Goal: Task Accomplishment & Management: Manage account settings

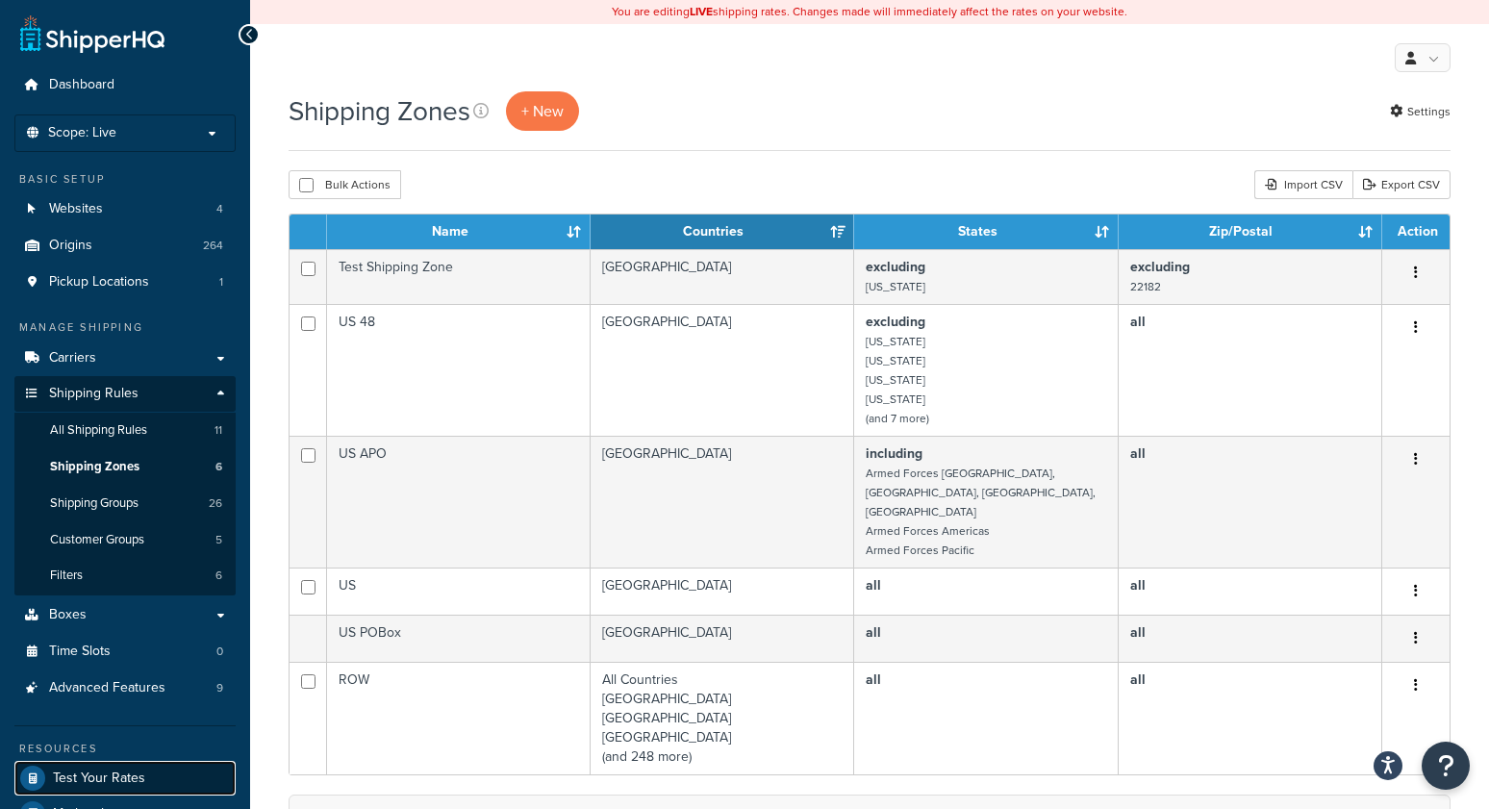
click at [69, 781] on span "Test Your Rates" at bounding box center [99, 778] width 92 height 16
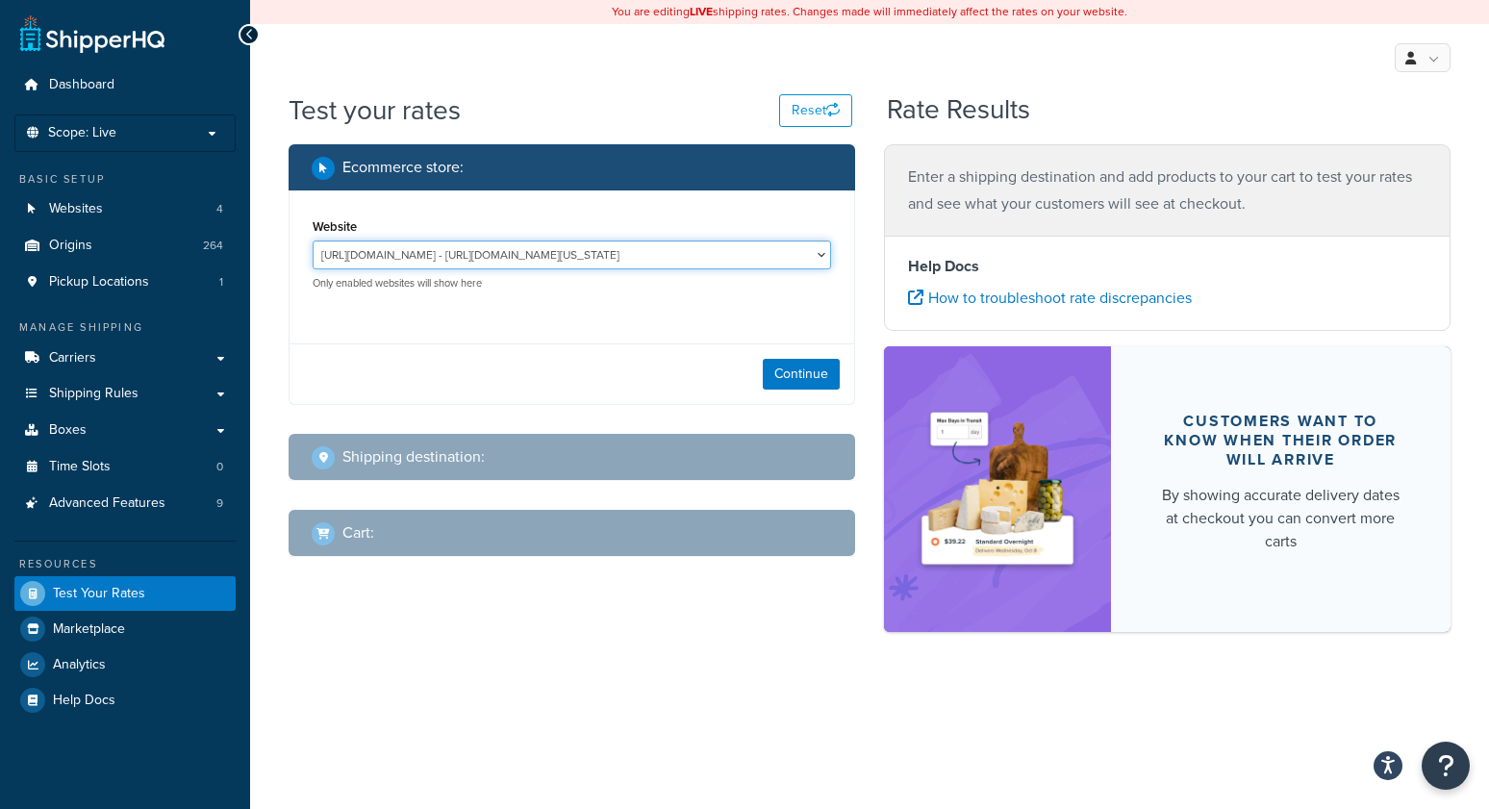
click at [597, 249] on select "http://mcstaging2.rcimetalworks.com/ - https://mcstaging2.texas-speed.com/check…" at bounding box center [572, 254] width 518 height 29
select select "ad1e61dac4beeb9d126b3bd808575440"
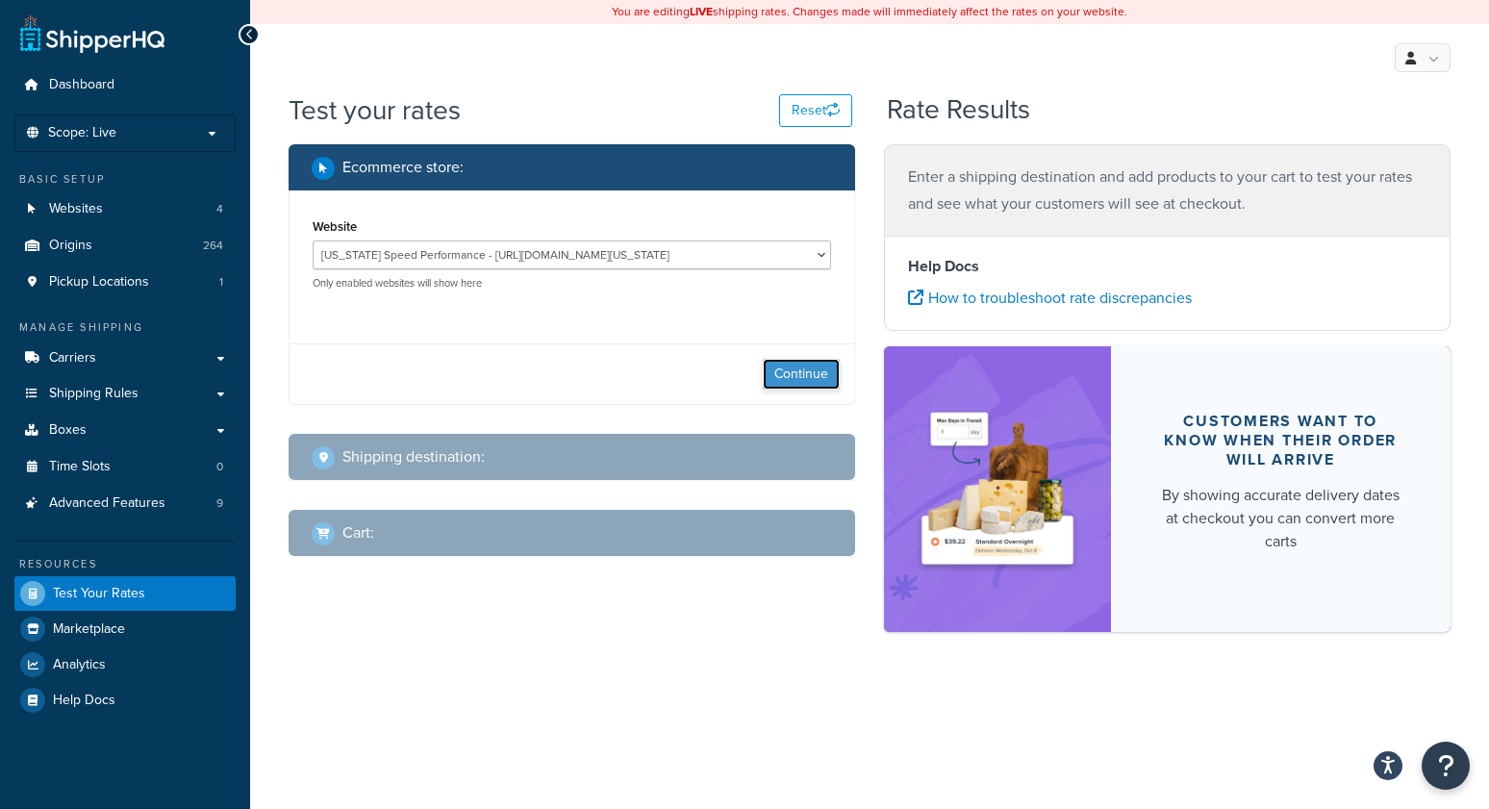
click at [782, 387] on button "Continue" at bounding box center [801, 374] width 77 height 31
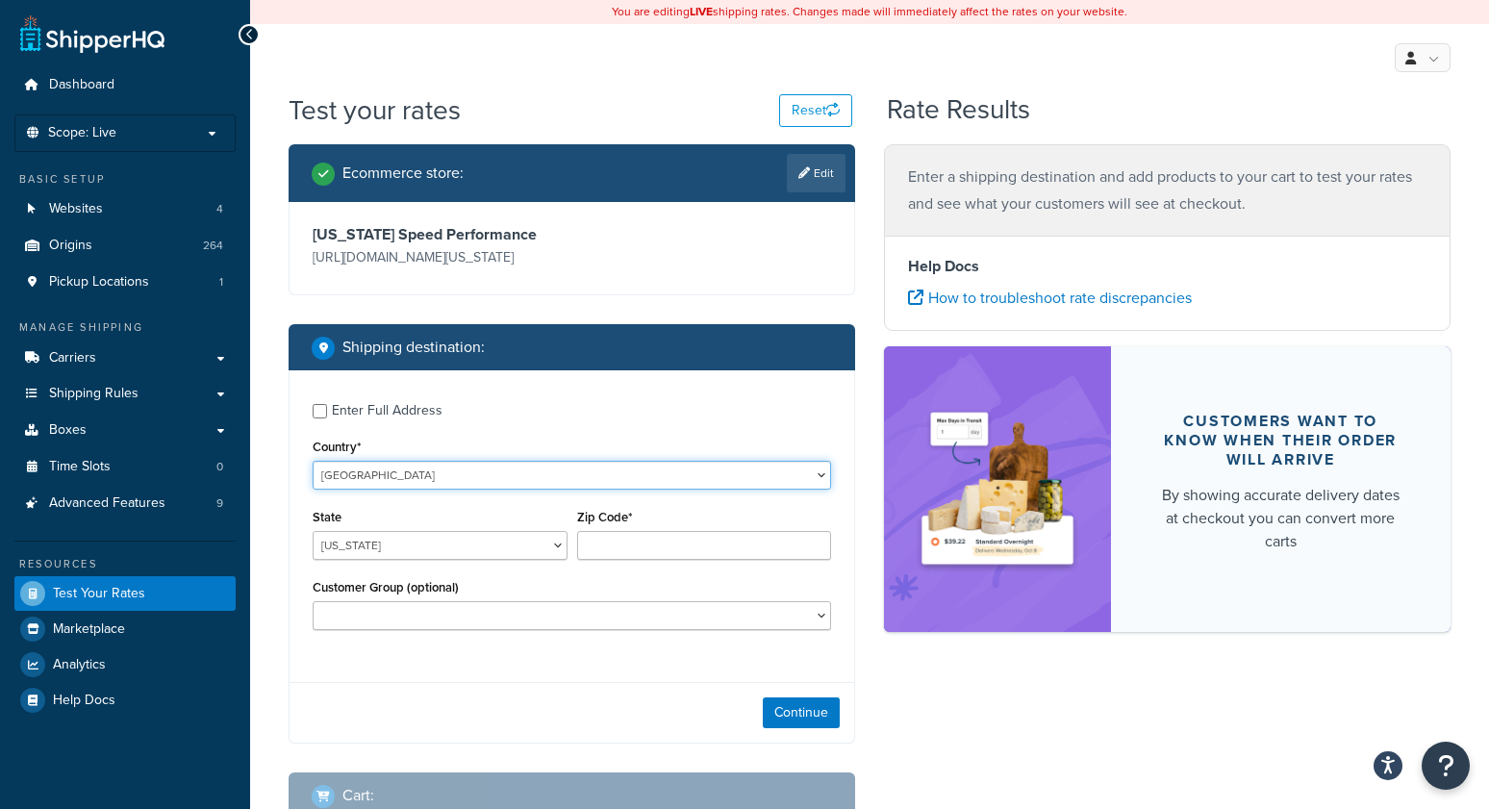
click at [369, 481] on select "United States United Kingdom Afghanistan Åland Islands Albania Algeria American…" at bounding box center [572, 475] width 518 height 29
select select "CA"
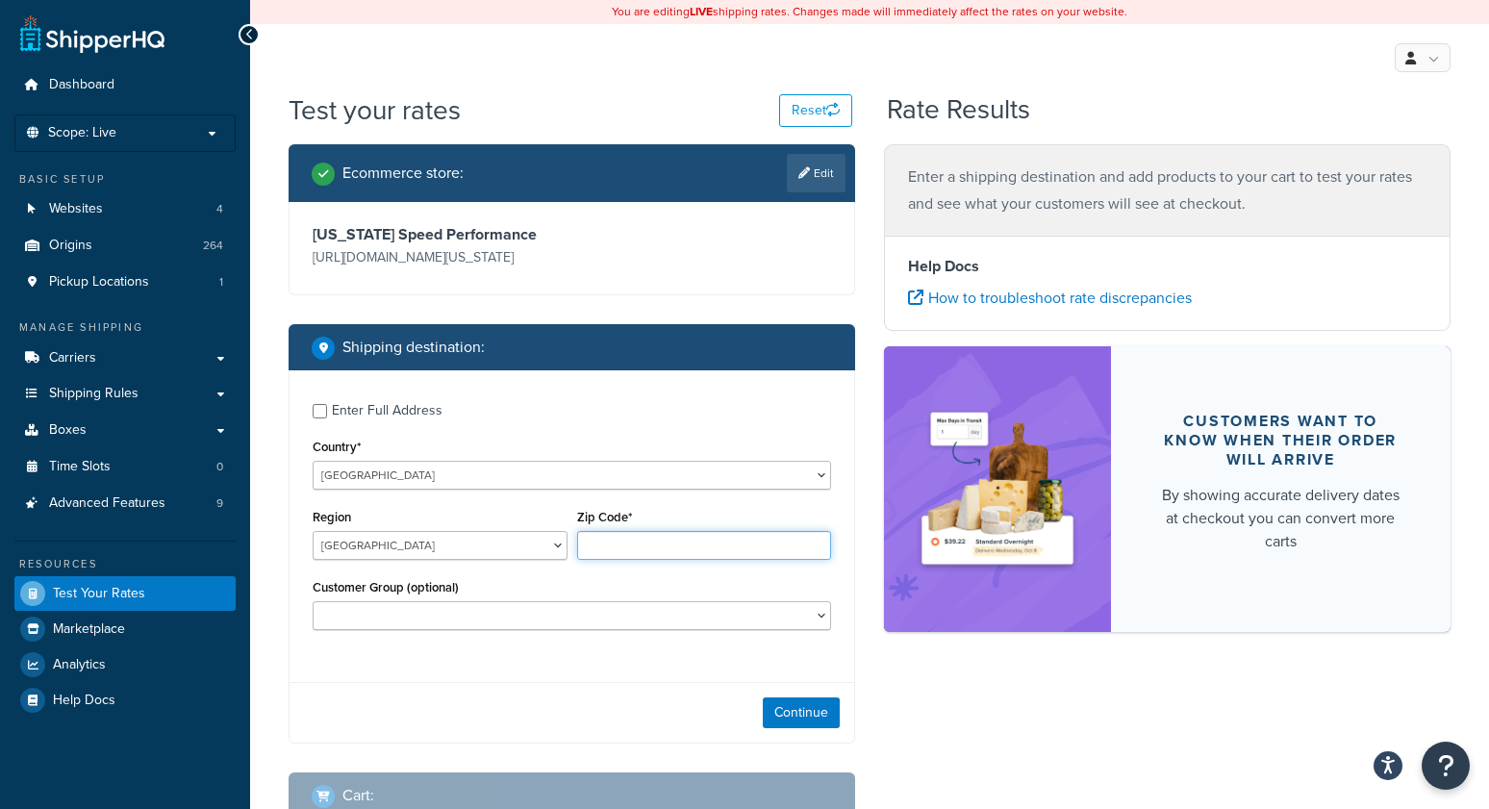
click at [680, 542] on input "Zip Code*" at bounding box center [704, 545] width 255 height 29
type input "y1a5s6"
click at [371, 547] on select "Alberta British Columbia Manitoba New Brunswick Newfoundland and Labrador North…" at bounding box center [440, 545] width 255 height 29
select select "YT"
click at [807, 712] on button "Continue" at bounding box center [801, 712] width 77 height 31
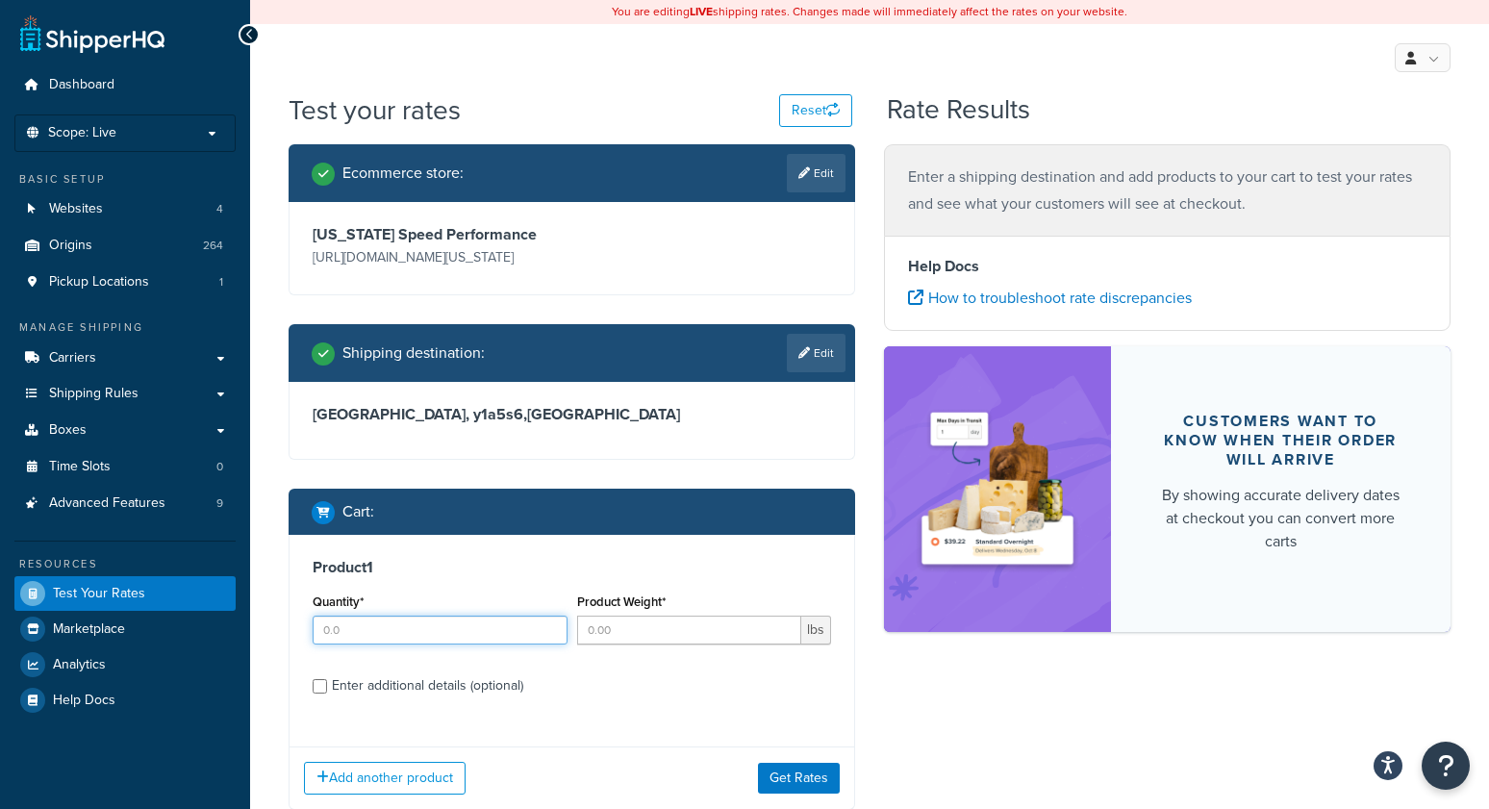
click at [427, 633] on input "Quantity*" at bounding box center [440, 630] width 255 height 29
type input "1"
type input "443"
click at [957, 715] on div "Ecommerce store : Edit Texas Speed Performance https://mcstaging.texas-speed.co…" at bounding box center [869, 491] width 1191 height 695
click at [783, 783] on button "Get Rates" at bounding box center [799, 778] width 82 height 31
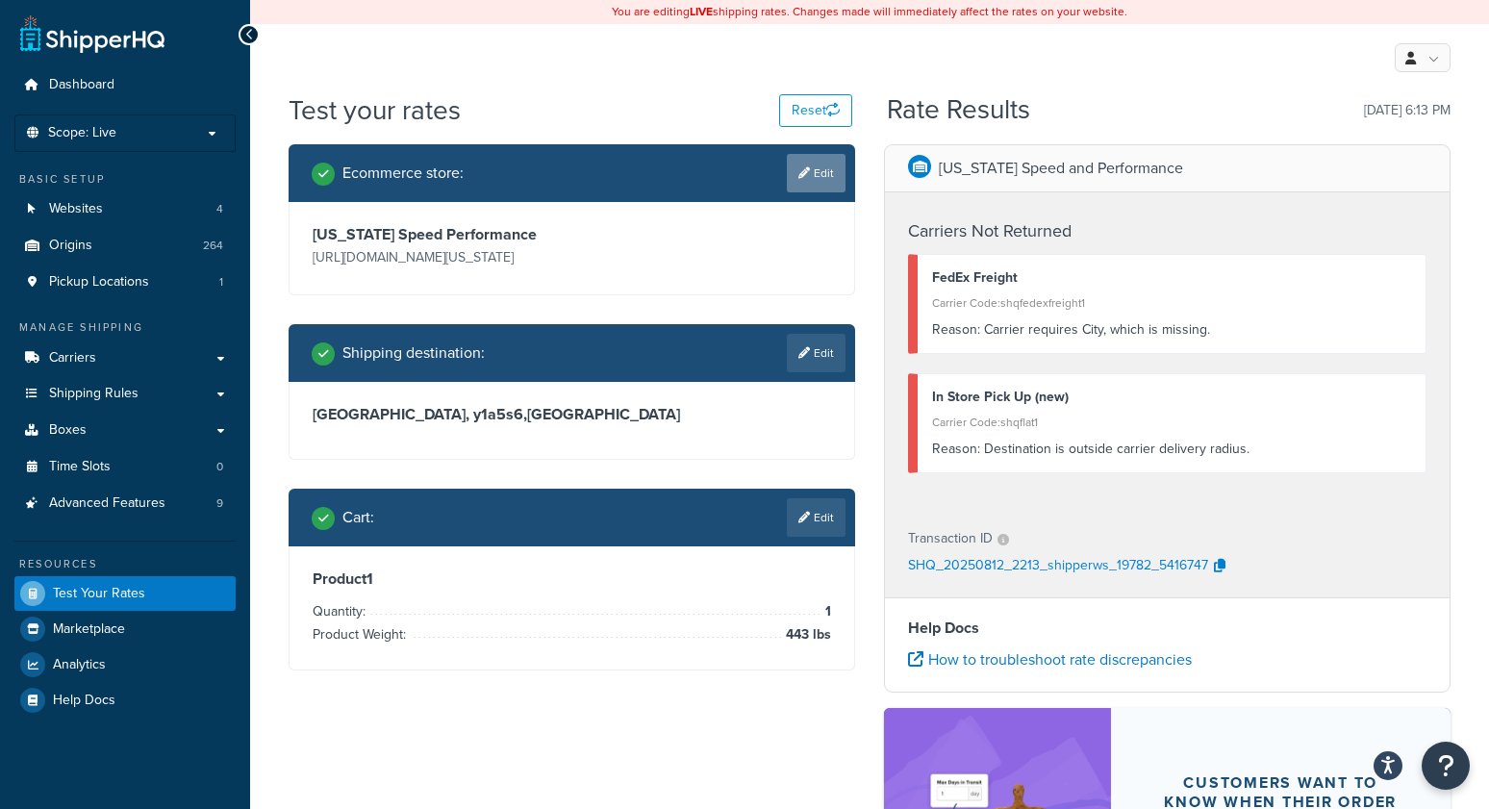
click at [826, 173] on link "Edit" at bounding box center [816, 173] width 59 height 38
select select "ad1e61dac4beeb9d126b3bd808575440"
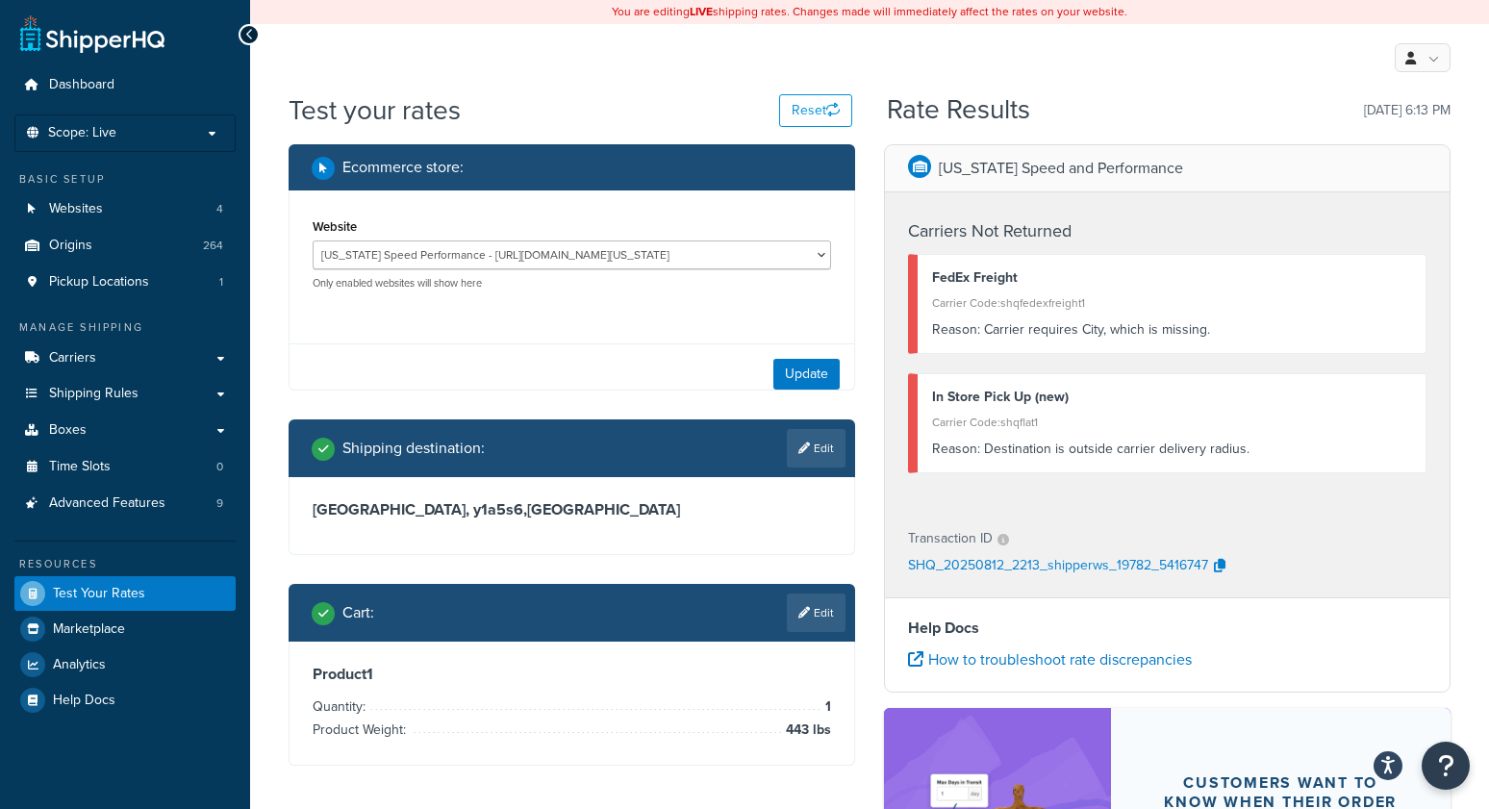
click at [826, 173] on div "Ecommerce store :" at bounding box center [579, 167] width 534 height 27
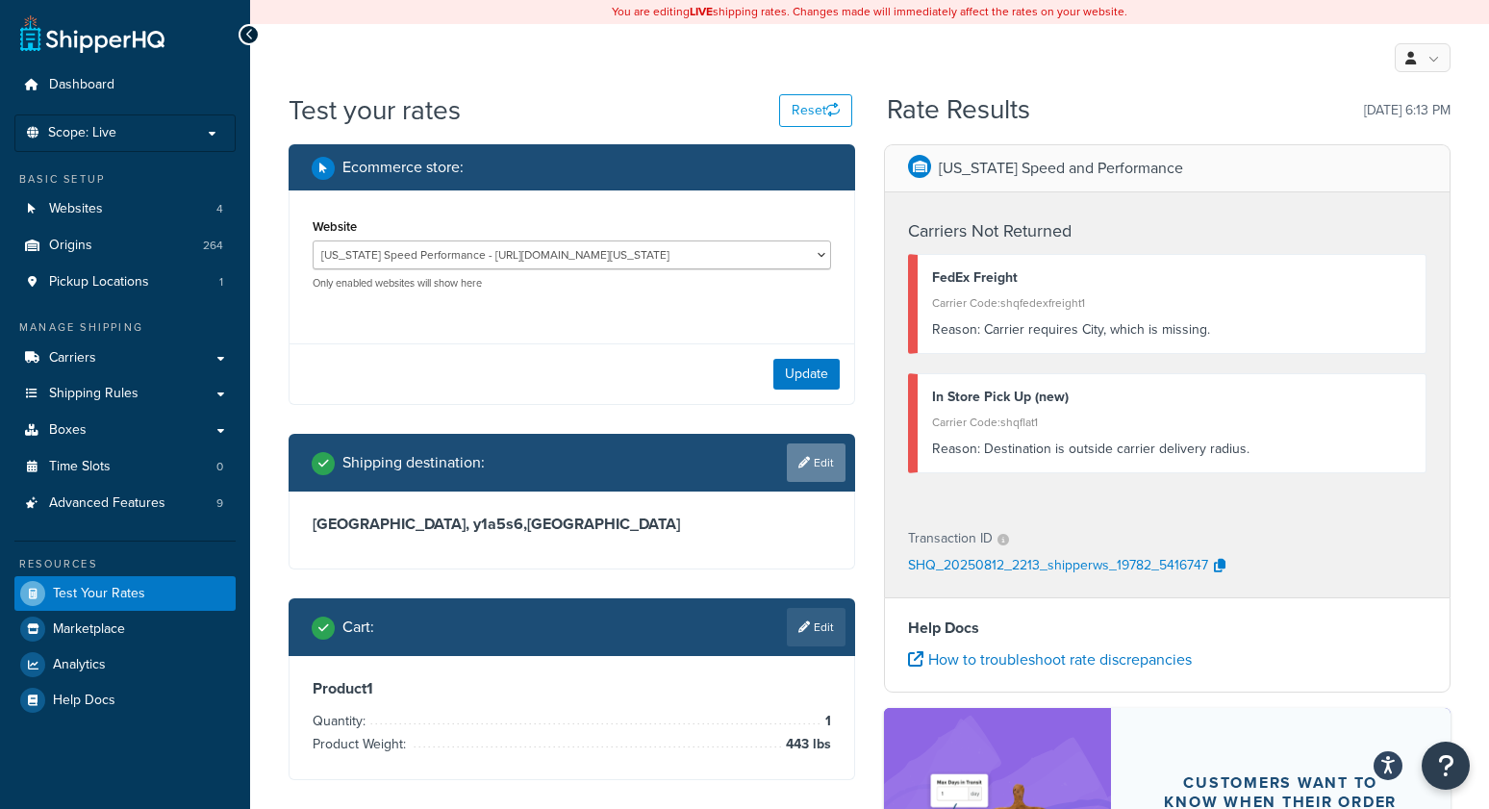
click at [827, 448] on link "Edit" at bounding box center [816, 462] width 59 height 38
select select "CA"
select select "YT"
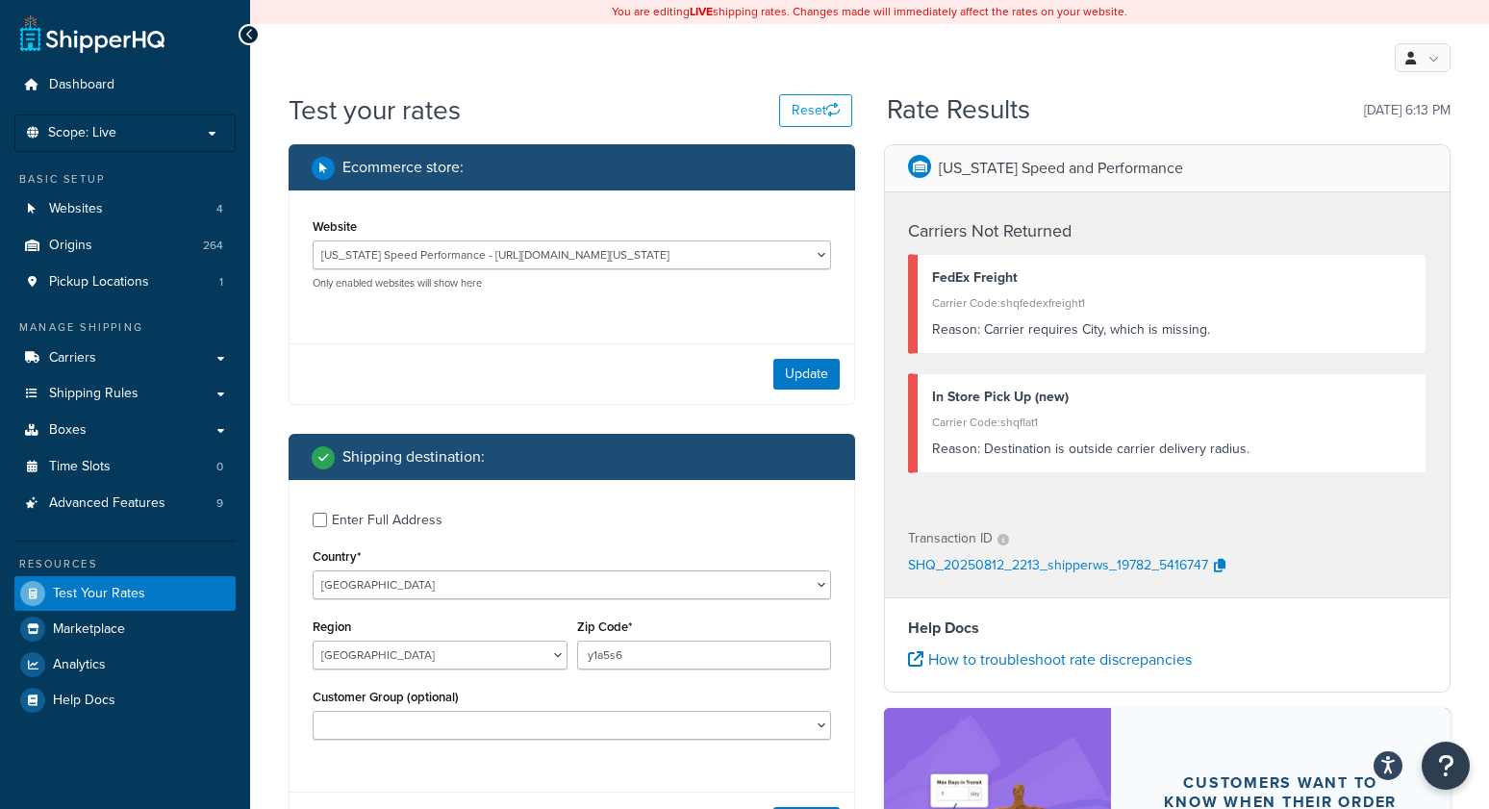
click at [385, 505] on label "Enter Full Address" at bounding box center [581, 518] width 499 height 31
click at [327, 513] on input "Enter Full Address" at bounding box center [320, 520] width 14 height 14
checkbox input "true"
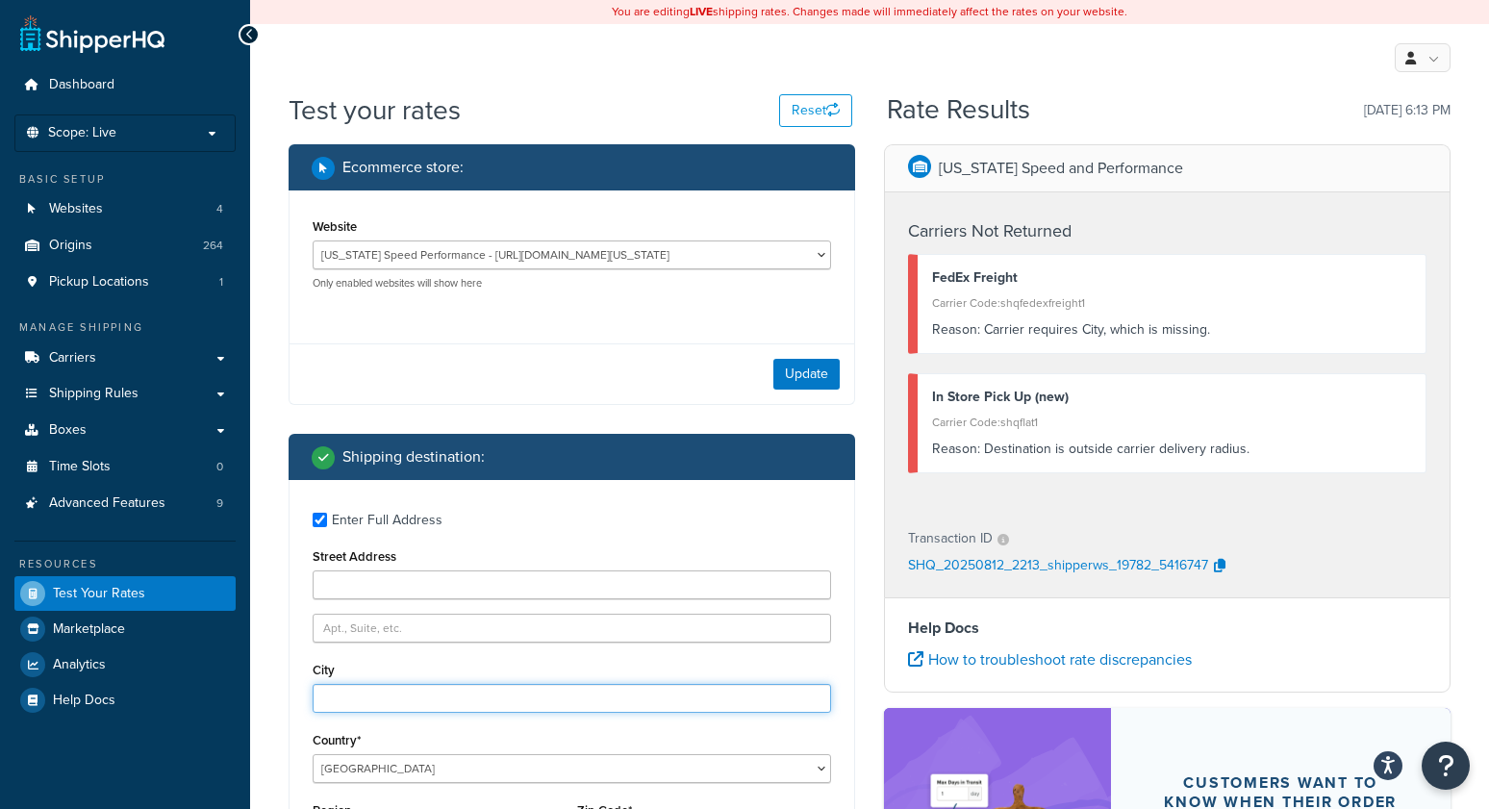
click at [392, 695] on input "City" at bounding box center [572, 698] width 518 height 29
type input "whitehorse"
click at [260, 691] on div "Test your rates Reset Rate Results 08/12/2025, 6:13 PM Ecommerce store : Websit…" at bounding box center [869, 707] width 1239 height 1233
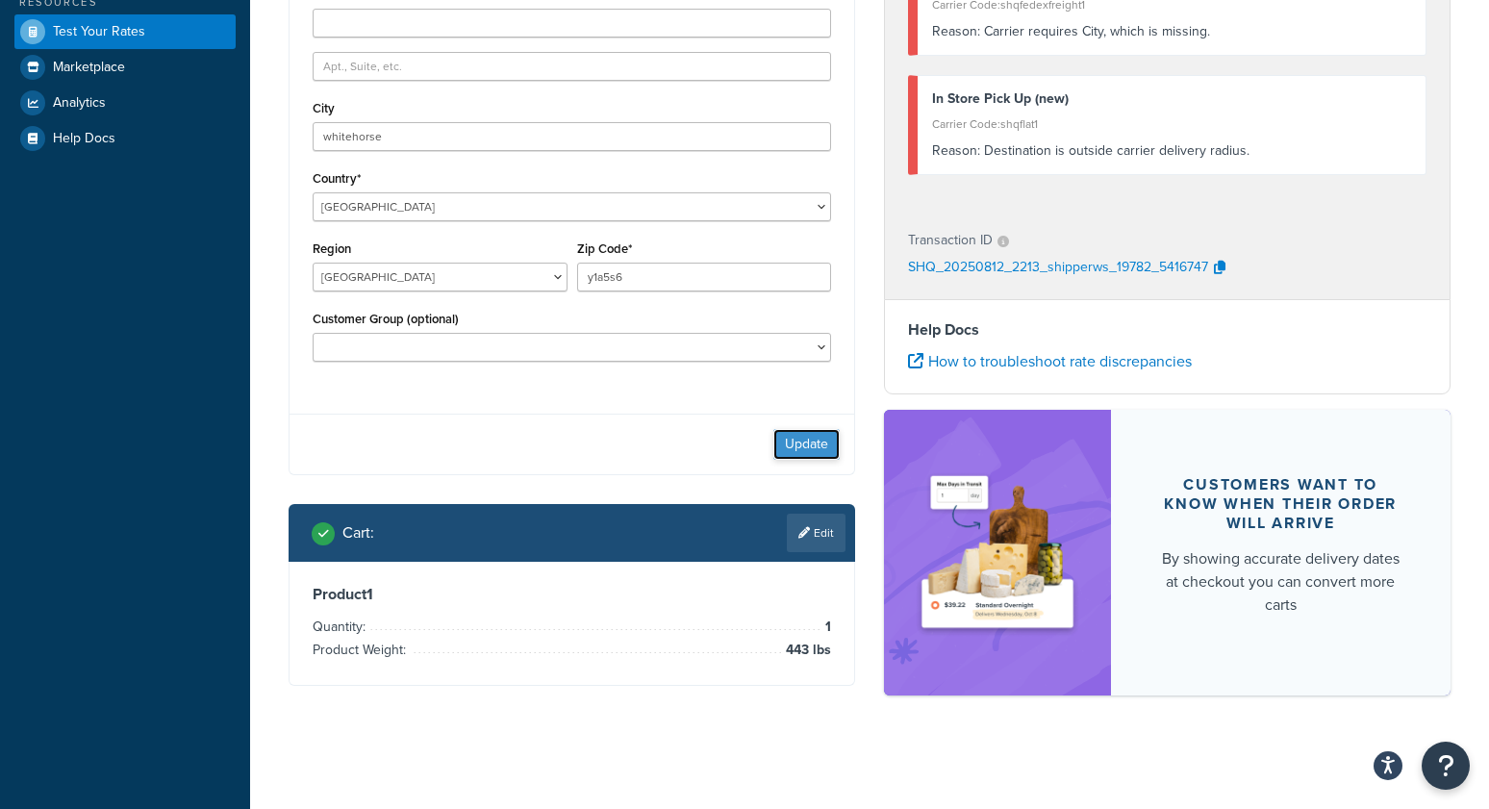
click at [826, 438] on button "Update" at bounding box center [806, 444] width 66 height 31
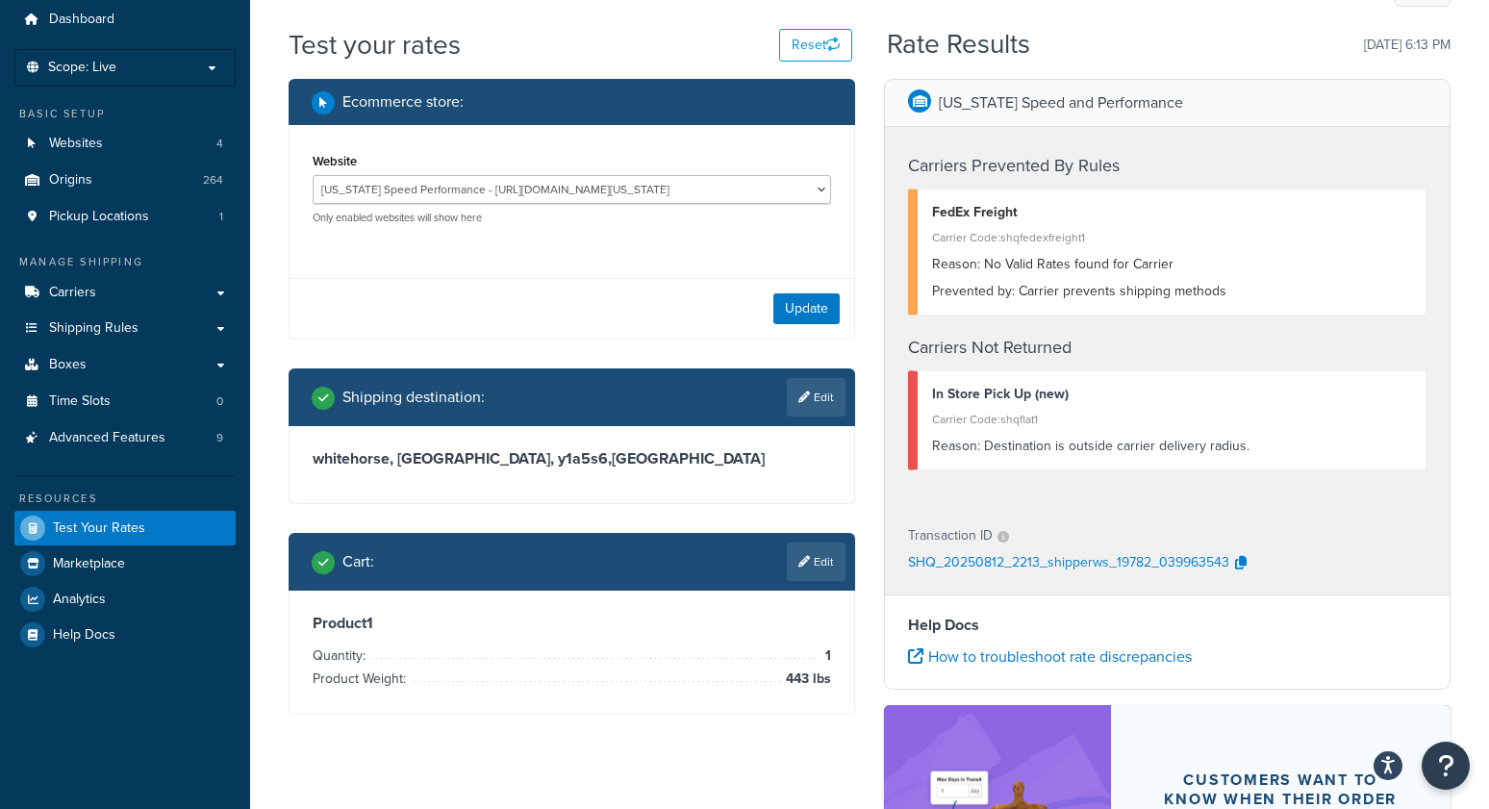
scroll to position [63, 0]
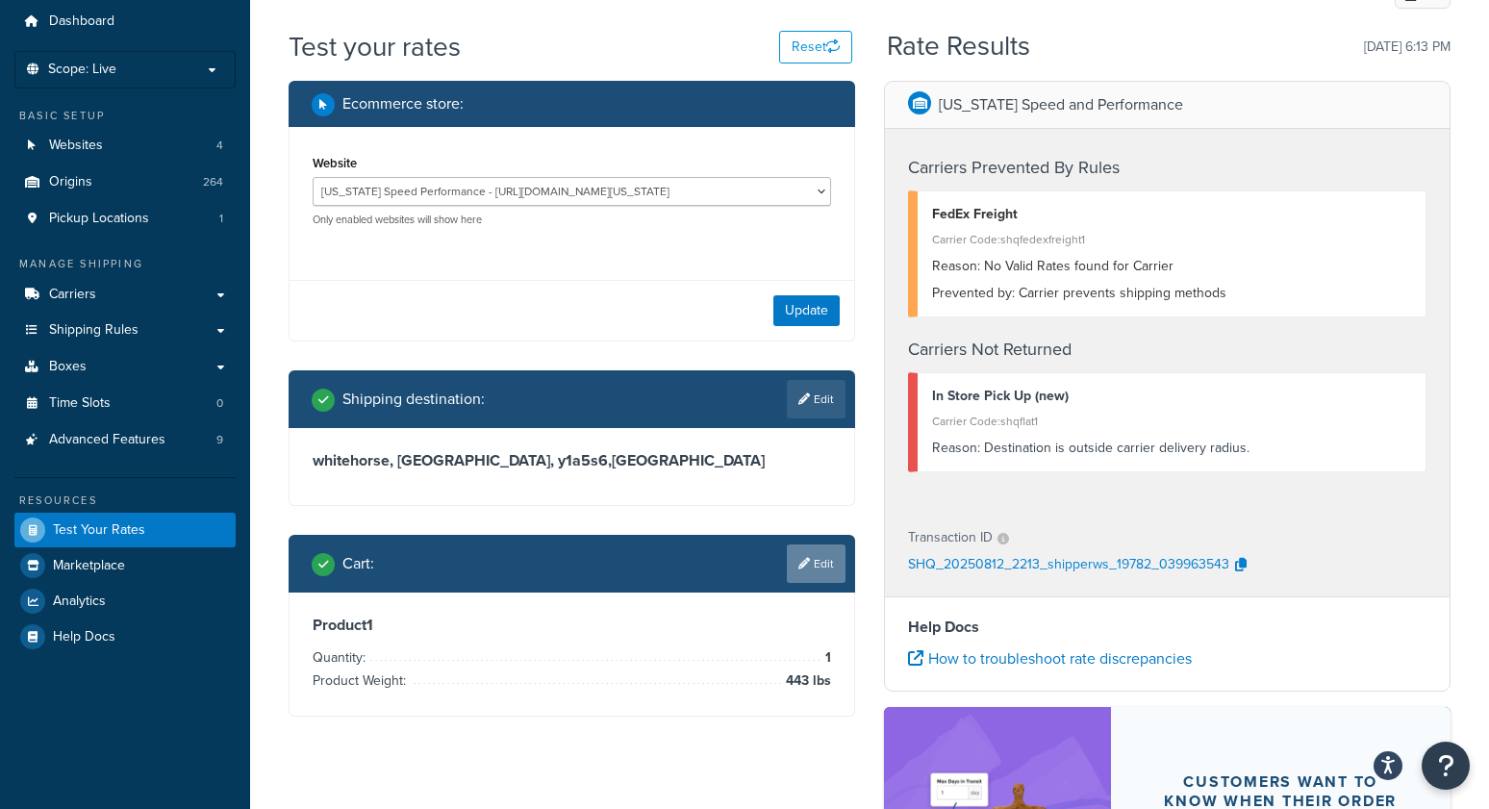
click at [821, 575] on link "Edit" at bounding box center [816, 563] width 59 height 38
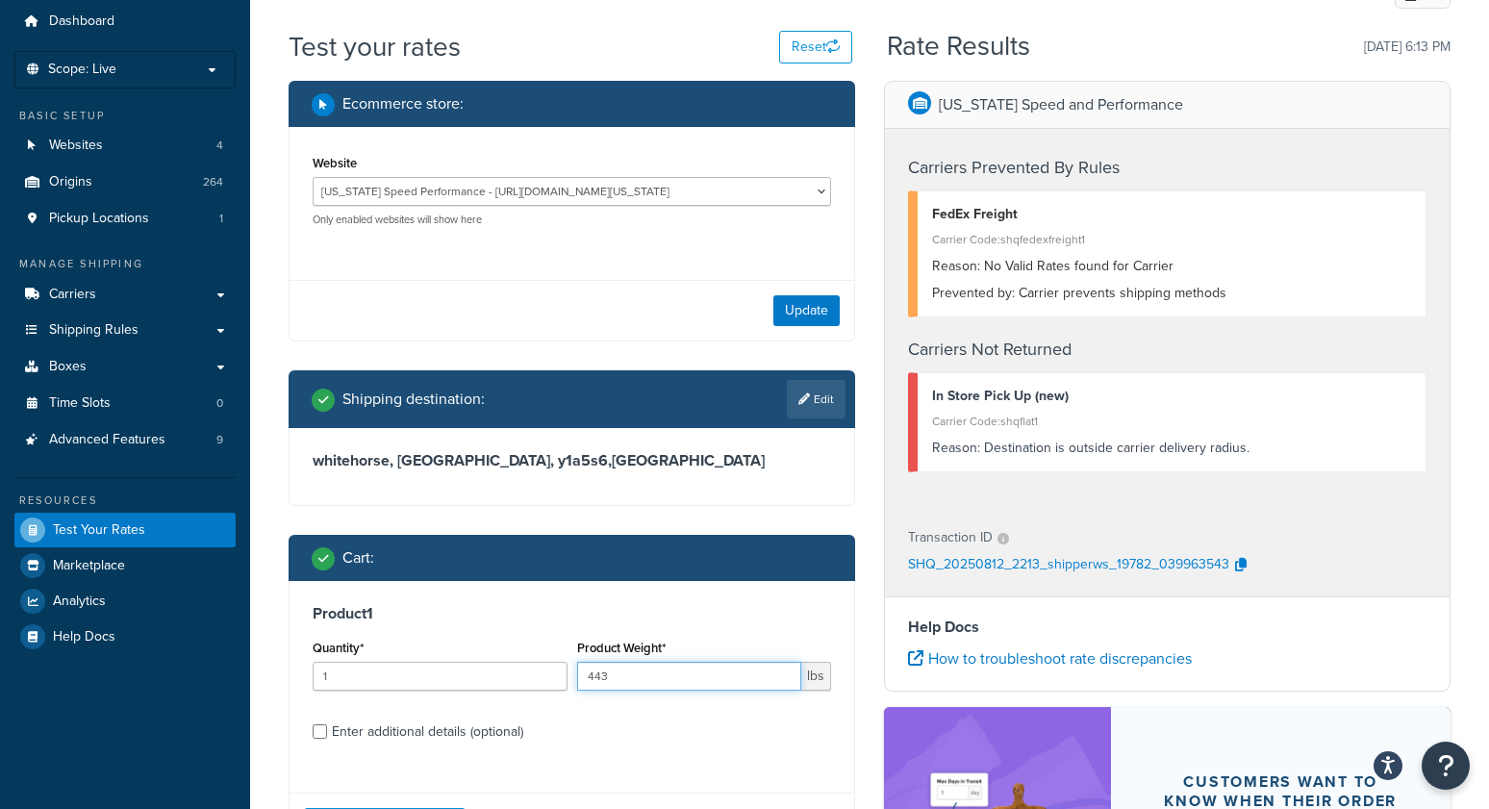
drag, startPoint x: 659, startPoint y: 673, endPoint x: 497, endPoint y: 663, distance: 161.9
click at [505, 665] on div "Quantity* 1 Product Weight* 443 lbs" at bounding box center [572, 670] width 528 height 70
type input "550"
click at [852, 611] on div "Product 1 Quantity* 1 Product Weight* 550 lbs Enter additional details (optiona…" at bounding box center [572, 679] width 565 height 197
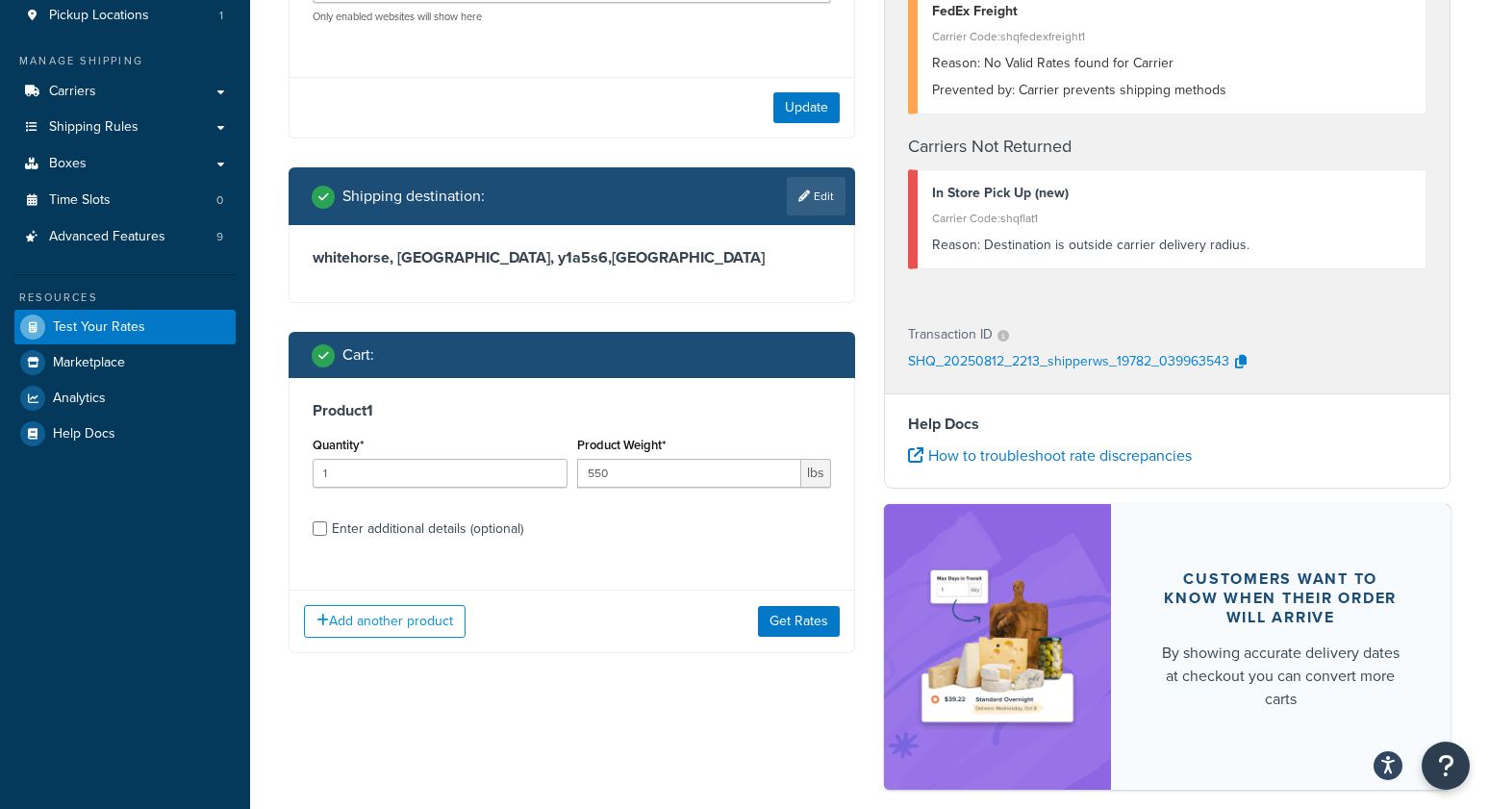
scroll to position [269, 0]
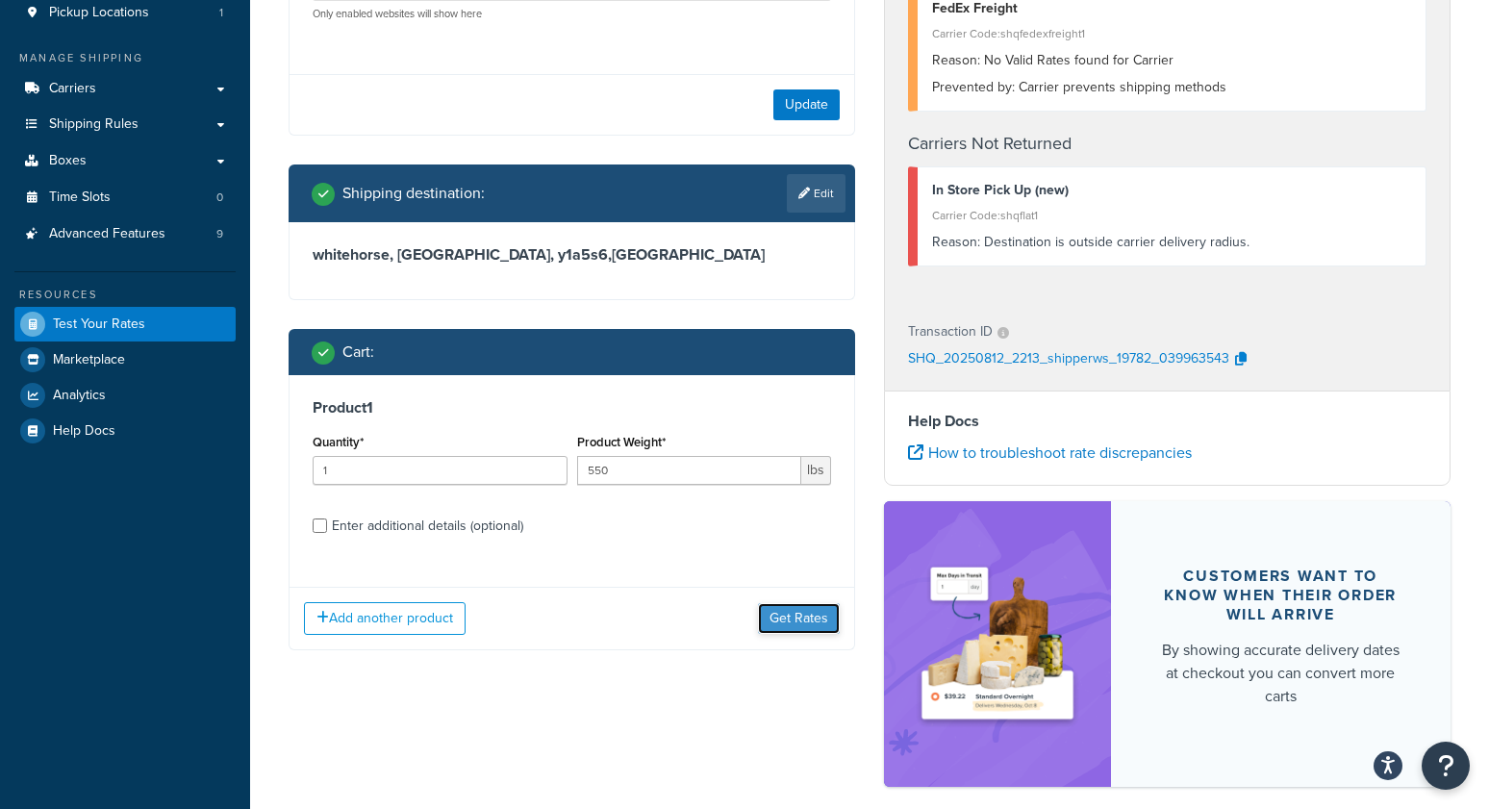
click at [786, 615] on button "Get Rates" at bounding box center [799, 618] width 82 height 31
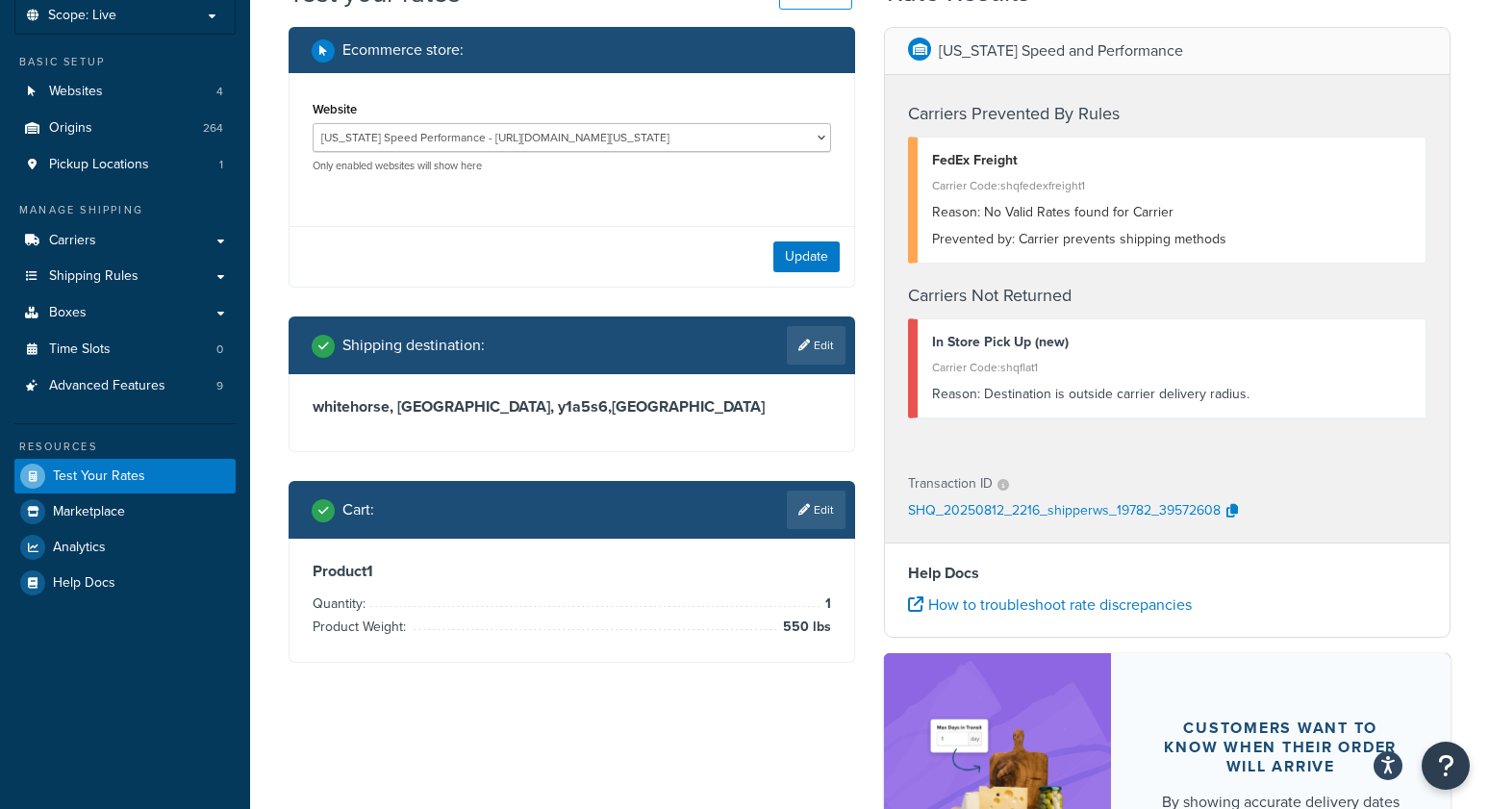
scroll to position [116, 0]
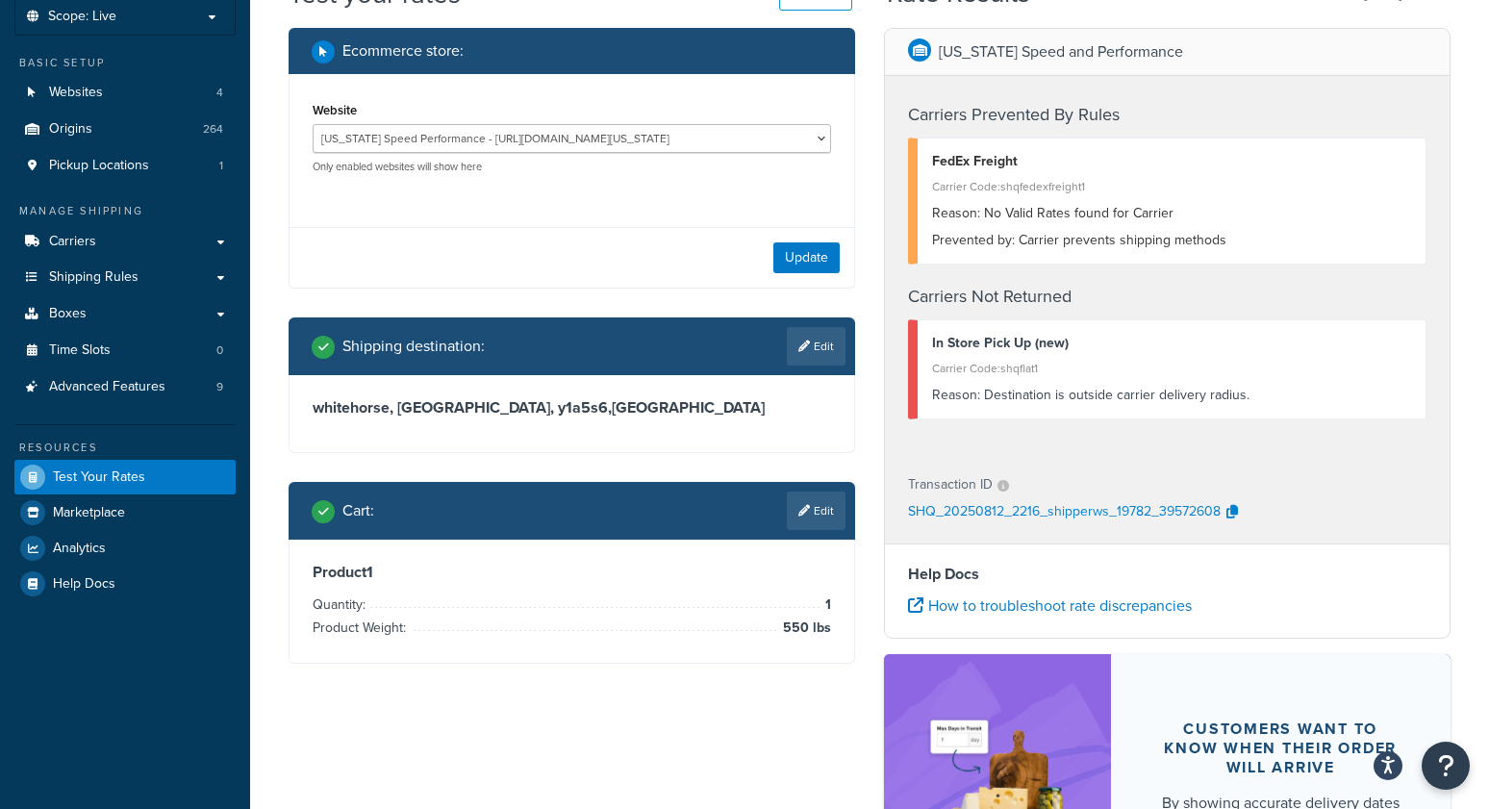
drag, startPoint x: 830, startPoint y: 503, endPoint x: 817, endPoint y: 503, distance: 13.5
click at [826, 503] on link "Edit" at bounding box center [816, 511] width 59 height 38
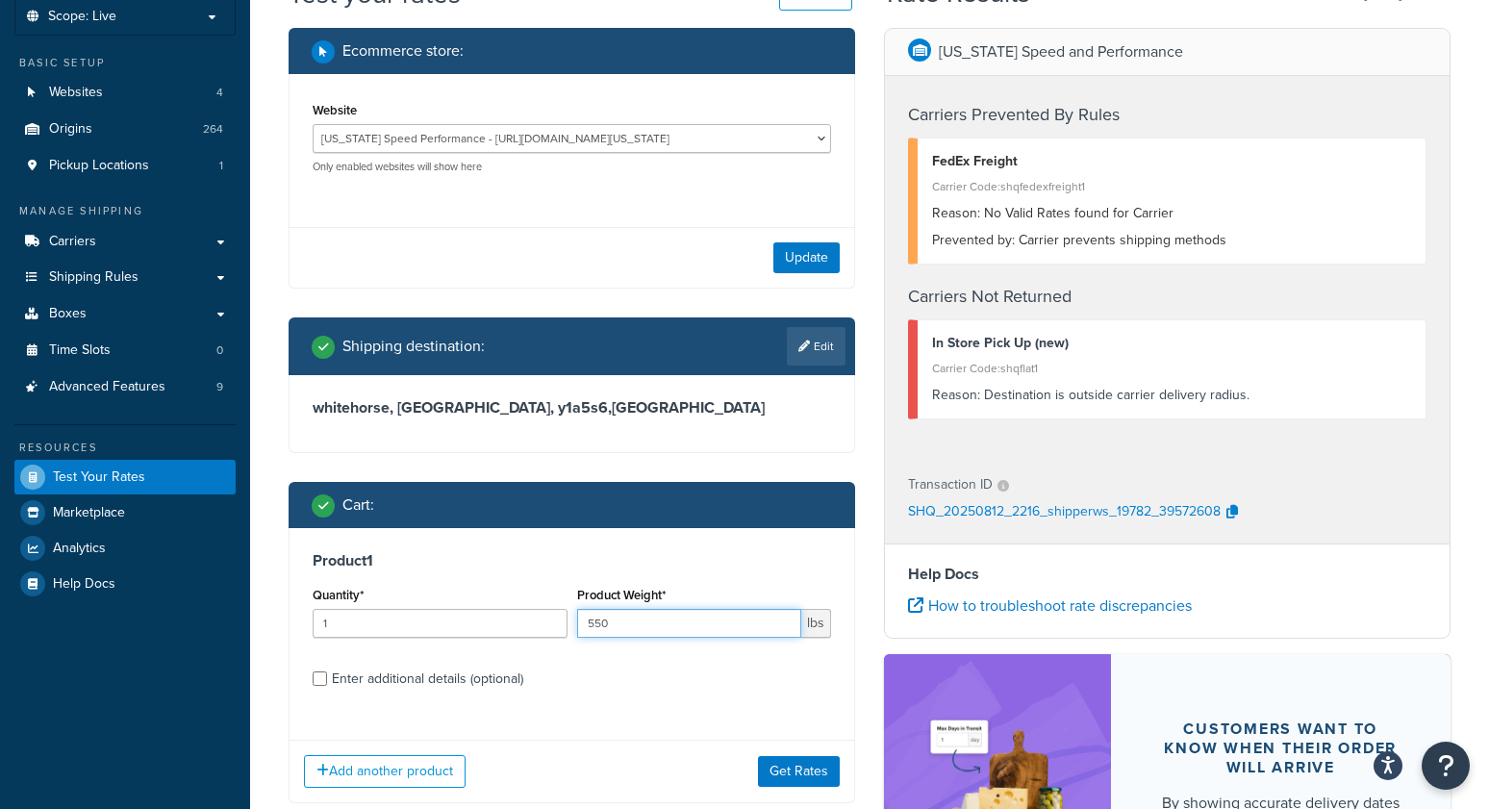
drag, startPoint x: 656, startPoint y: 621, endPoint x: 498, endPoint y: 618, distance: 157.8
click at [499, 618] on div "Quantity* 1 Product Weight* 550 lbs" at bounding box center [572, 617] width 528 height 70
type input "236"
click at [821, 773] on button "Get Rates" at bounding box center [799, 771] width 82 height 31
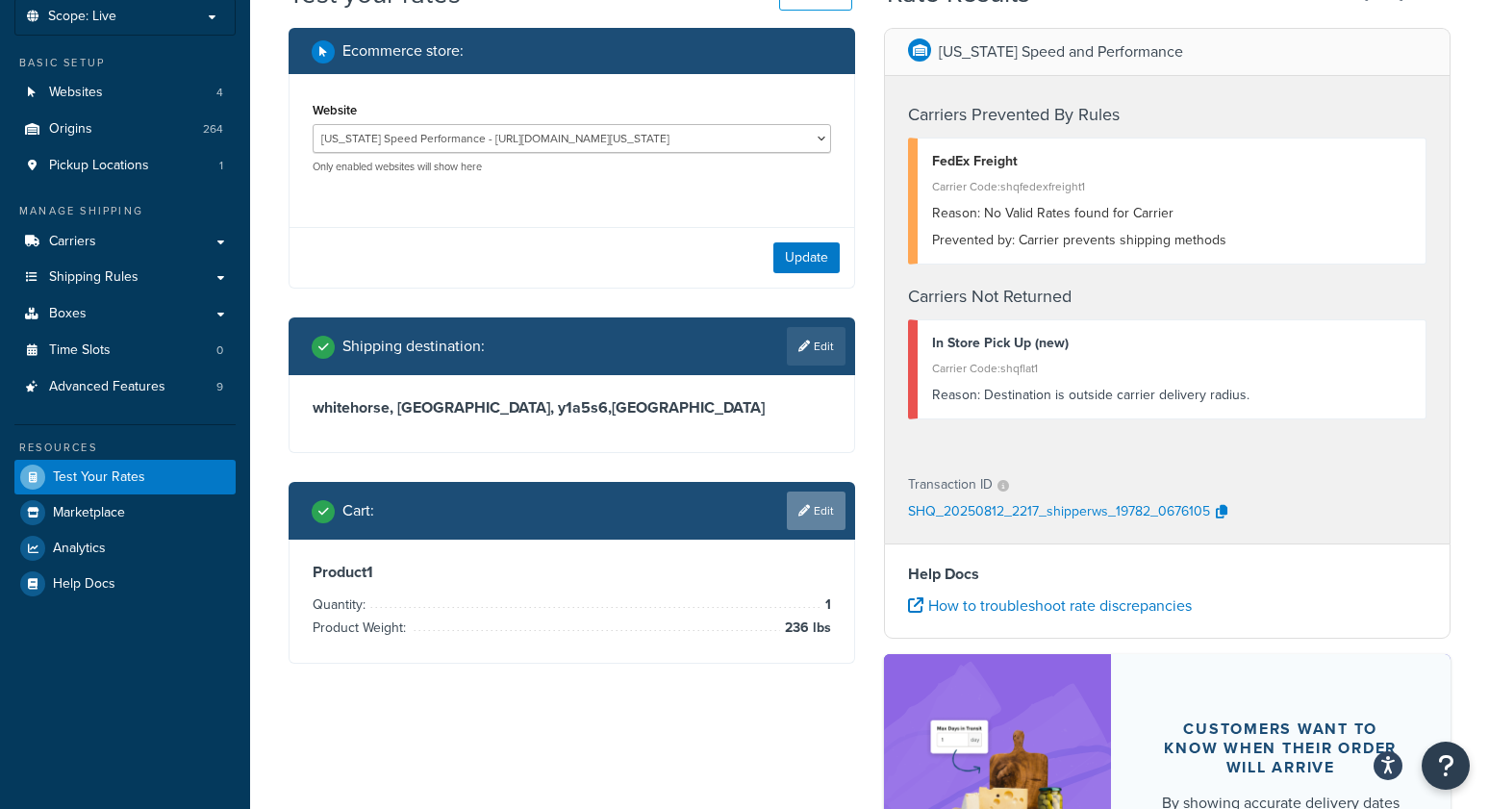
click at [829, 516] on link "Edit" at bounding box center [816, 511] width 59 height 38
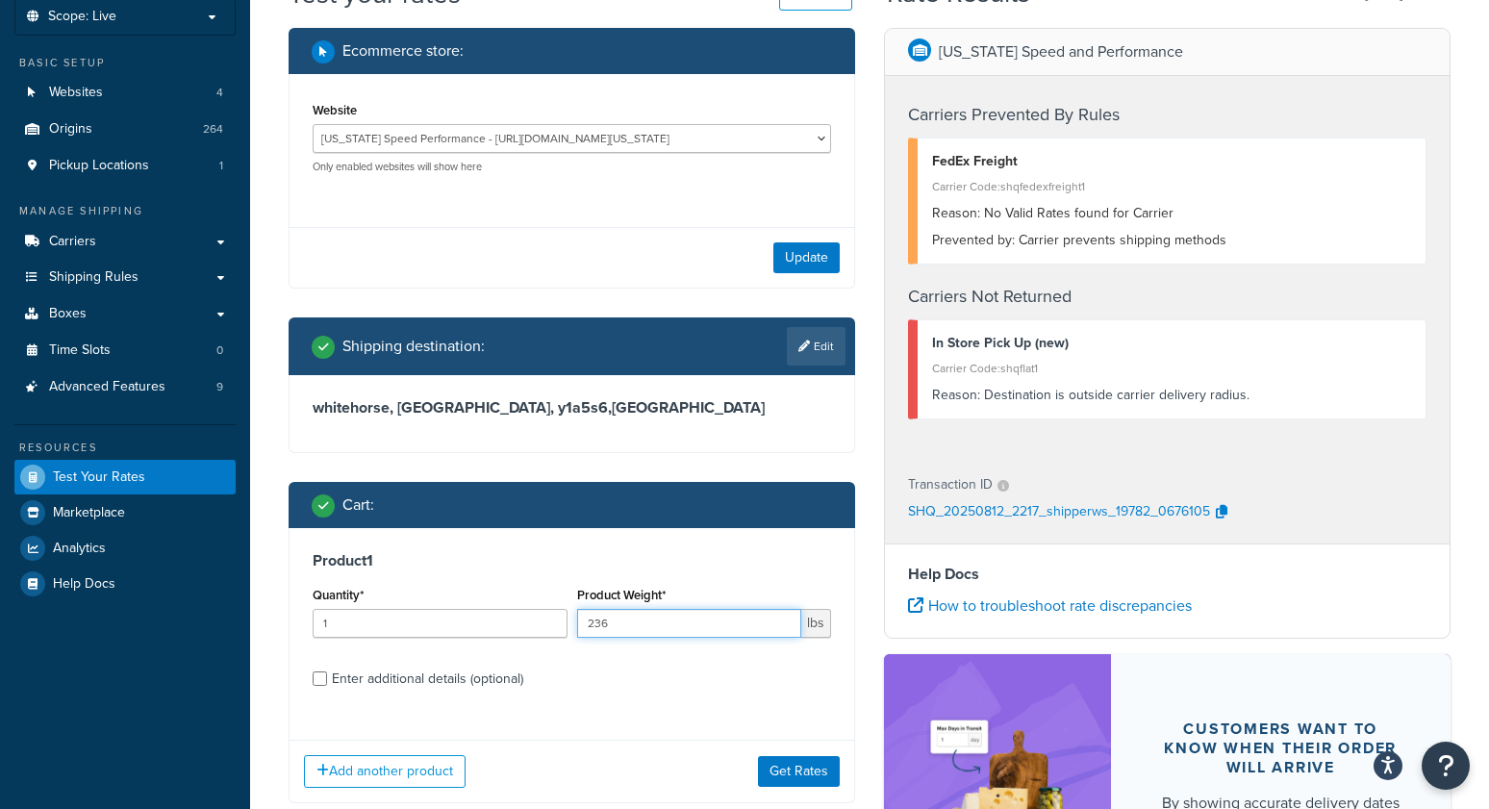
drag, startPoint x: 652, startPoint y: 632, endPoint x: 489, endPoint y: 619, distance: 164.0
click at [491, 620] on div "Quantity* 1 Product Weight* 236 lbs" at bounding box center [572, 617] width 528 height 70
type input "700"
click at [828, 770] on button "Get Rates" at bounding box center [799, 771] width 82 height 31
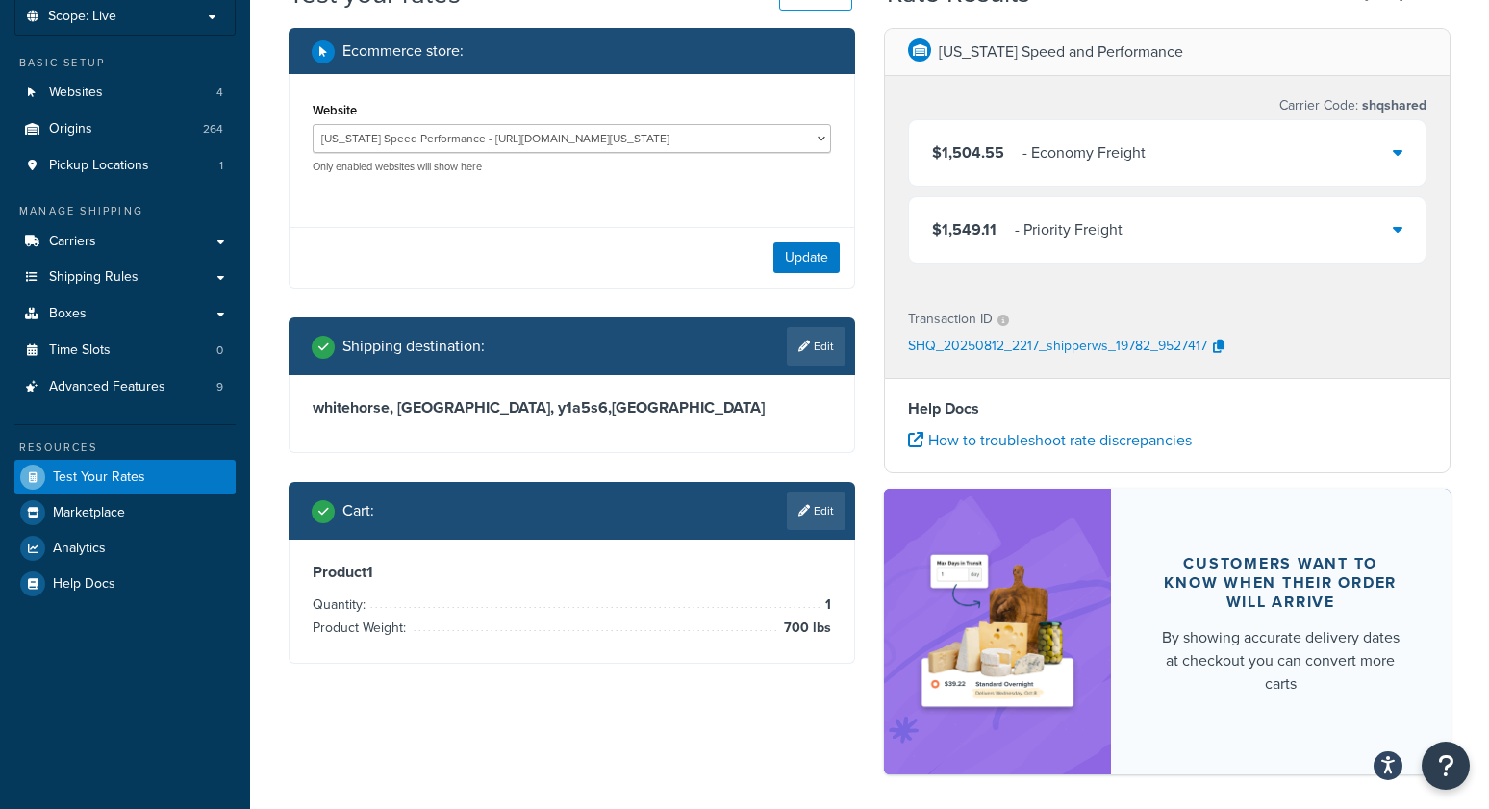
click at [1048, 154] on div "- Economy Freight" at bounding box center [1084, 152] width 123 height 27
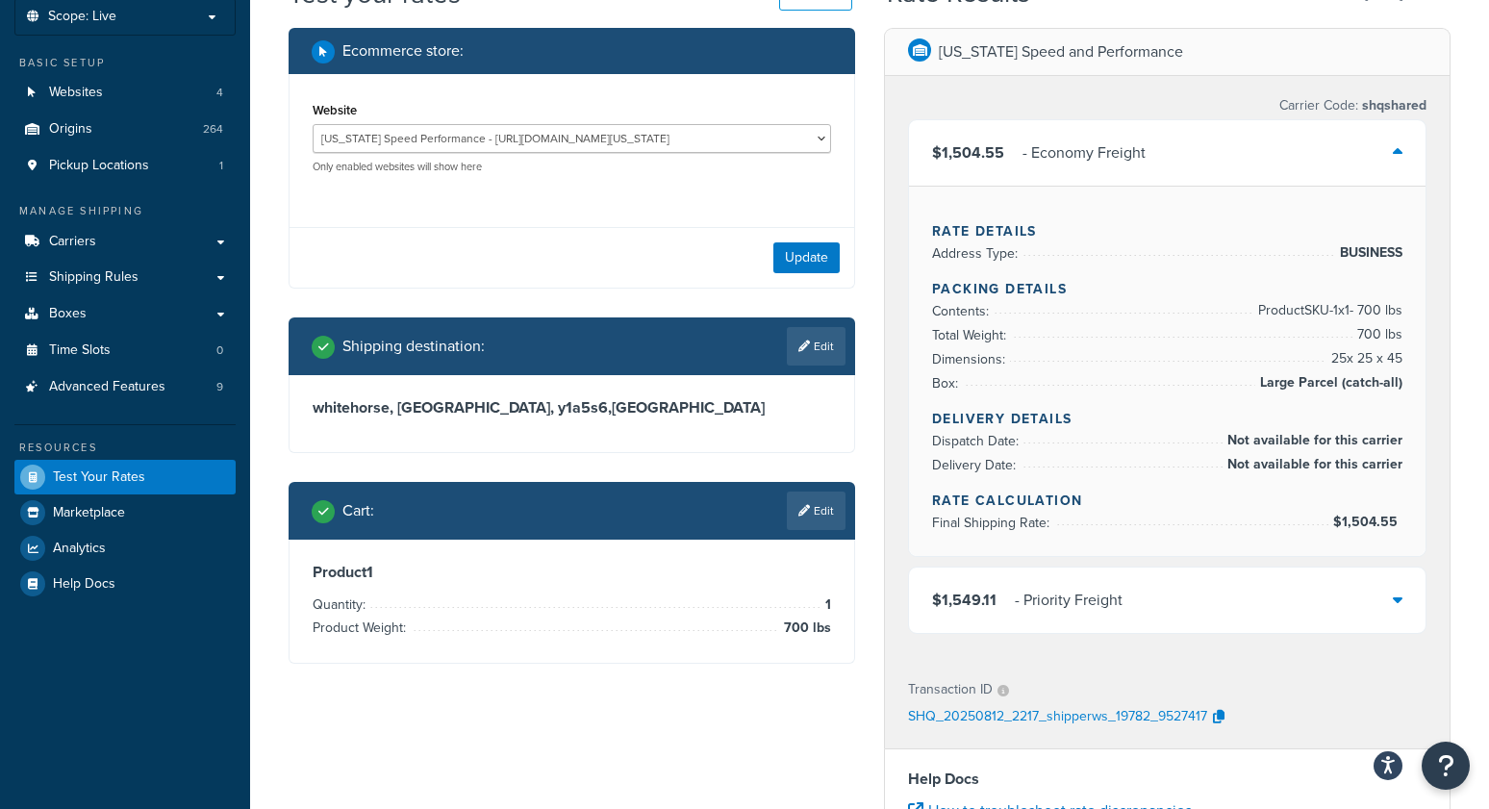
click at [1048, 154] on div "- Economy Freight" at bounding box center [1084, 152] width 123 height 27
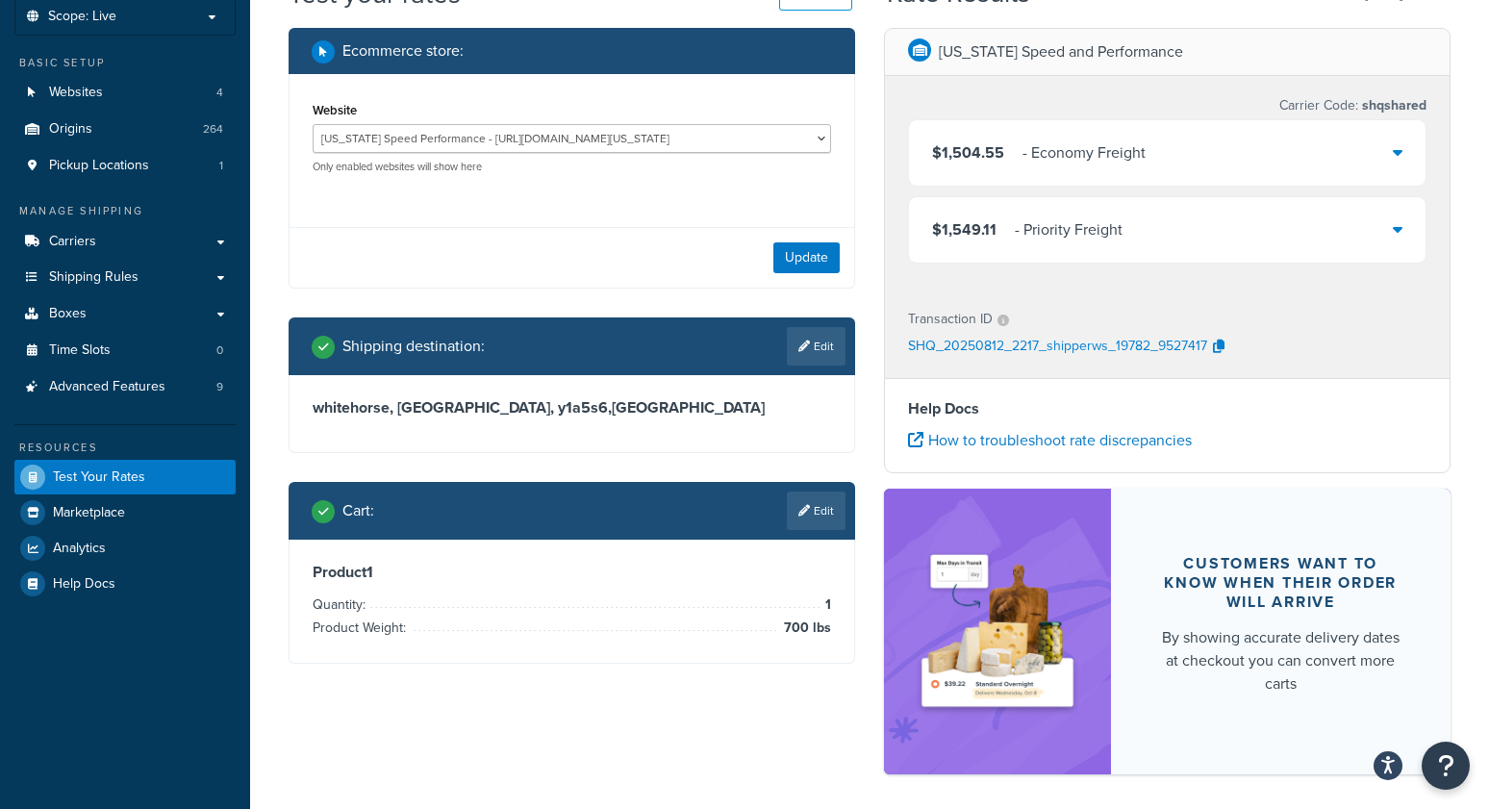
click at [1066, 163] on div "- Economy Freight" at bounding box center [1084, 152] width 123 height 27
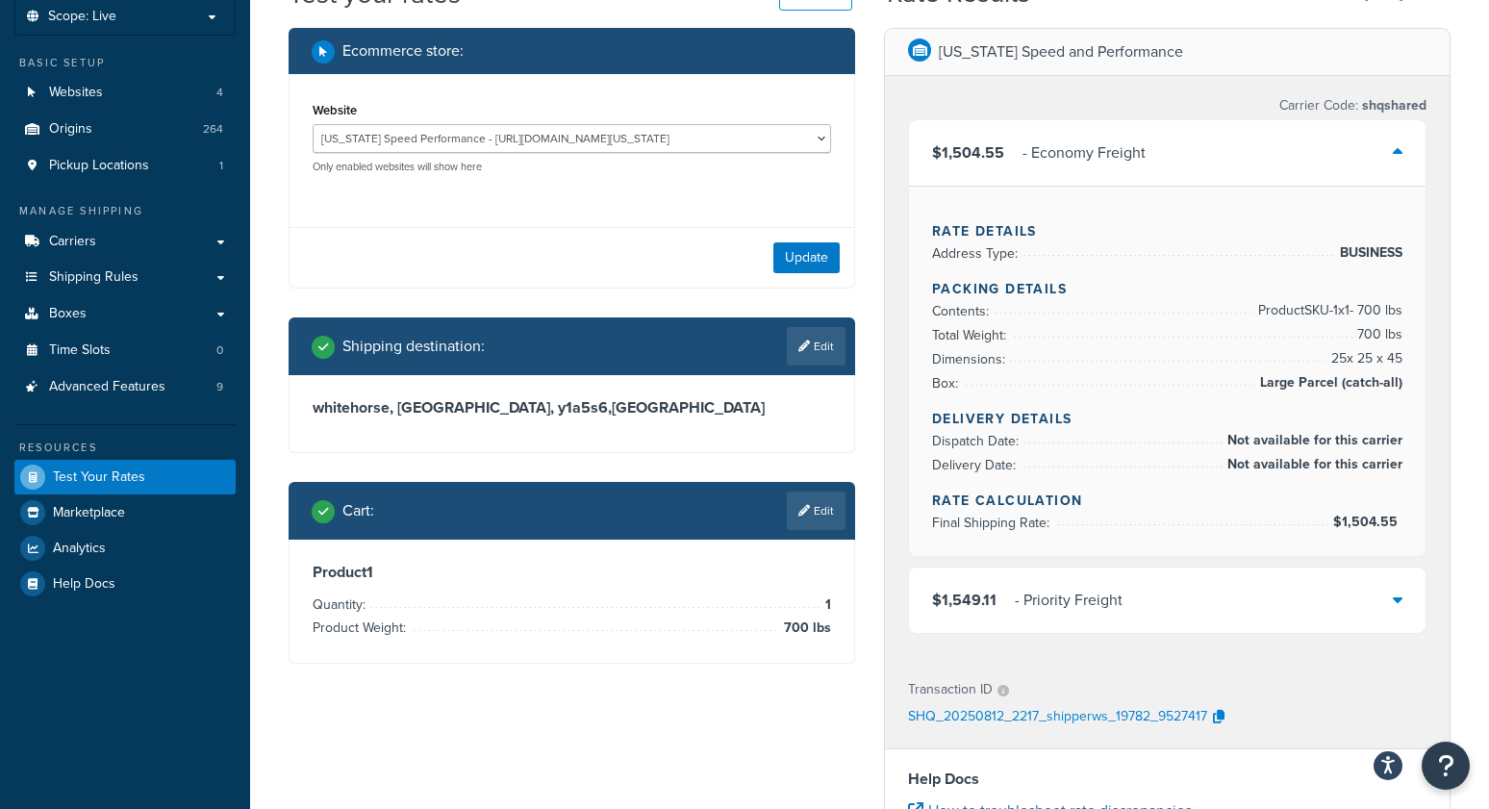
click at [1078, 154] on div "- Economy Freight" at bounding box center [1084, 152] width 123 height 27
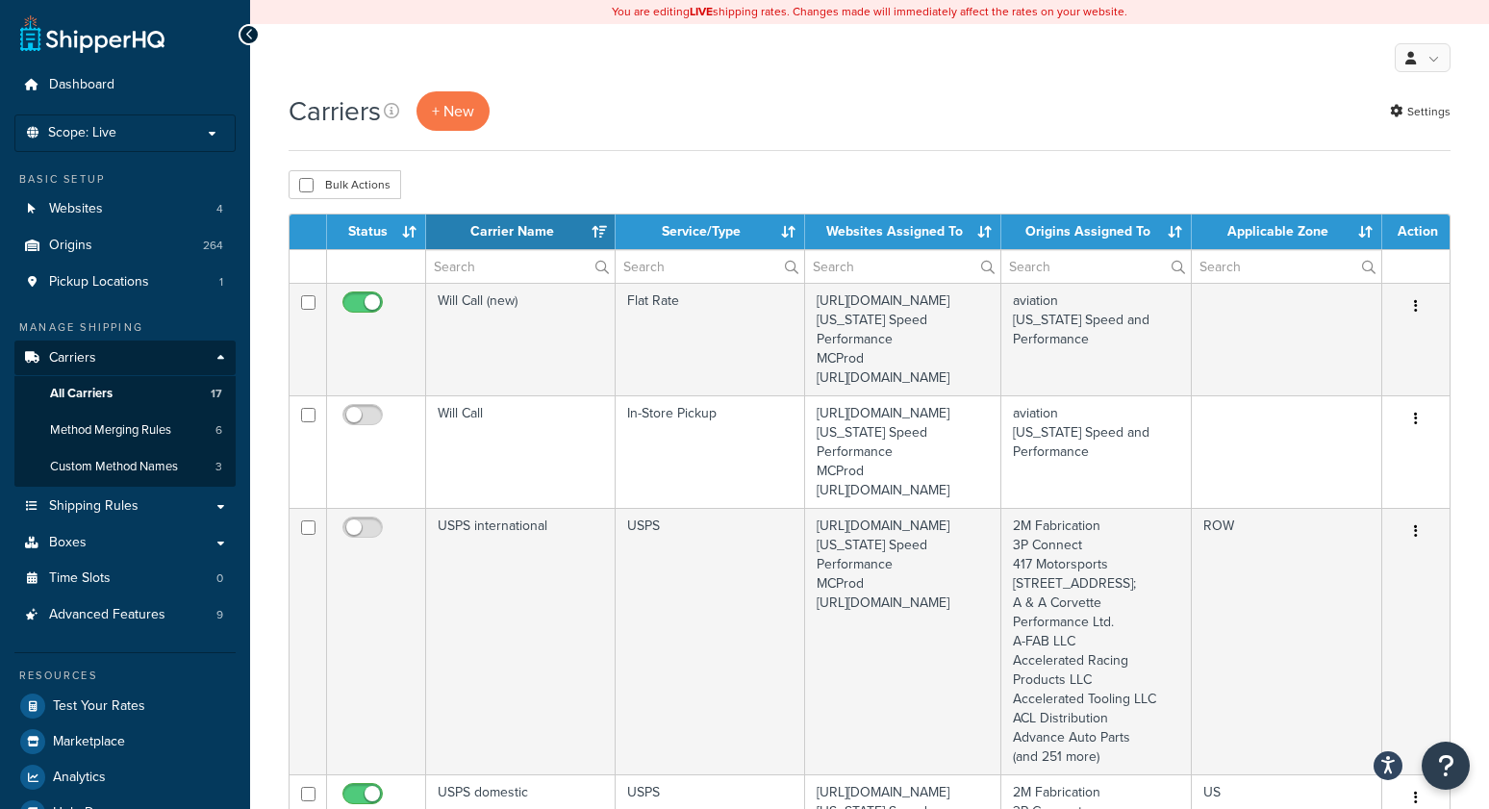
select select "15"
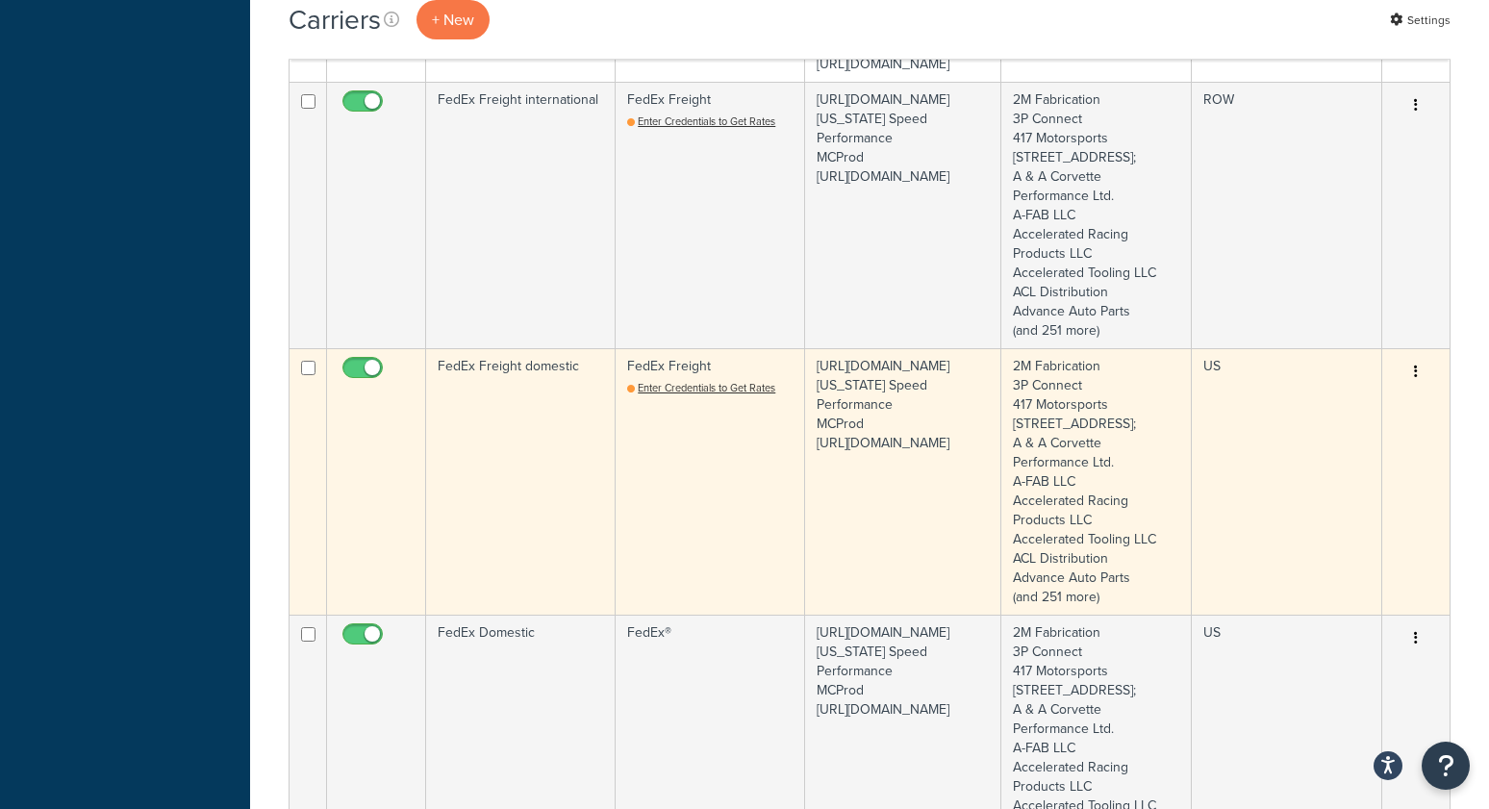
scroll to position [1868, 0]
click at [499, 504] on td "FedEx Freight domestic" at bounding box center [520, 484] width 189 height 266
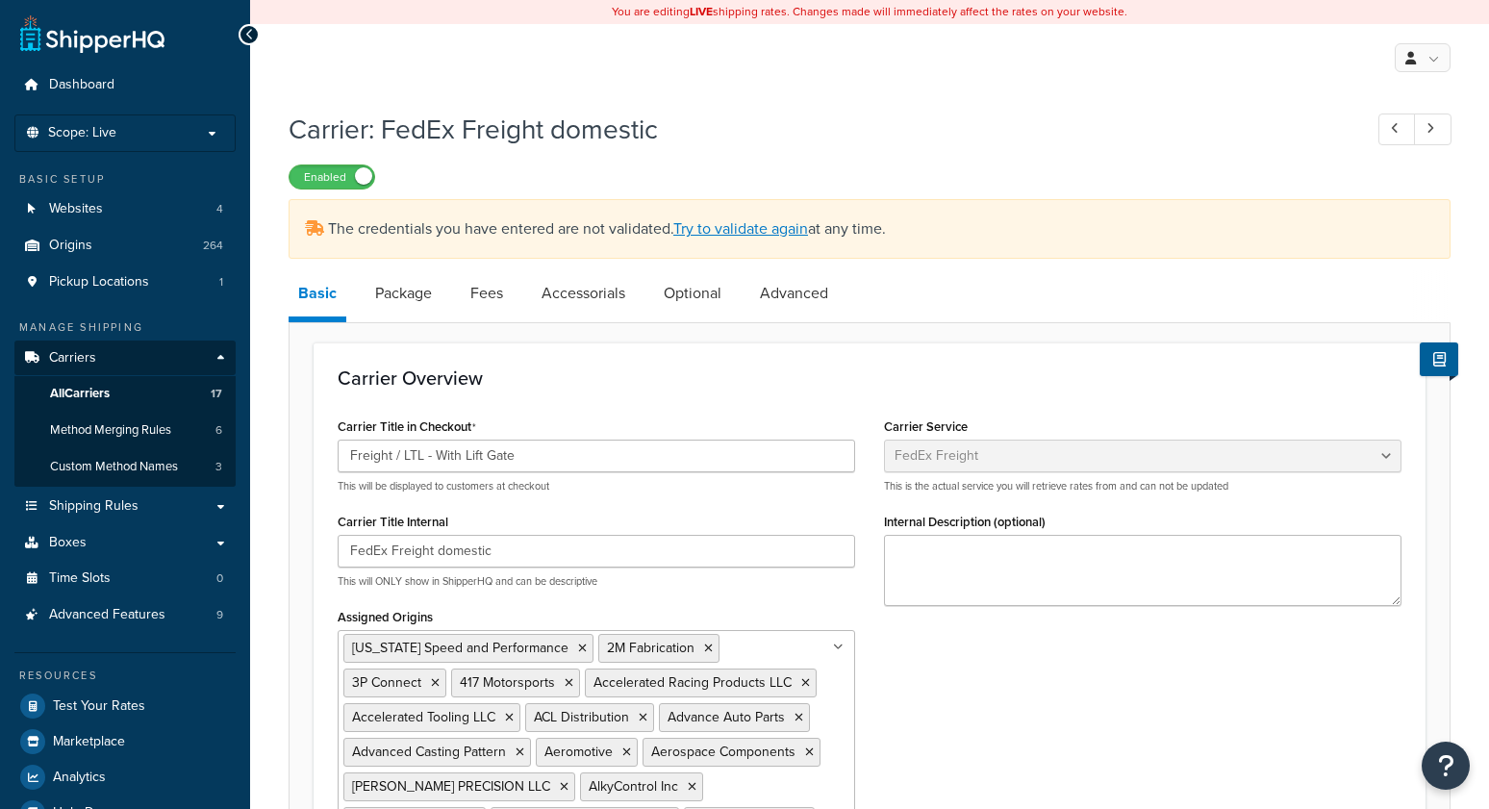
select select "fedExFreight"
click at [796, 301] on link "Advanced" at bounding box center [794, 293] width 88 height 46
select select "false"
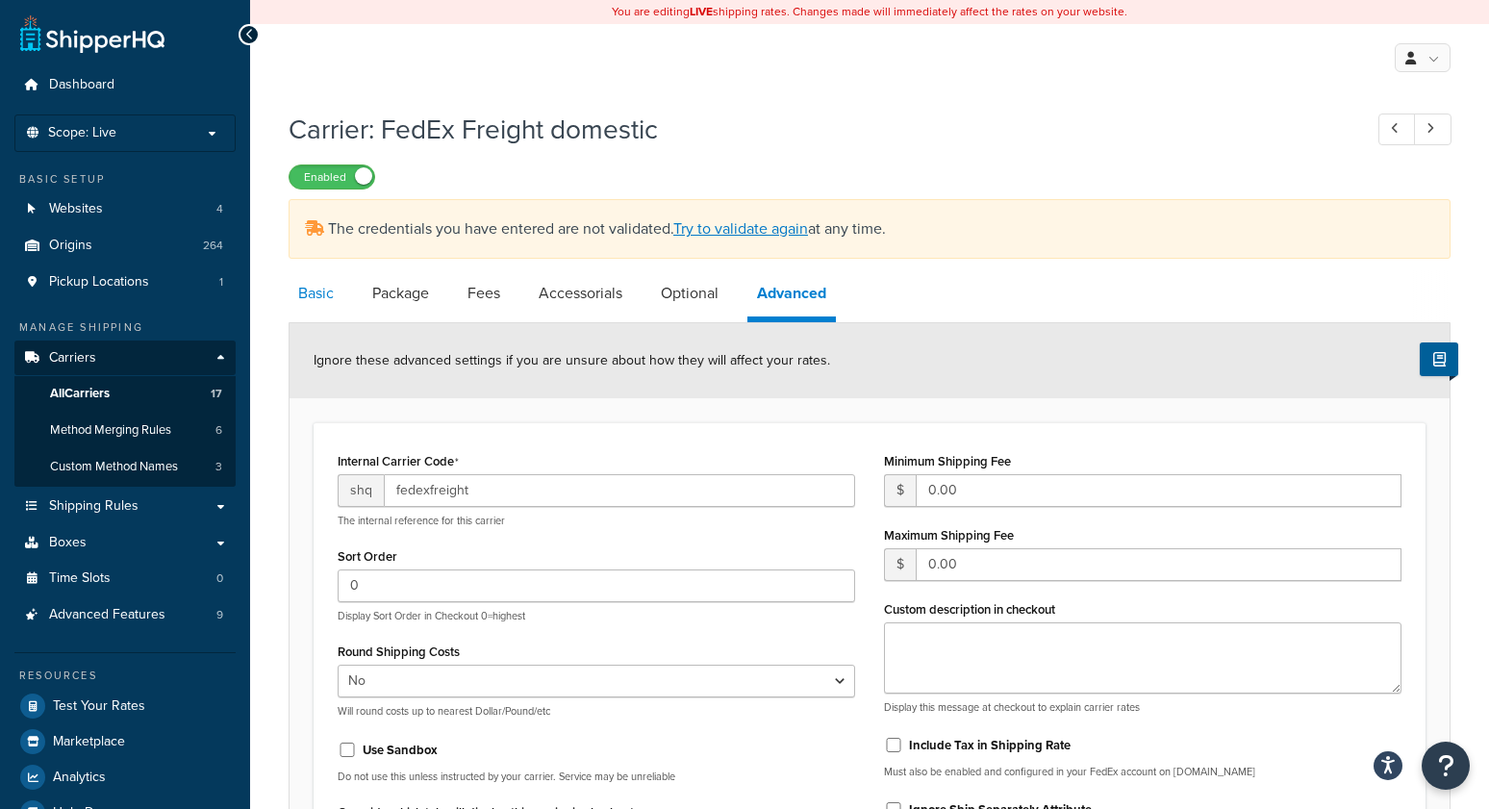
click at [313, 293] on link "Basic" at bounding box center [316, 293] width 55 height 46
select select "fedExFreight"
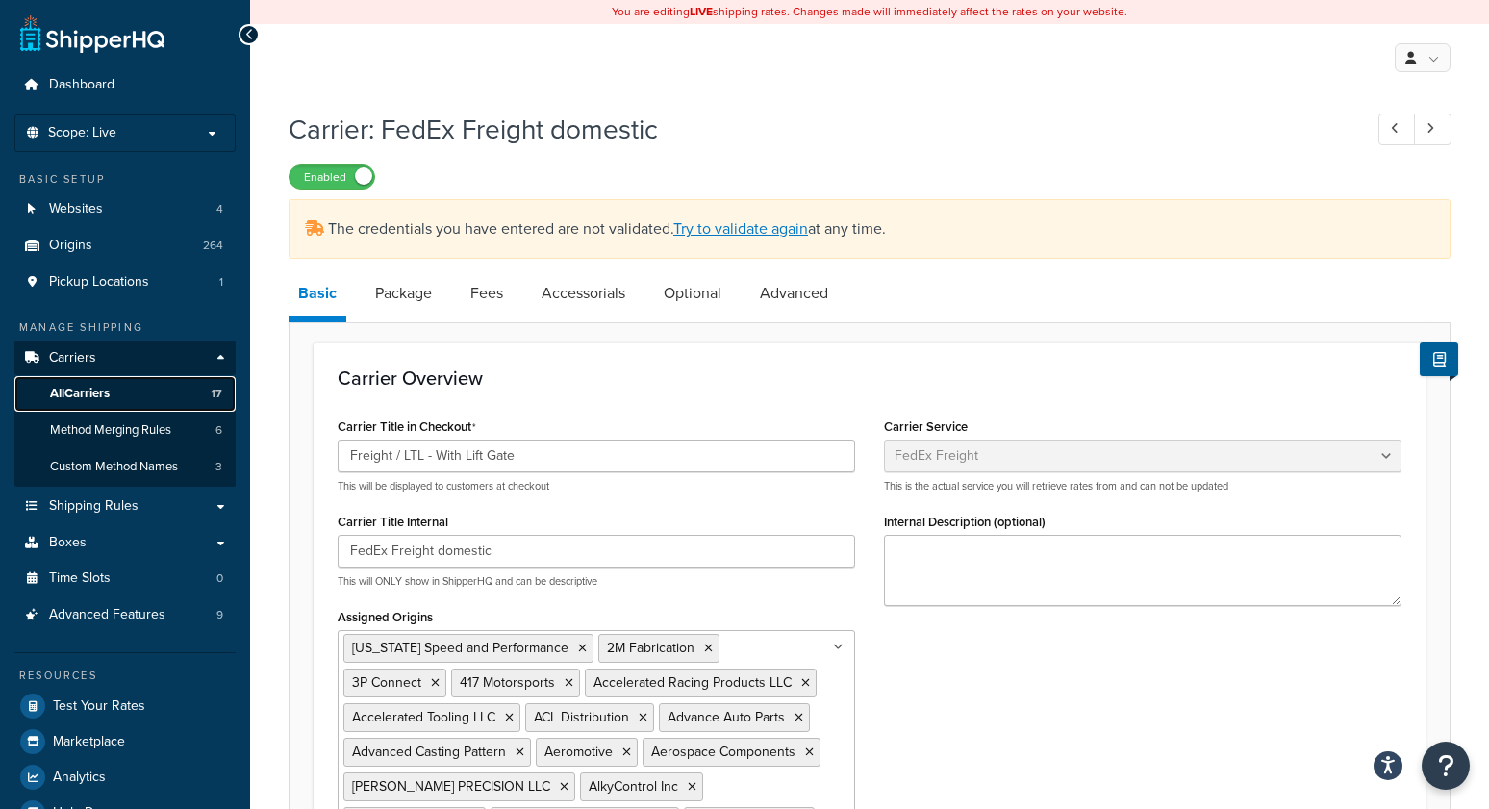
click at [93, 391] on span "All Carriers" at bounding box center [80, 394] width 60 height 16
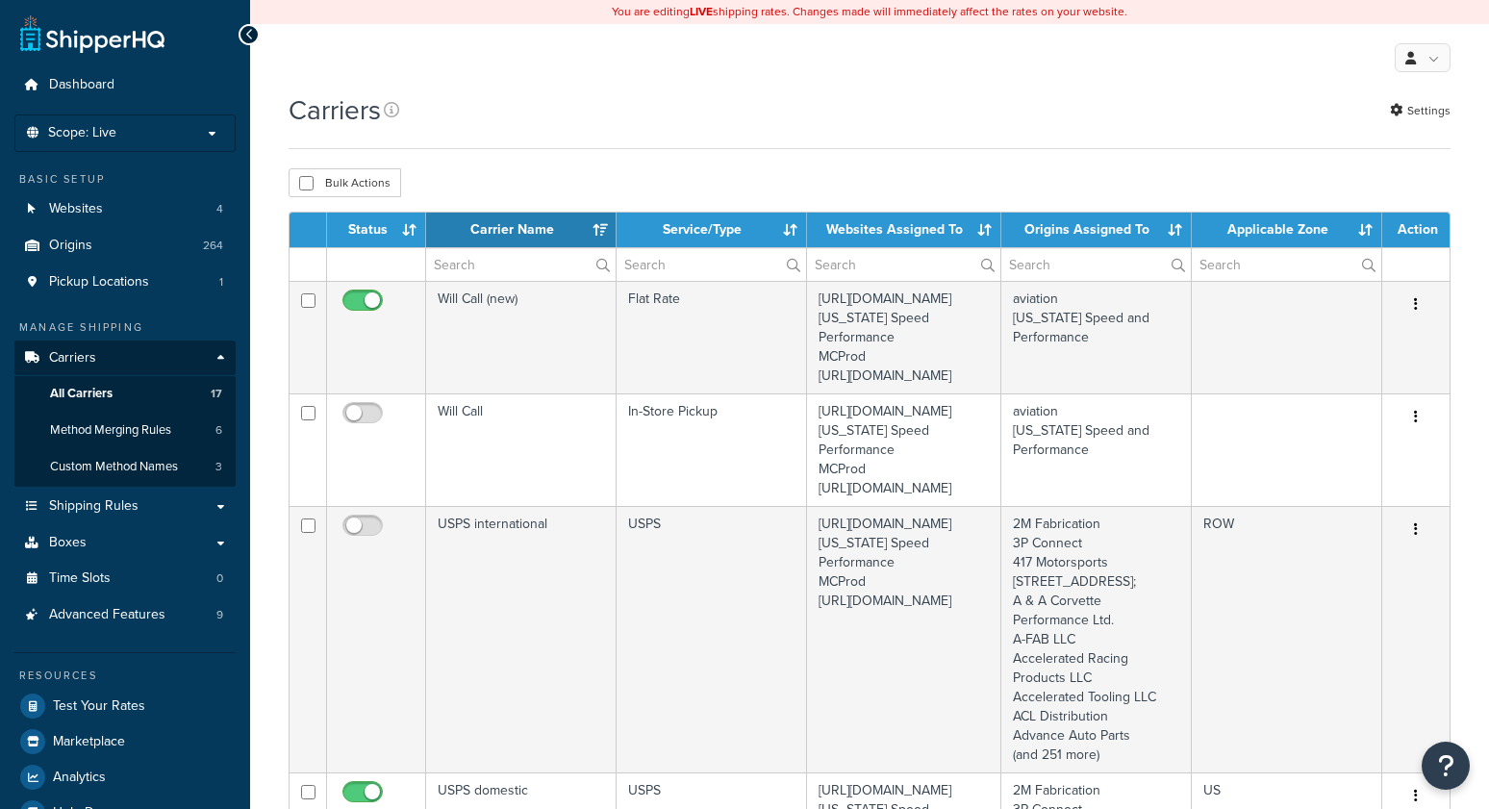
select select "15"
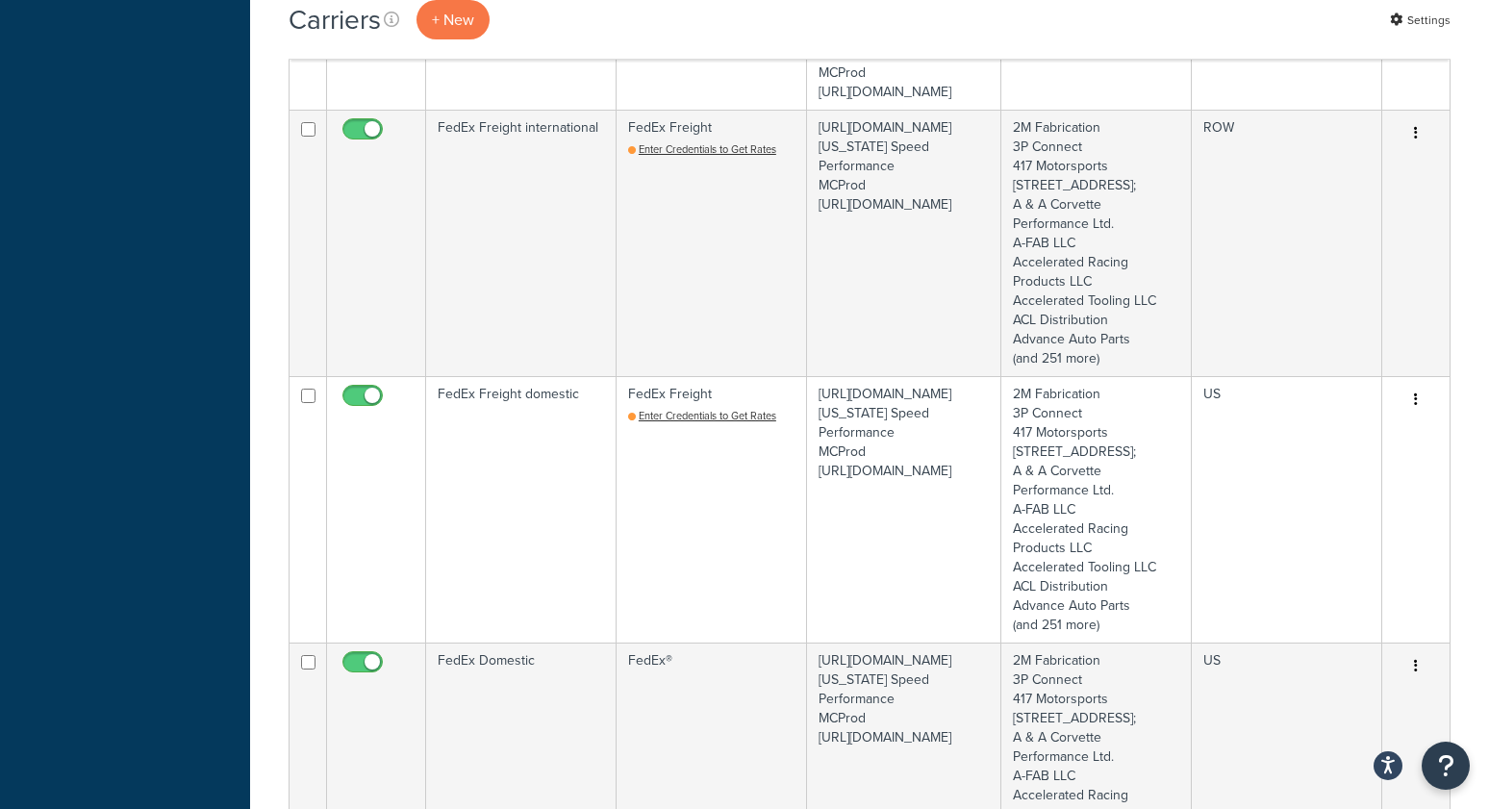
scroll to position [1817, 0]
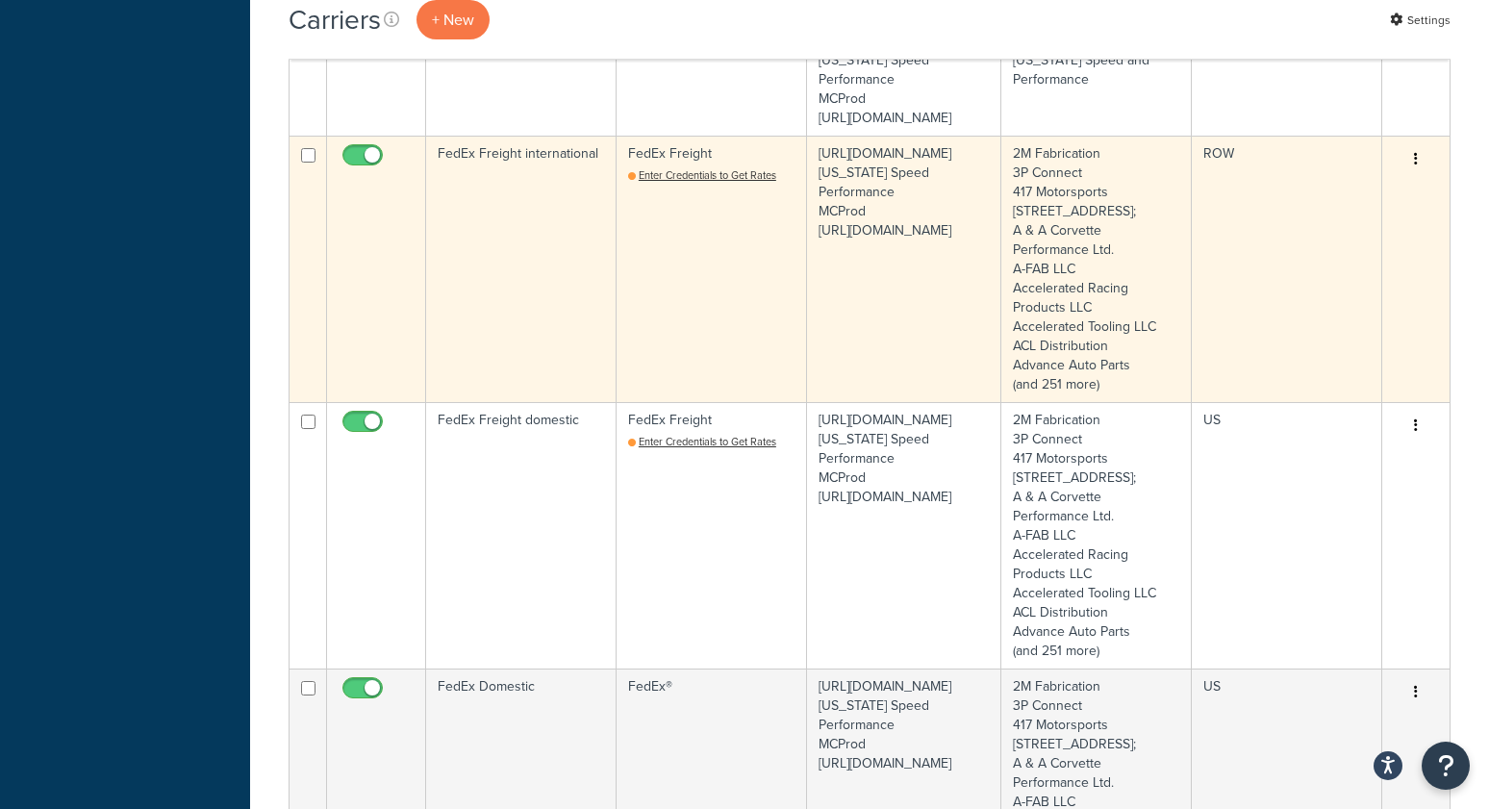
click at [468, 288] on td "FedEx Freight international" at bounding box center [521, 269] width 190 height 266
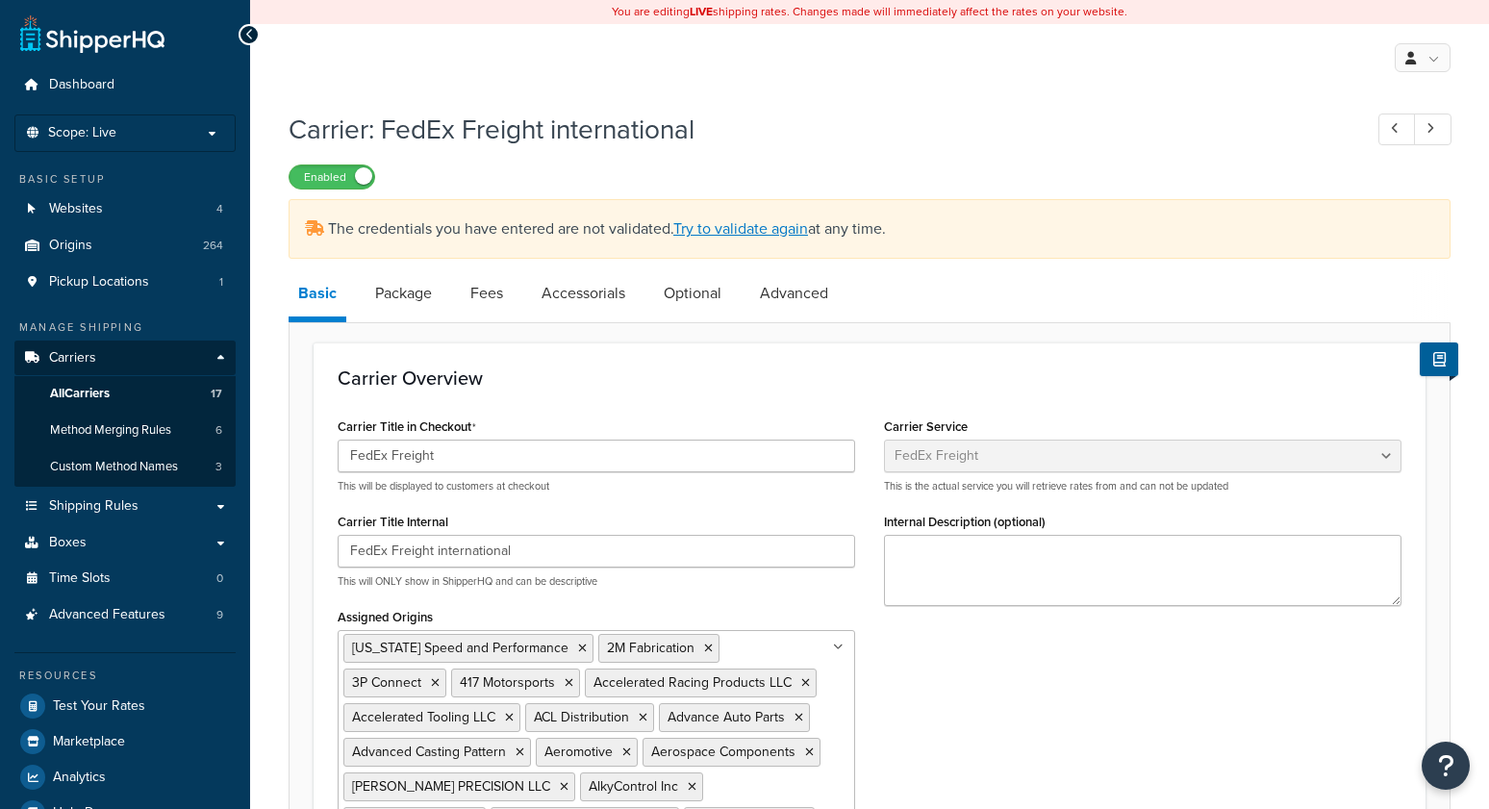
select select "fedExFreight"
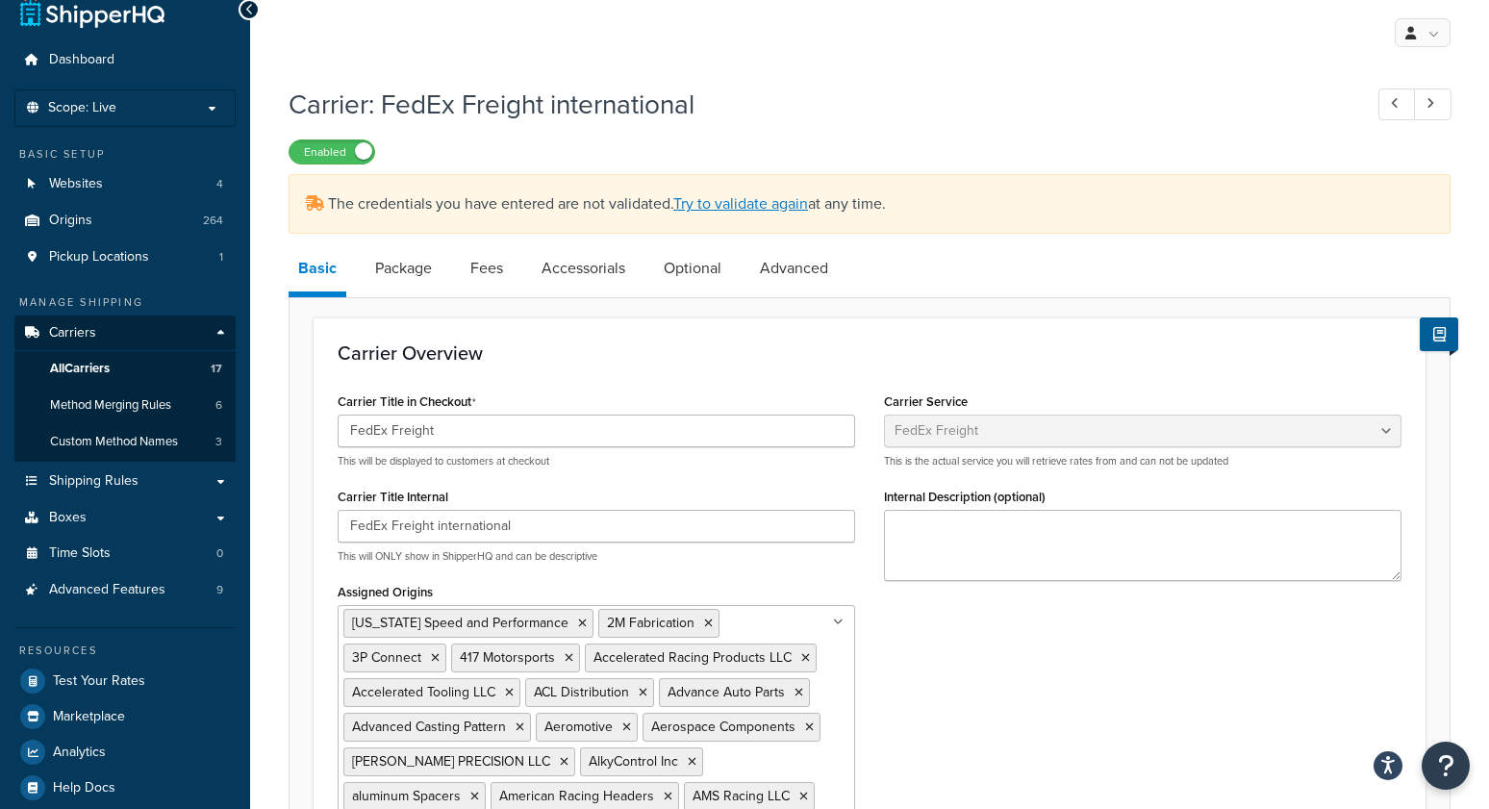
scroll to position [29, 0]
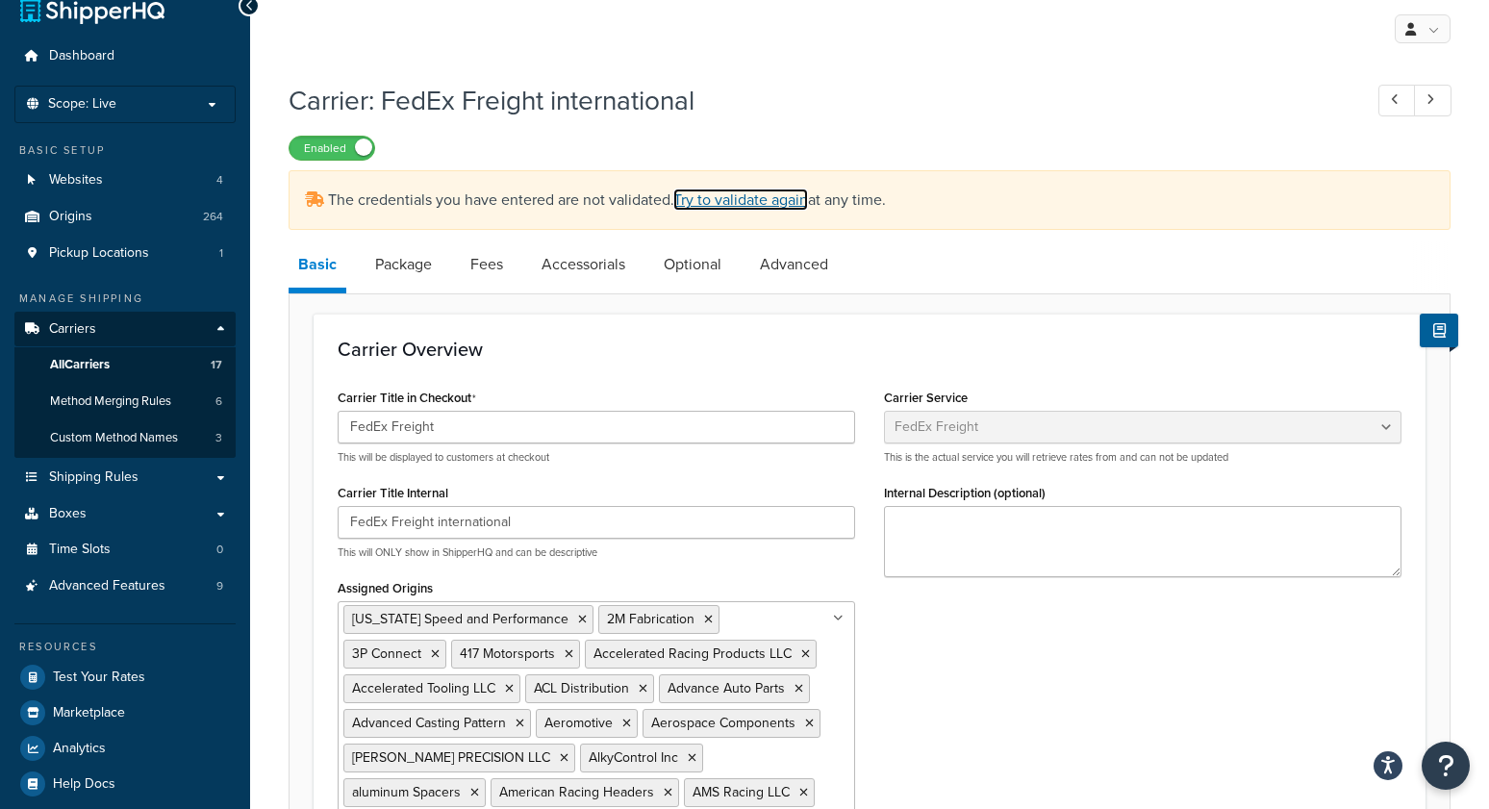
click at [748, 202] on link "Try to validate again" at bounding box center [740, 200] width 135 height 22
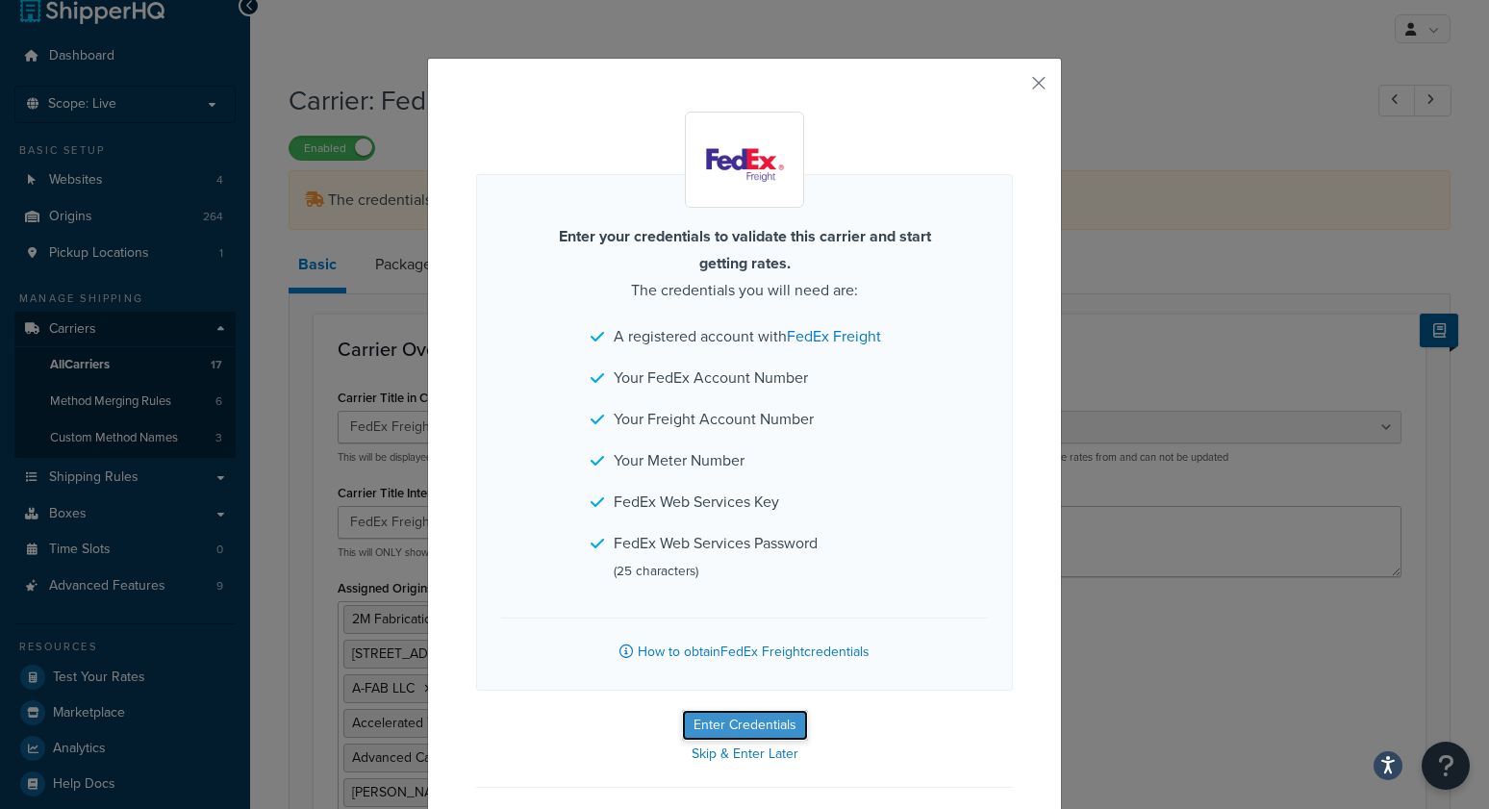
click at [727, 726] on button "Enter Credentials" at bounding box center [745, 725] width 126 height 31
select select "SKID"
select select "US"
select select "[GEOGRAPHIC_DATA]"
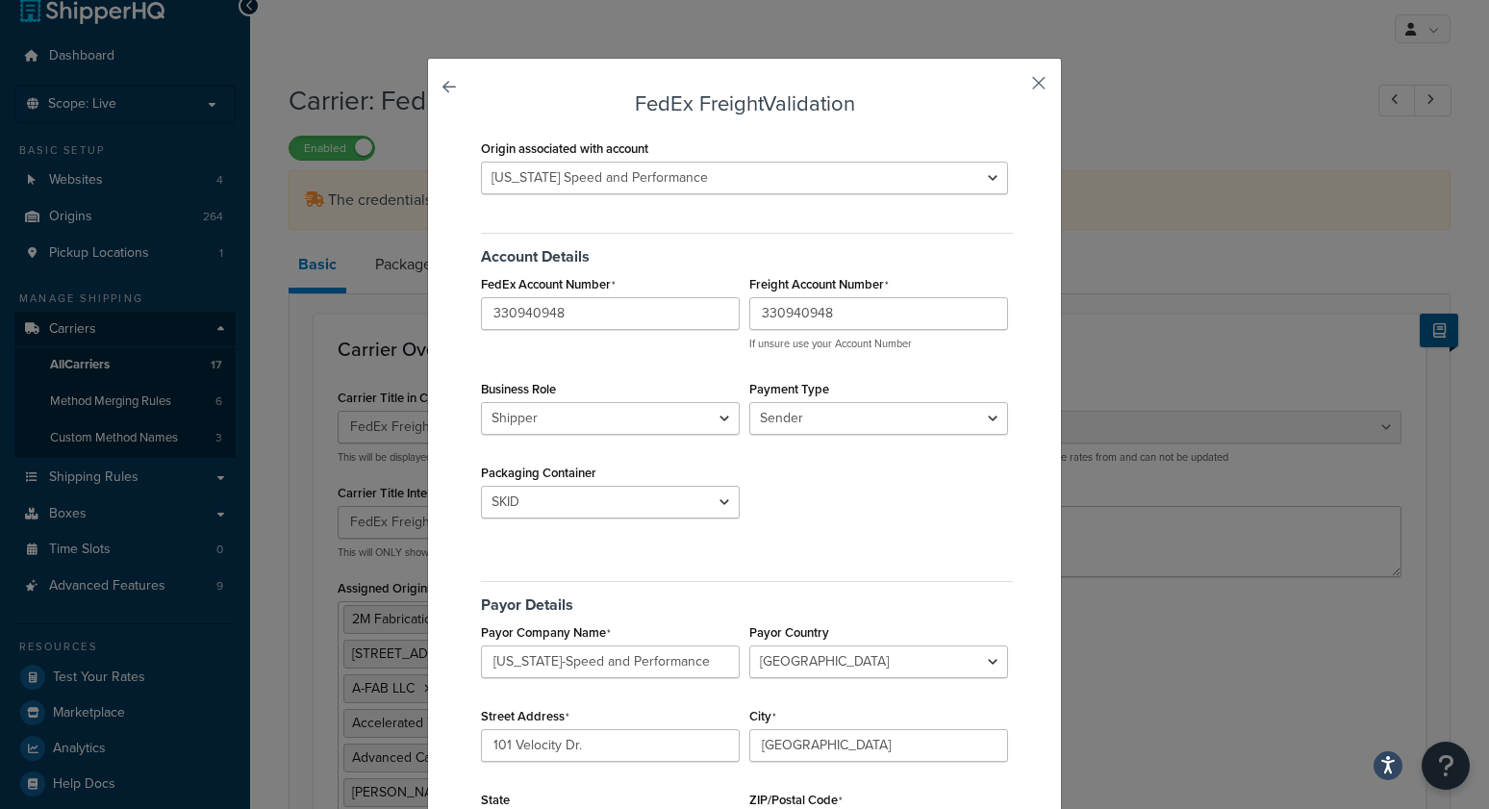
click at [1013, 88] on button "button" at bounding box center [1010, 90] width 5 height 5
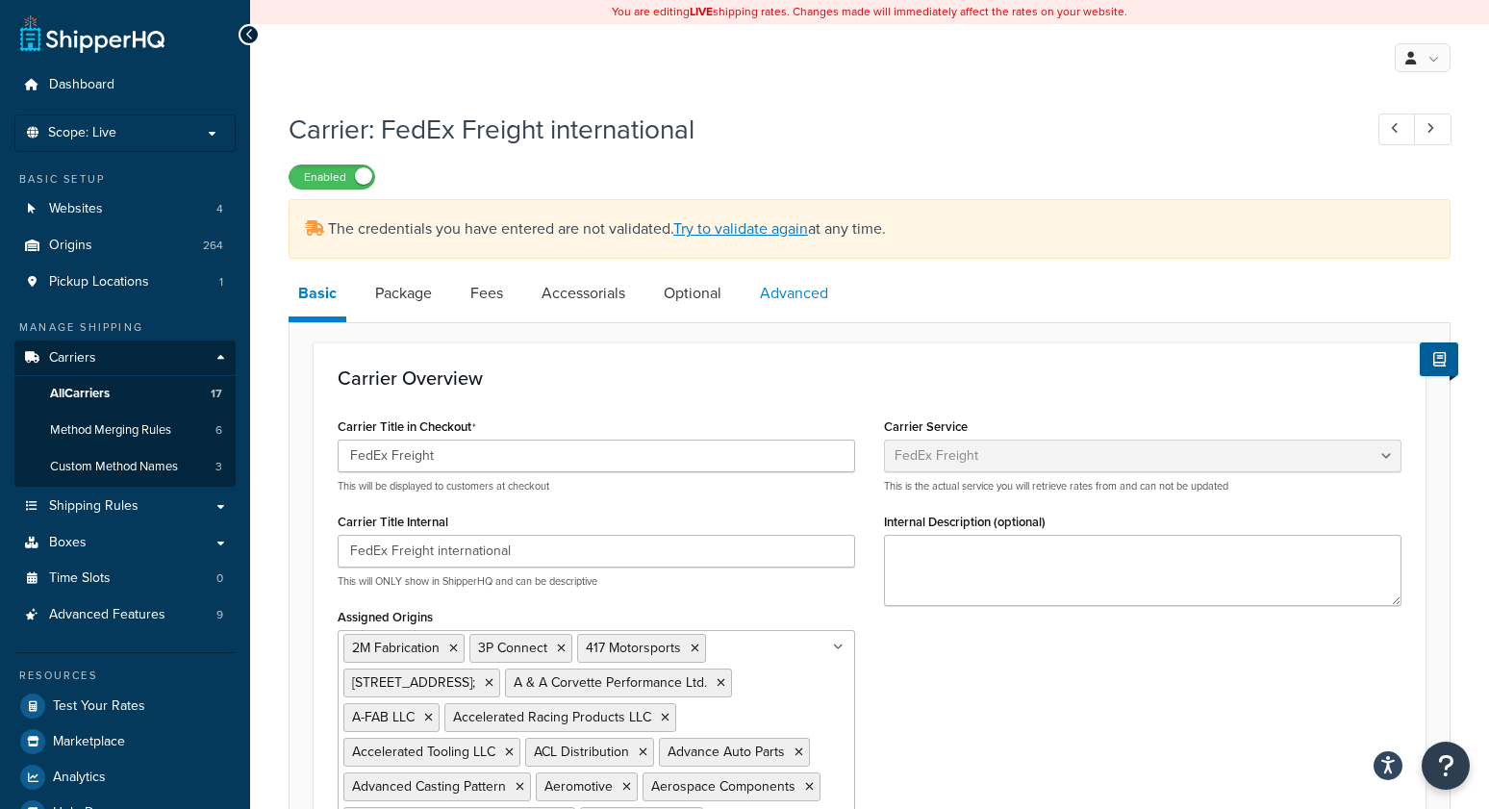
click at [818, 288] on link "Advanced" at bounding box center [794, 293] width 88 height 46
select select "false"
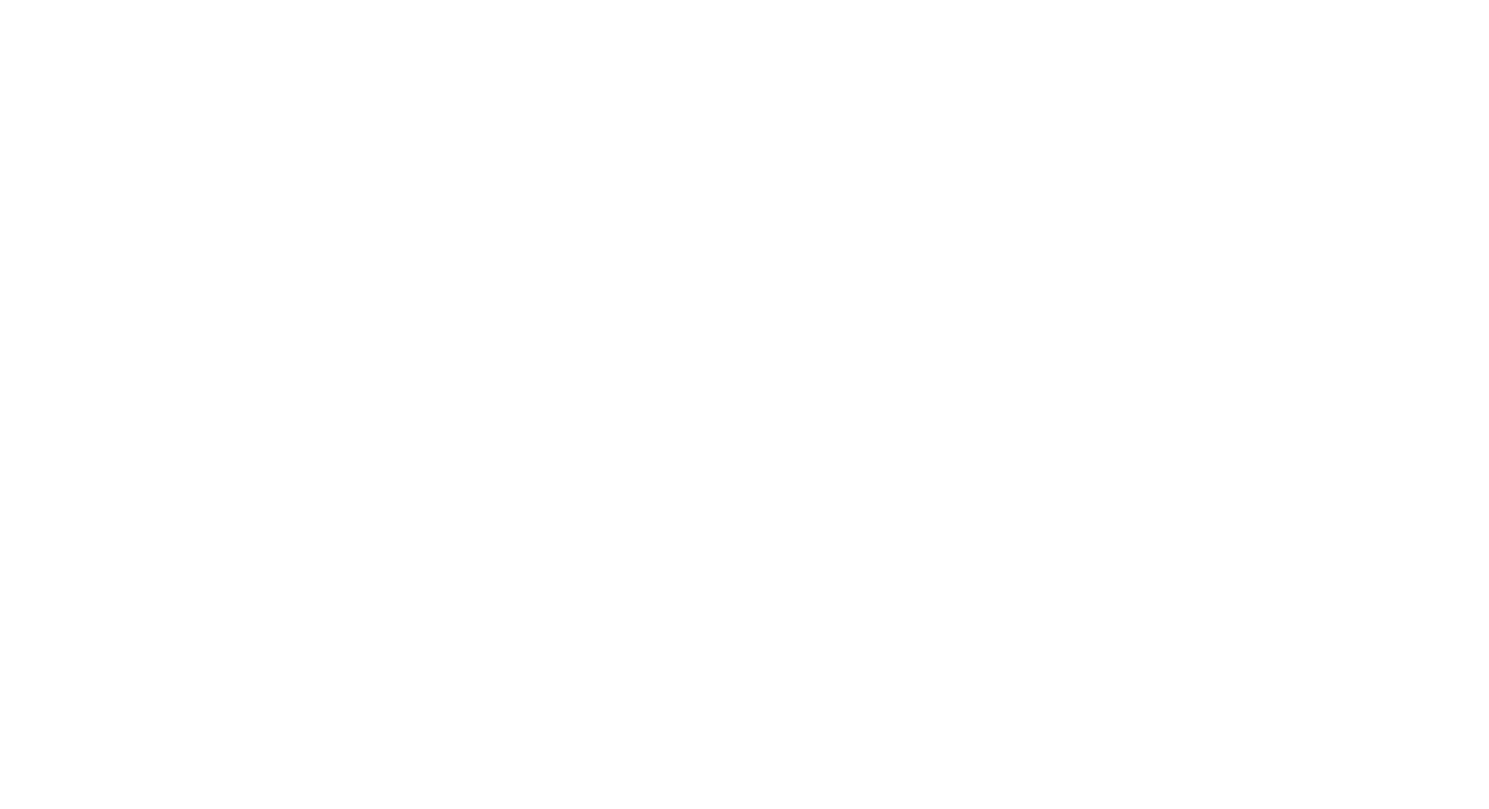
select select "fedExFreight"
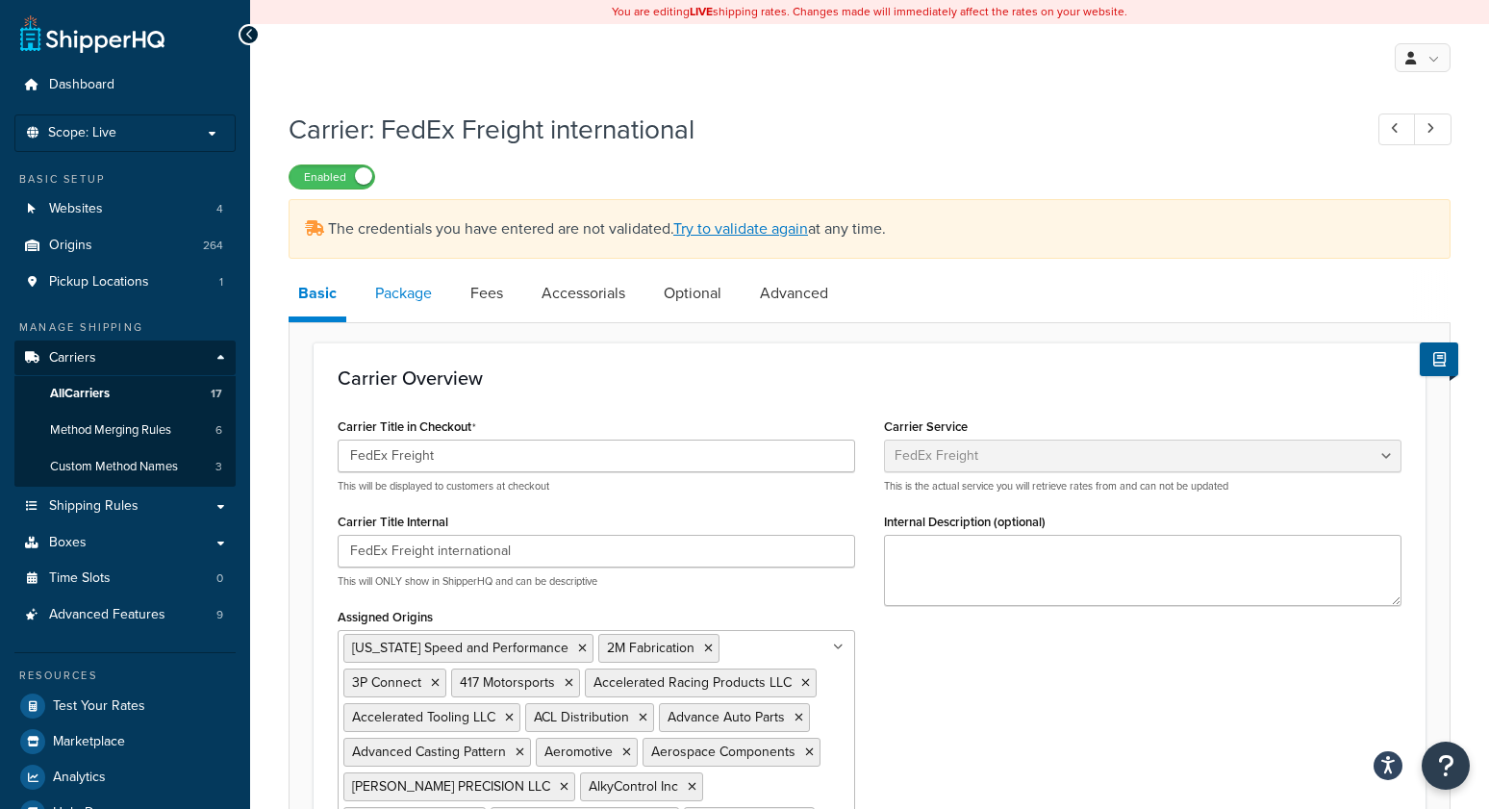
click at [400, 295] on link "Package" at bounding box center [404, 293] width 76 height 46
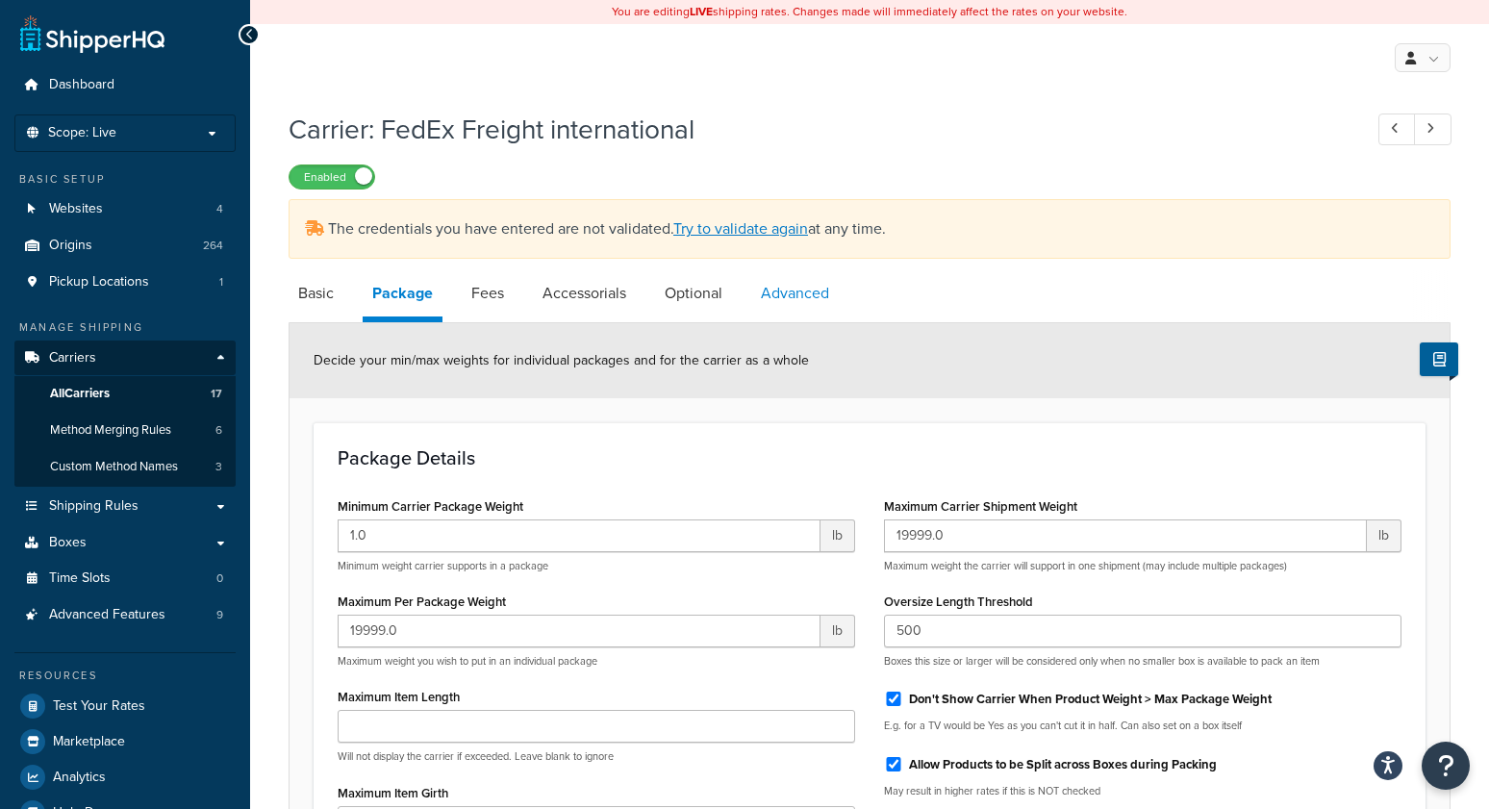
click at [792, 287] on link "Advanced" at bounding box center [795, 293] width 88 height 46
select select "false"
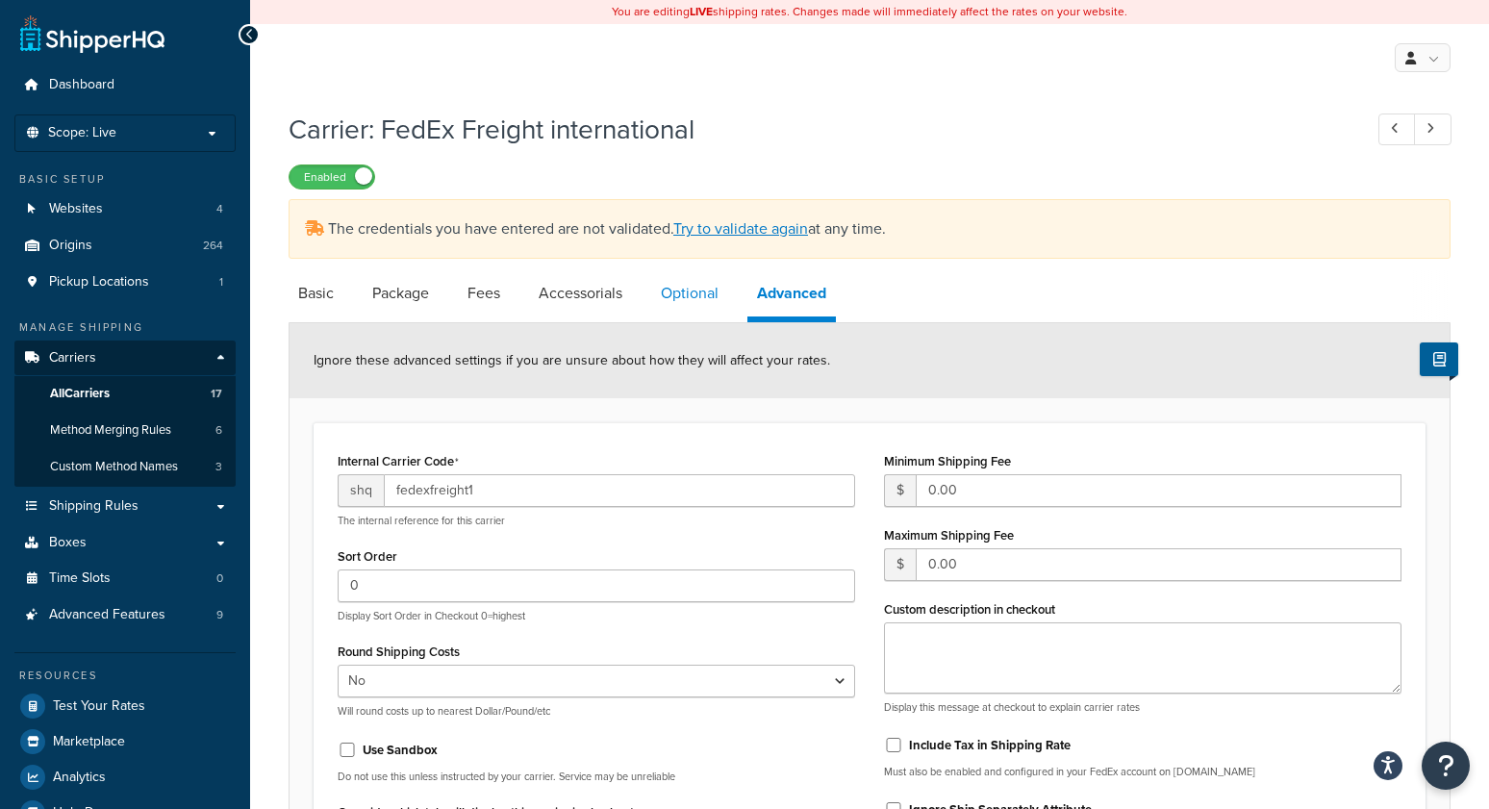
click at [668, 302] on link "Optional" at bounding box center [689, 293] width 77 height 46
select select "55"
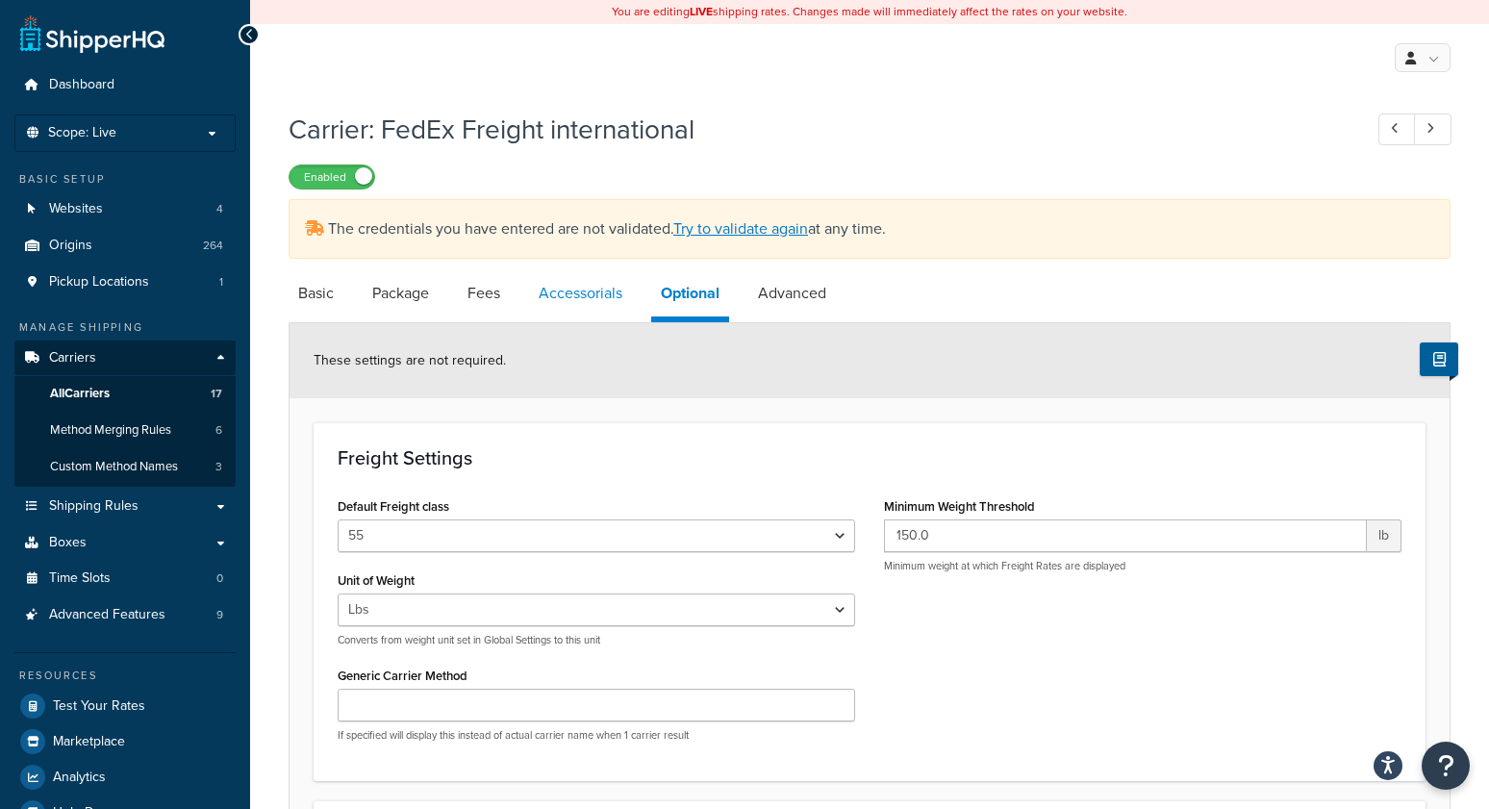
click at [590, 292] on link "Accessorials" at bounding box center [580, 293] width 103 height 46
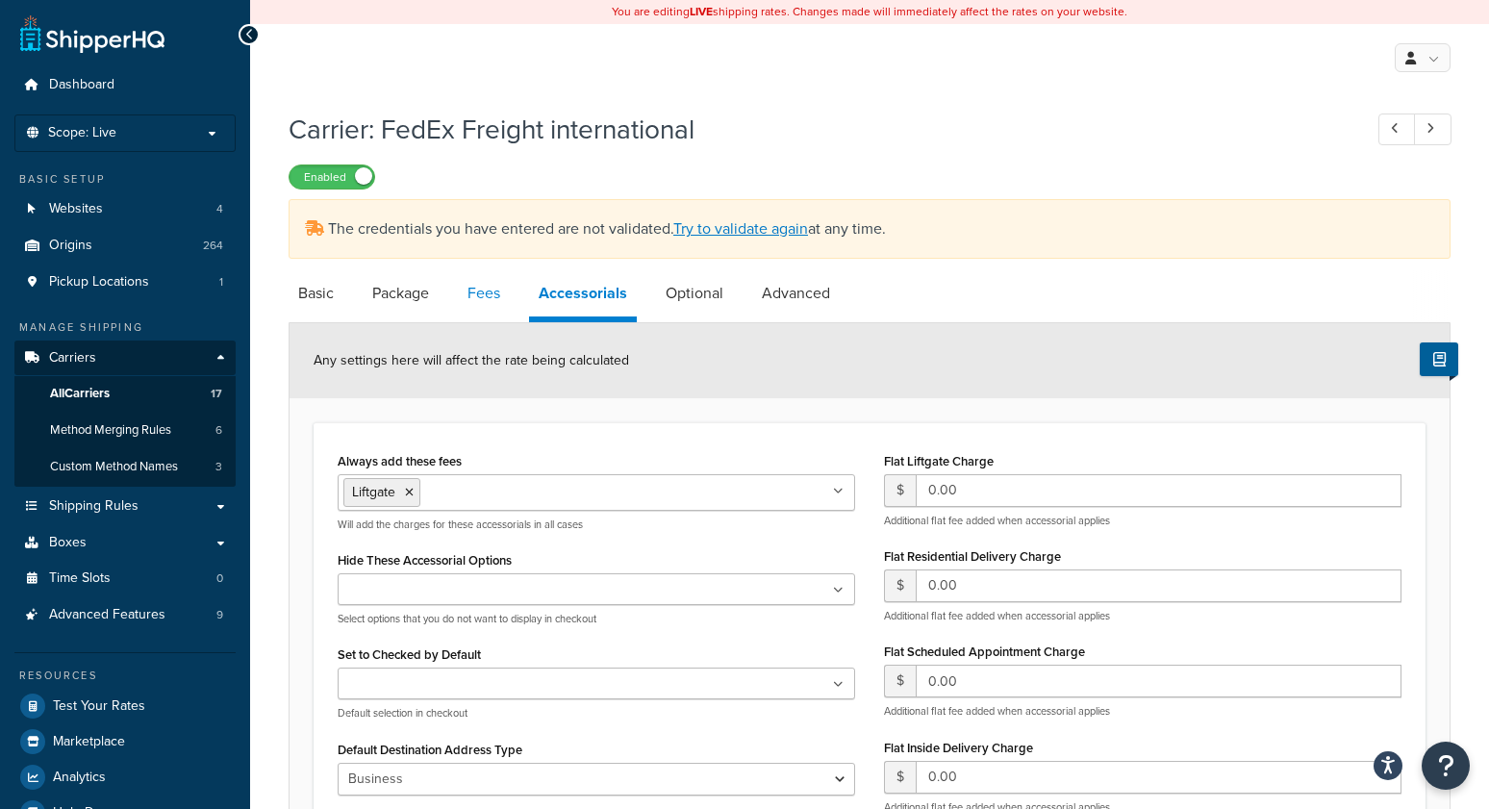
click at [476, 297] on link "Fees" at bounding box center [484, 293] width 52 height 46
select select "AFTER"
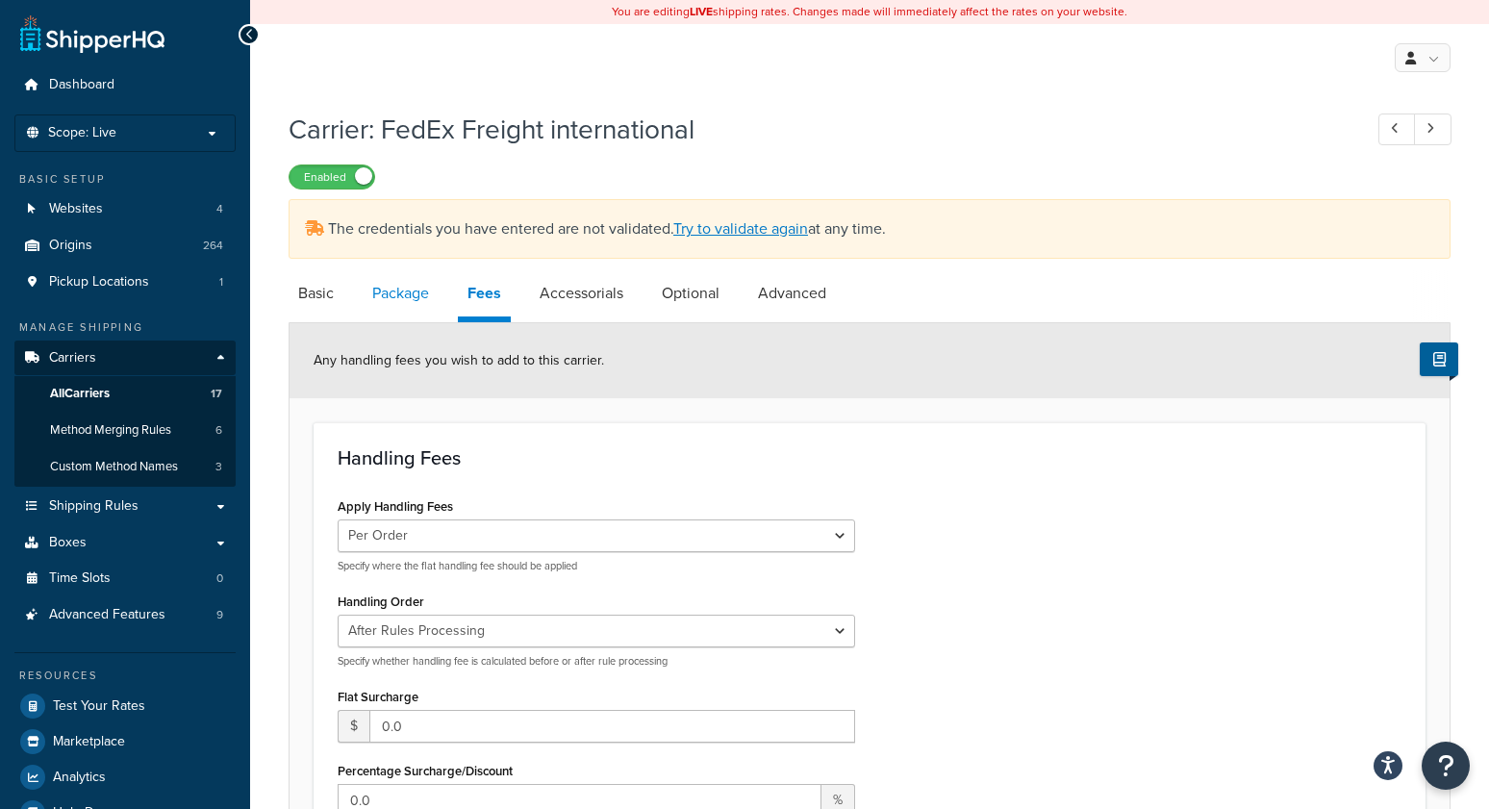
click at [423, 310] on link "Package" at bounding box center [401, 293] width 76 height 46
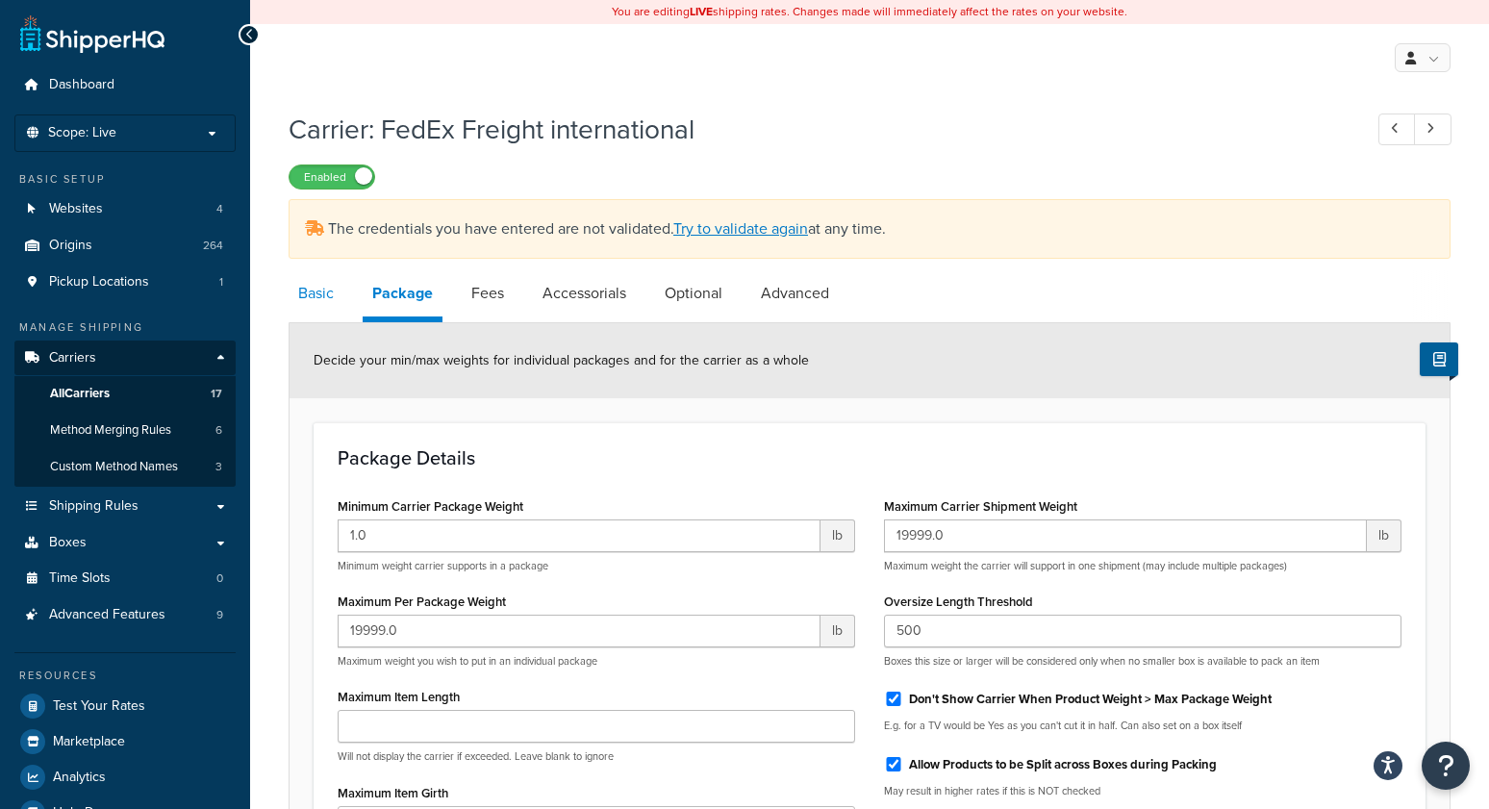
click at [328, 285] on link "Basic" at bounding box center [316, 293] width 55 height 46
select select "fedExFreight"
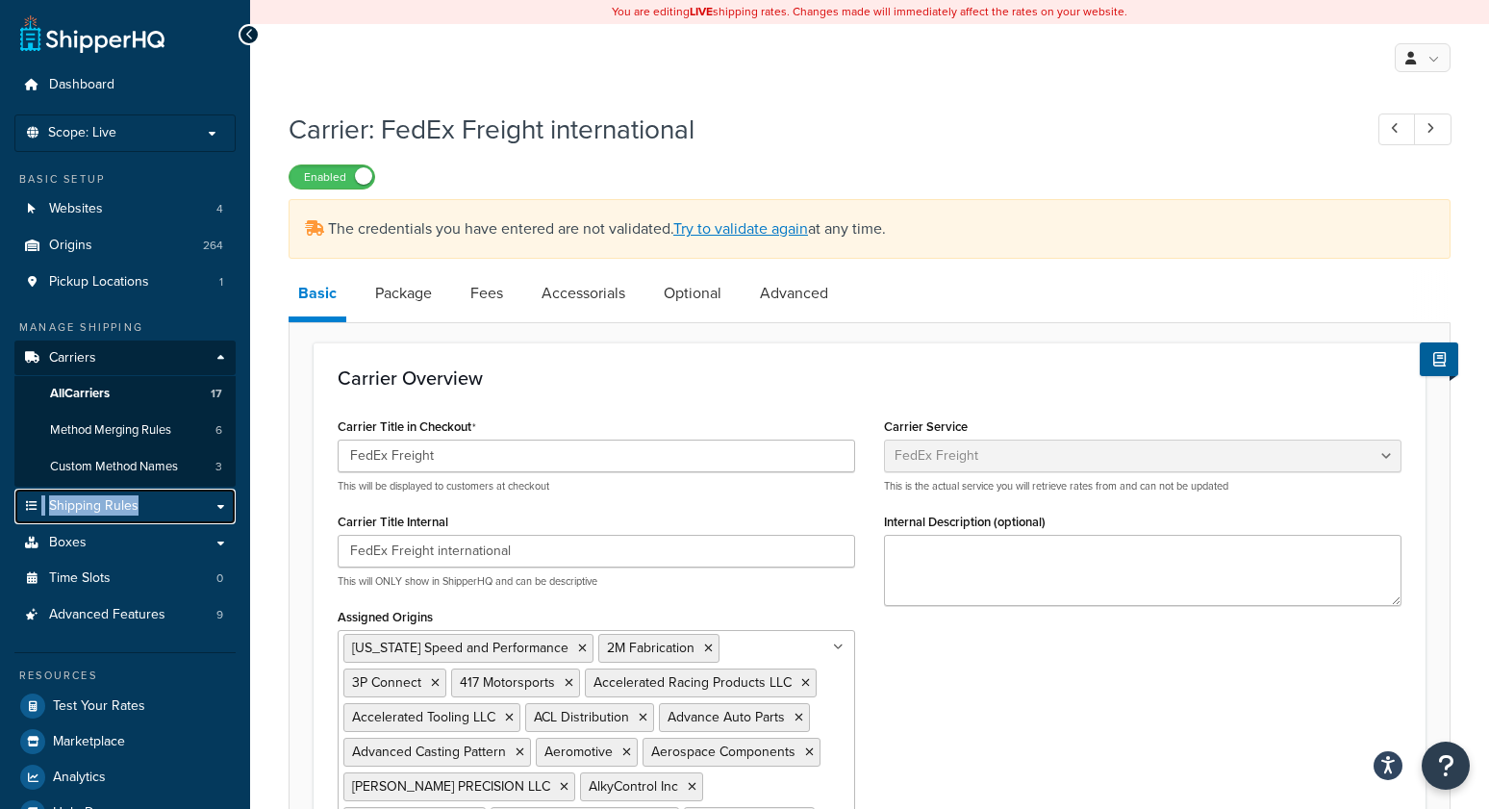
scroll to position [1160, 0]
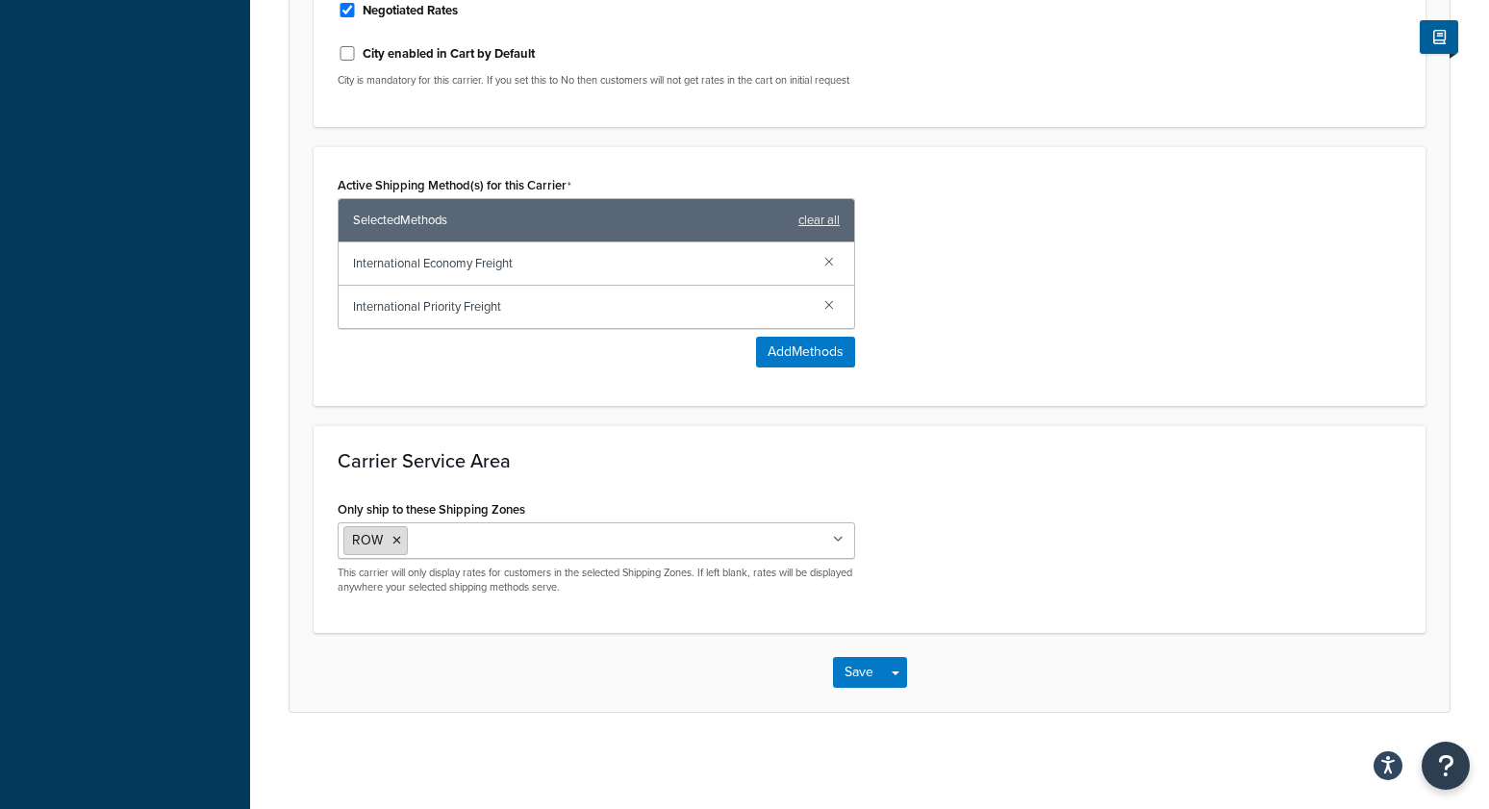
click at [394, 538] on icon at bounding box center [396, 541] width 9 height 12
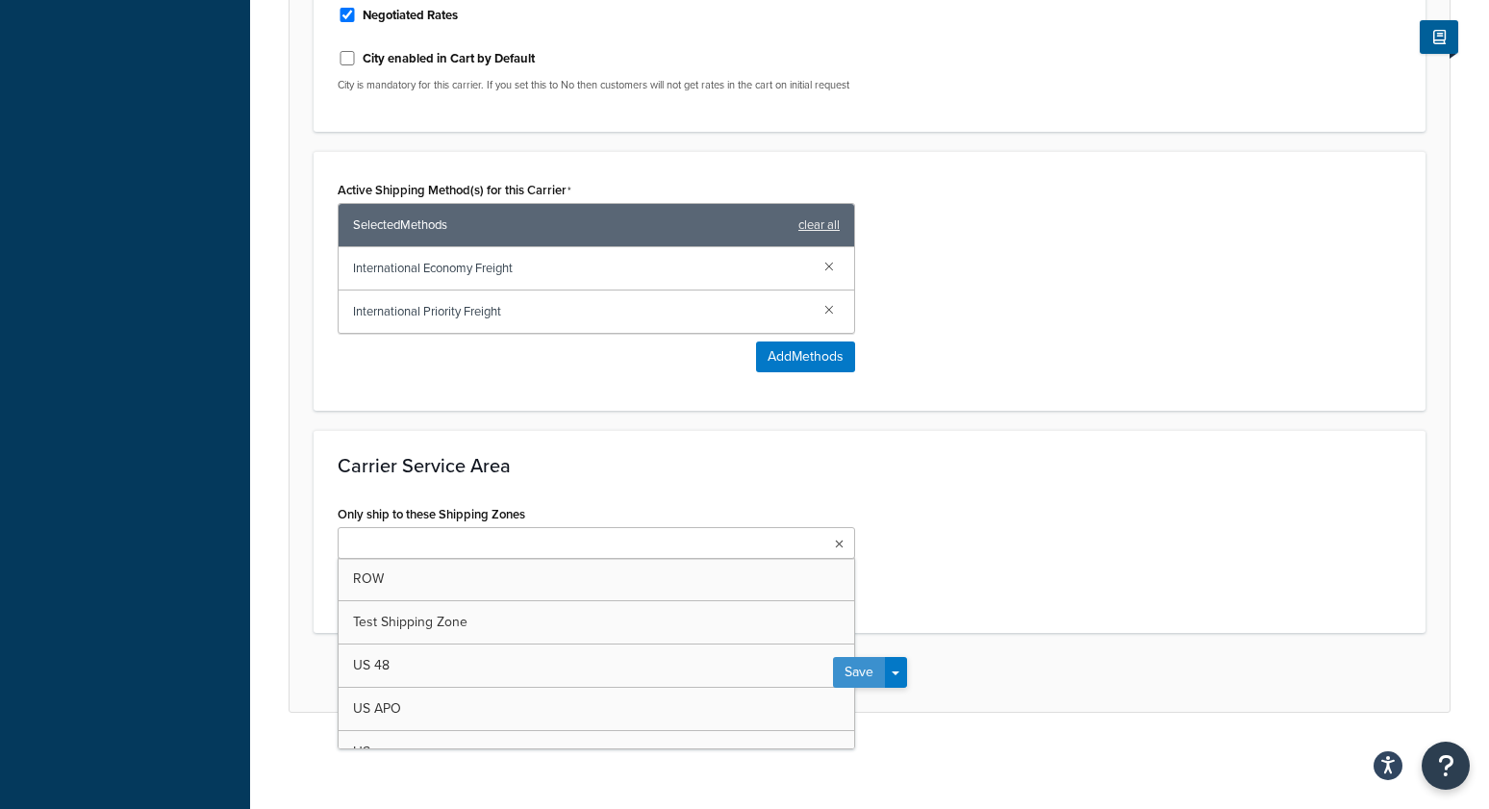
drag, startPoint x: 986, startPoint y: 641, endPoint x: 876, endPoint y: 668, distance: 112.9
click at [984, 641] on div "Save Save Dropdown Save and Edit" at bounding box center [870, 672] width 1160 height 79
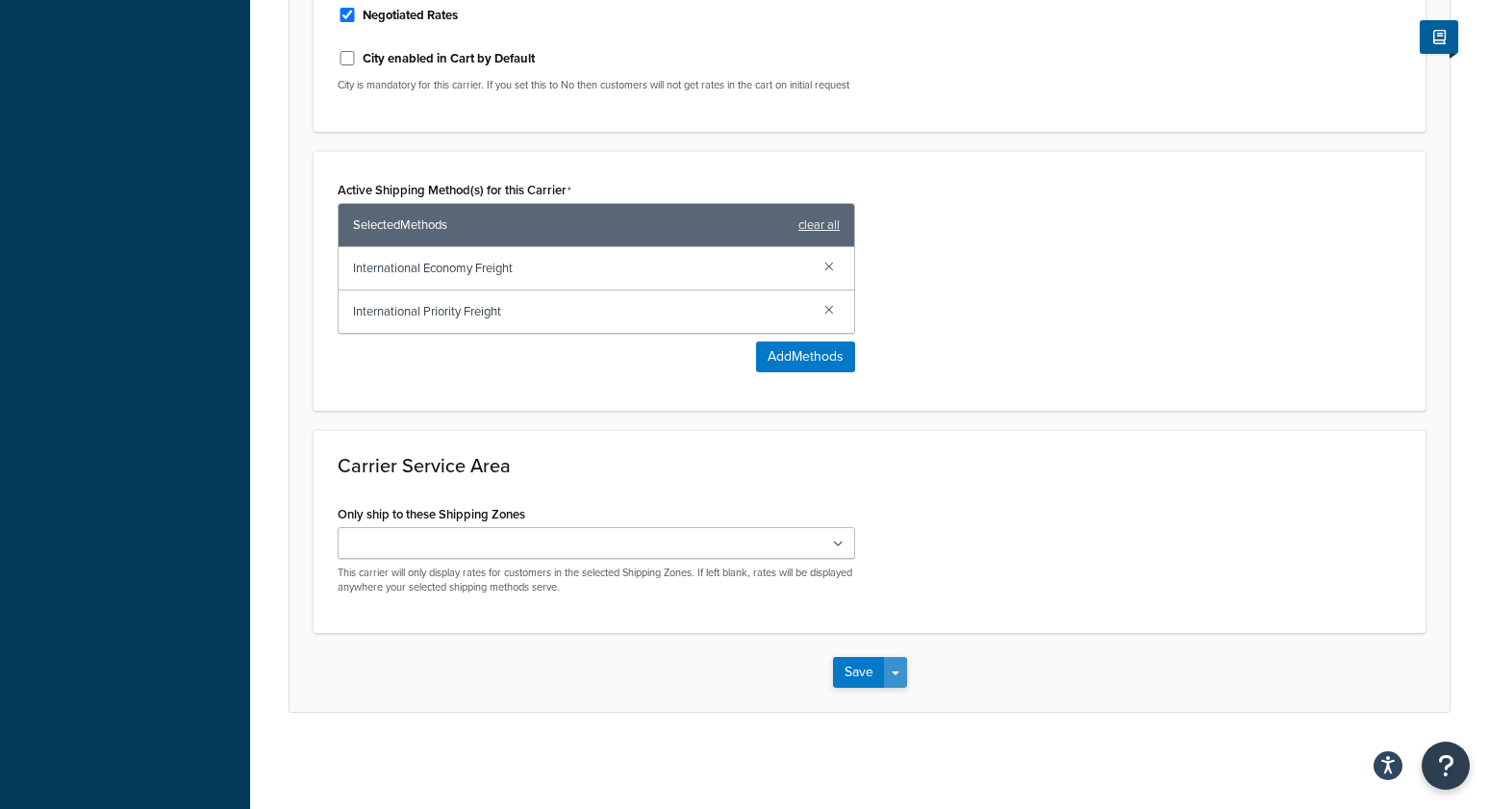
click at [900, 670] on button "Save Dropdown" at bounding box center [895, 672] width 23 height 31
drag, startPoint x: 898, startPoint y: 703, endPoint x: 1033, endPoint y: 207, distance: 514.3
click at [898, 703] on button "Save and Edit" at bounding box center [903, 708] width 140 height 40
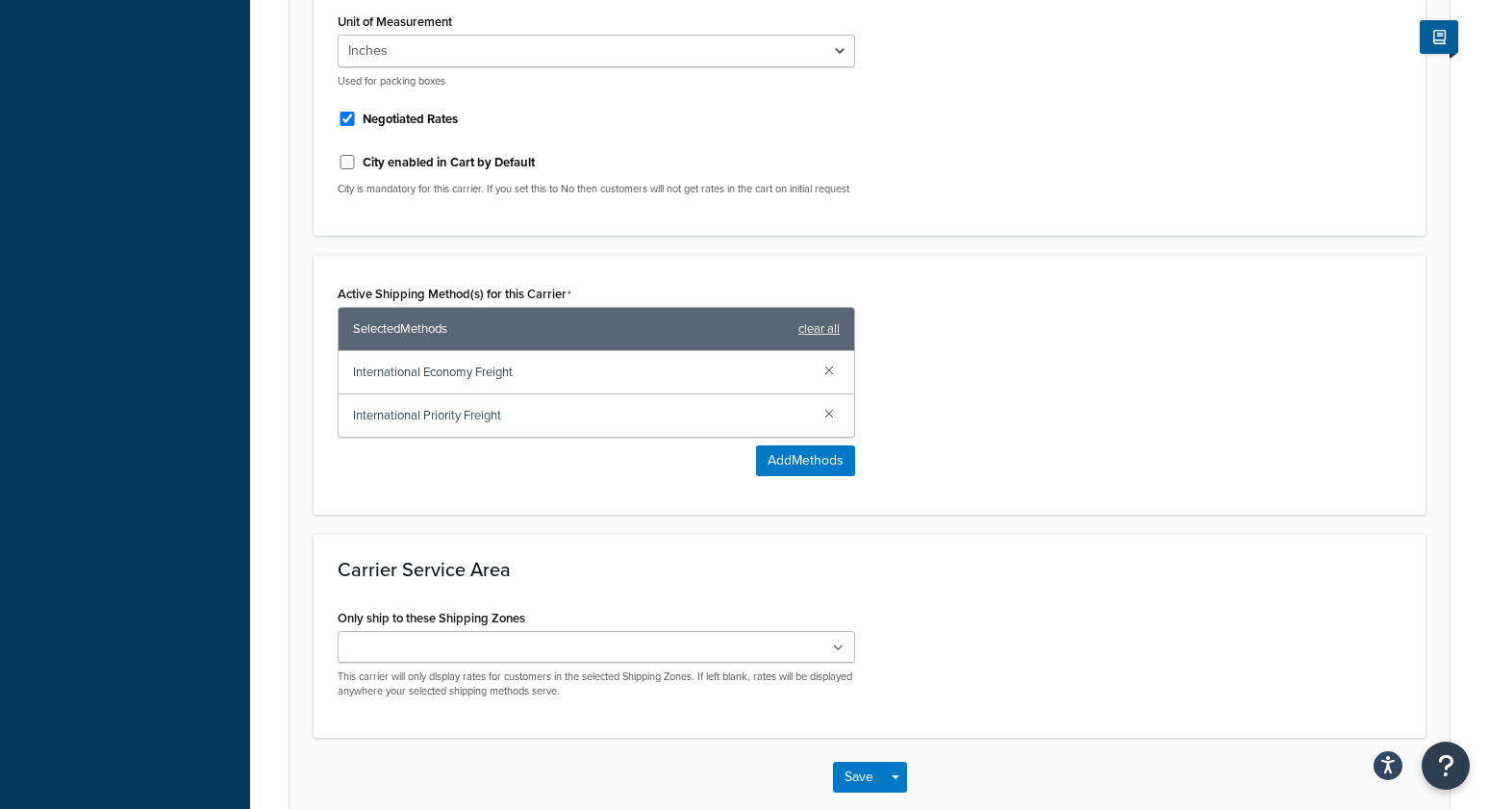
scroll to position [0, 0]
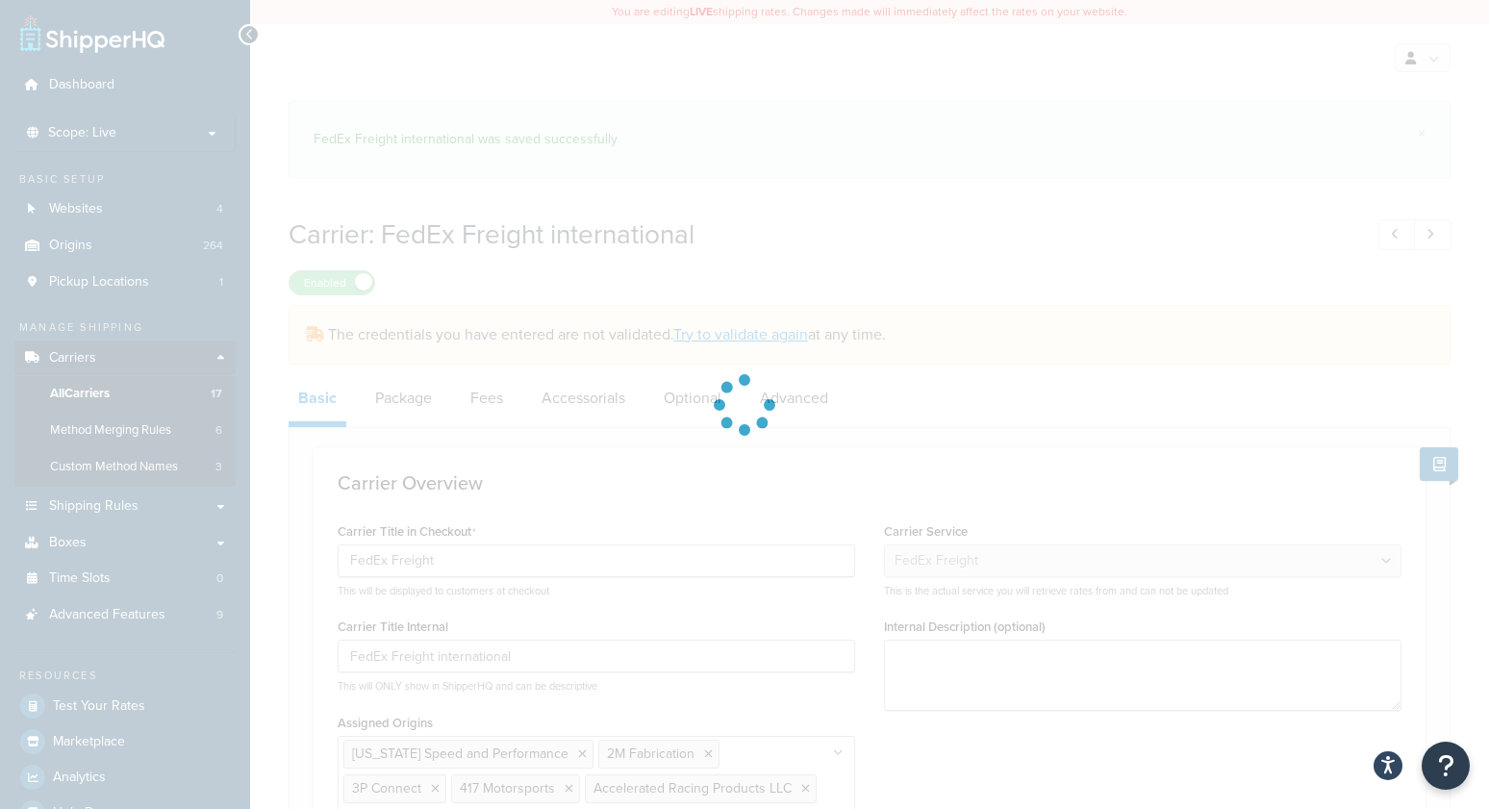
select select "fedExFreight"
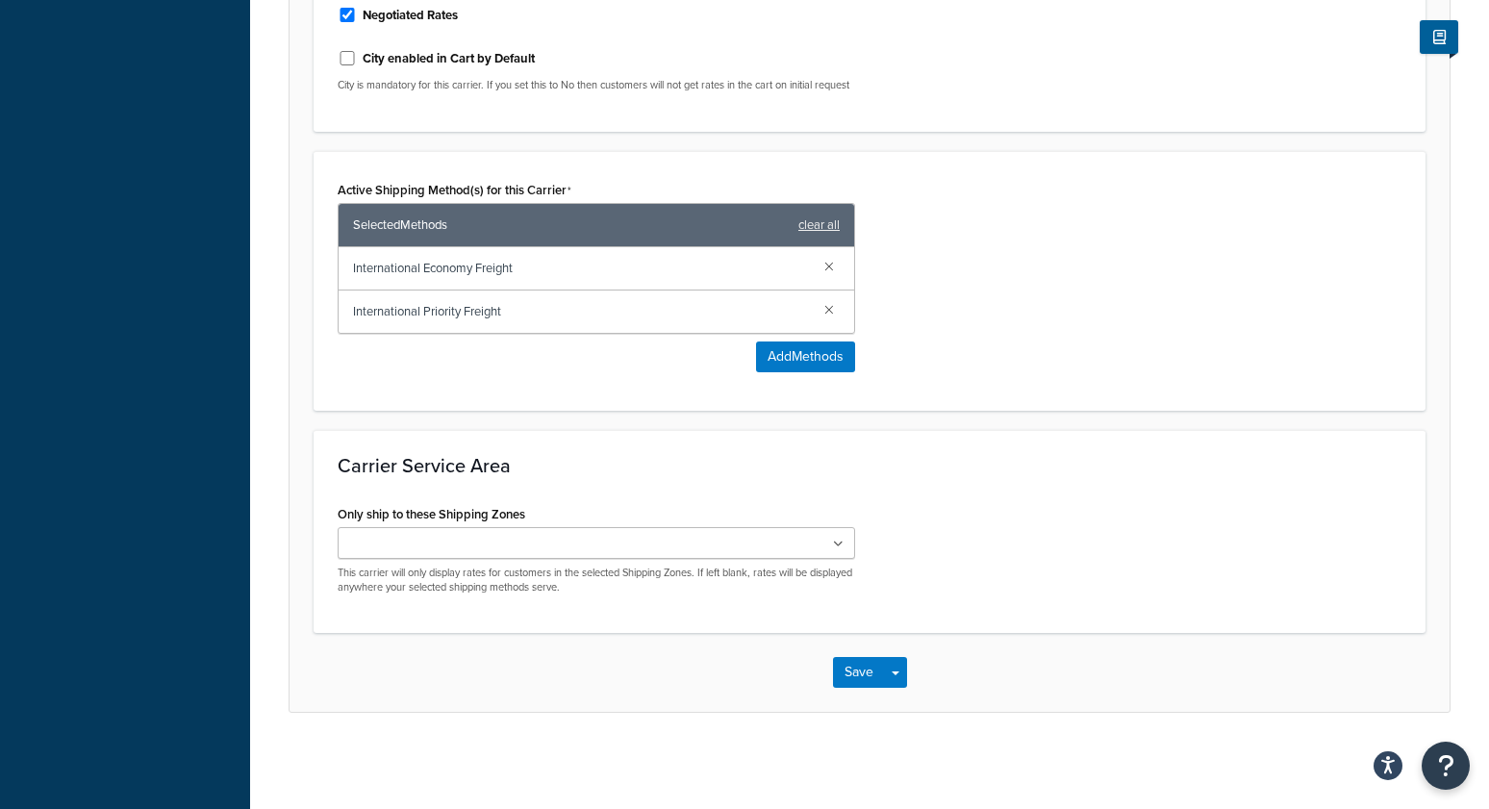
scroll to position [1156, 0]
click at [490, 558] on ul at bounding box center [597, 543] width 518 height 32
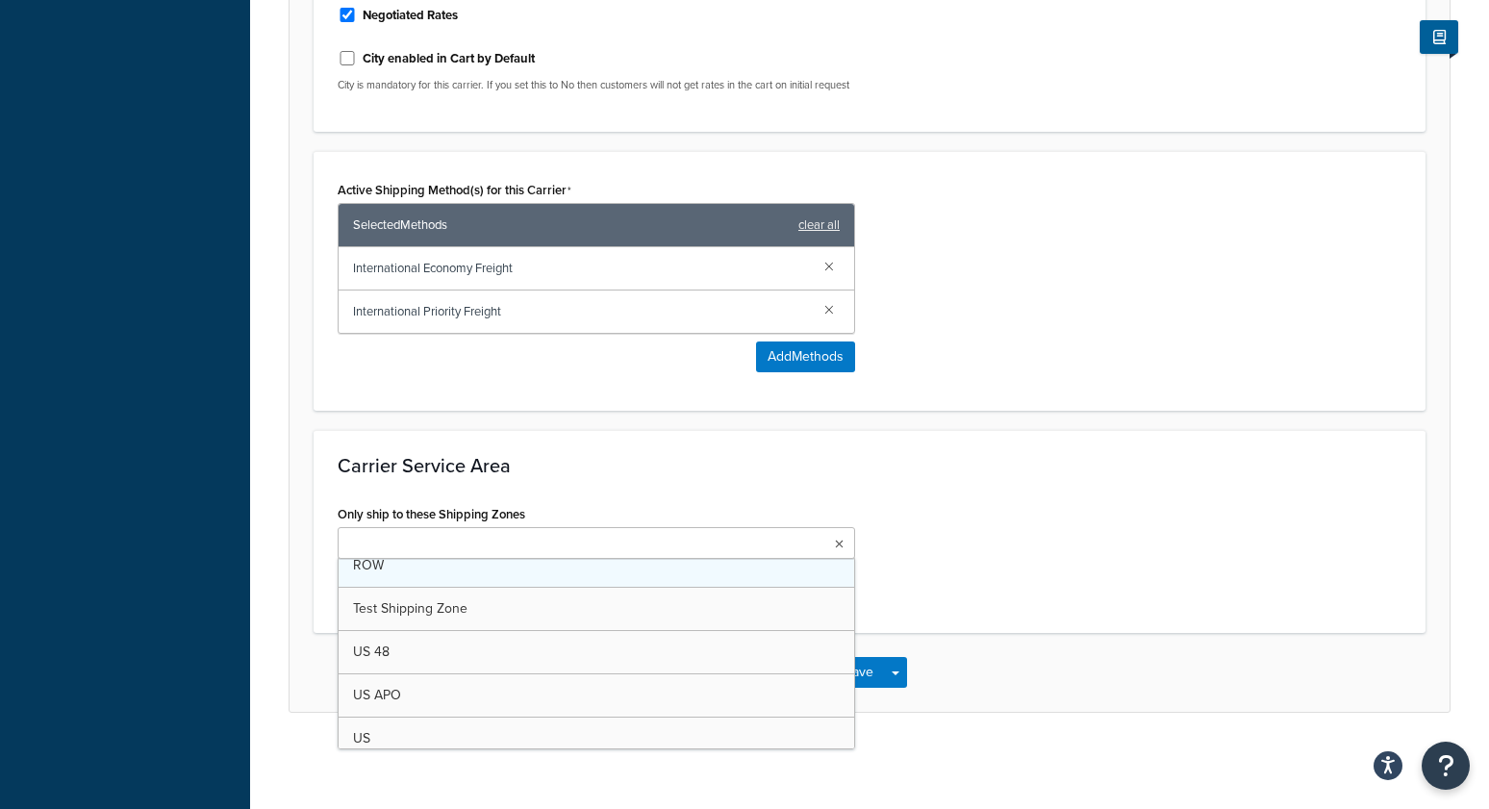
scroll to position [0, 0]
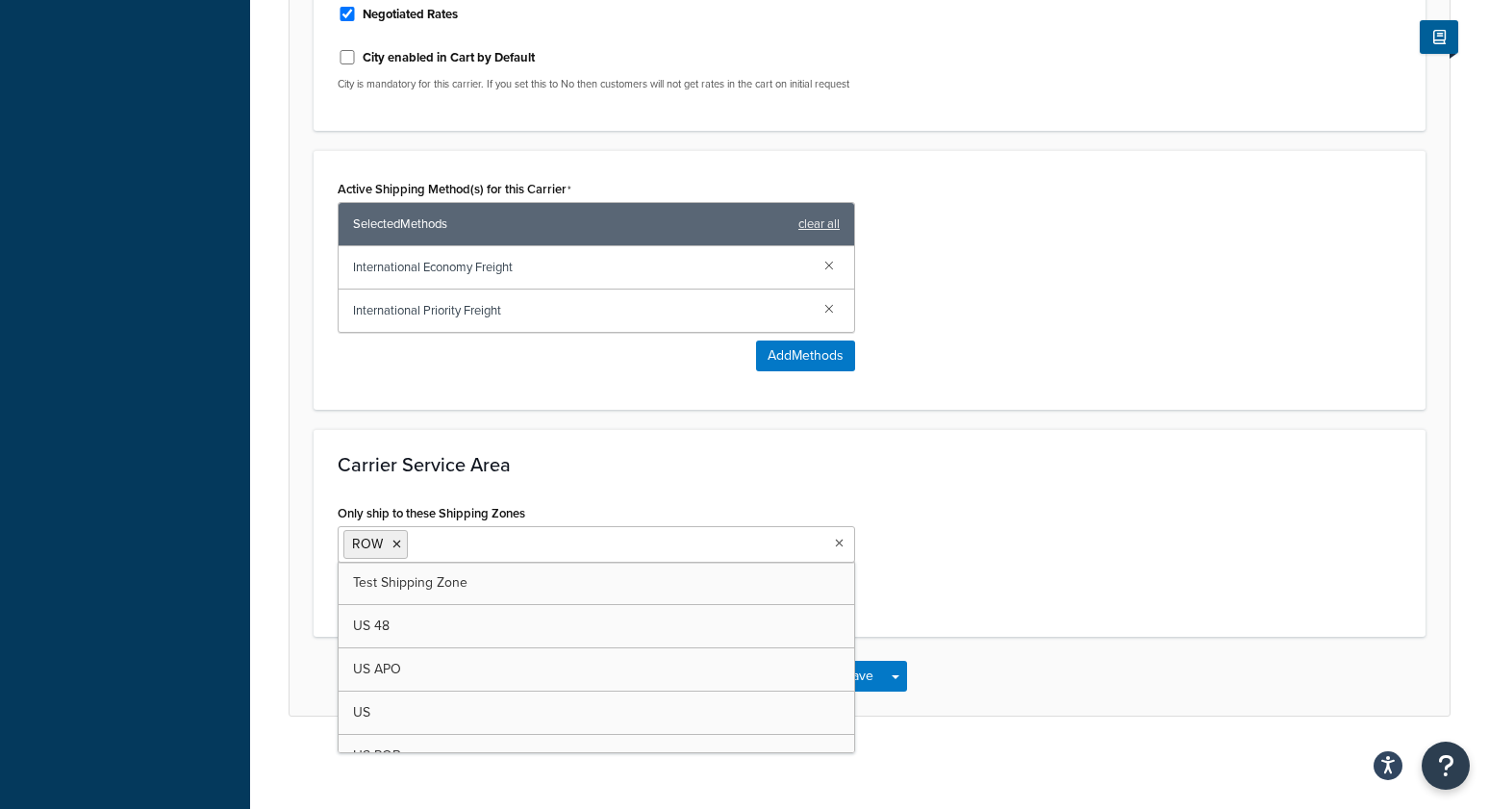
drag, startPoint x: 1084, startPoint y: 585, endPoint x: 855, endPoint y: 694, distance: 253.4
click at [1073, 587] on div "Only ship to these Shipping Zones ROW Test Shipping Zone US 48 US APO US US POB…" at bounding box center [869, 556] width 1093 height 114
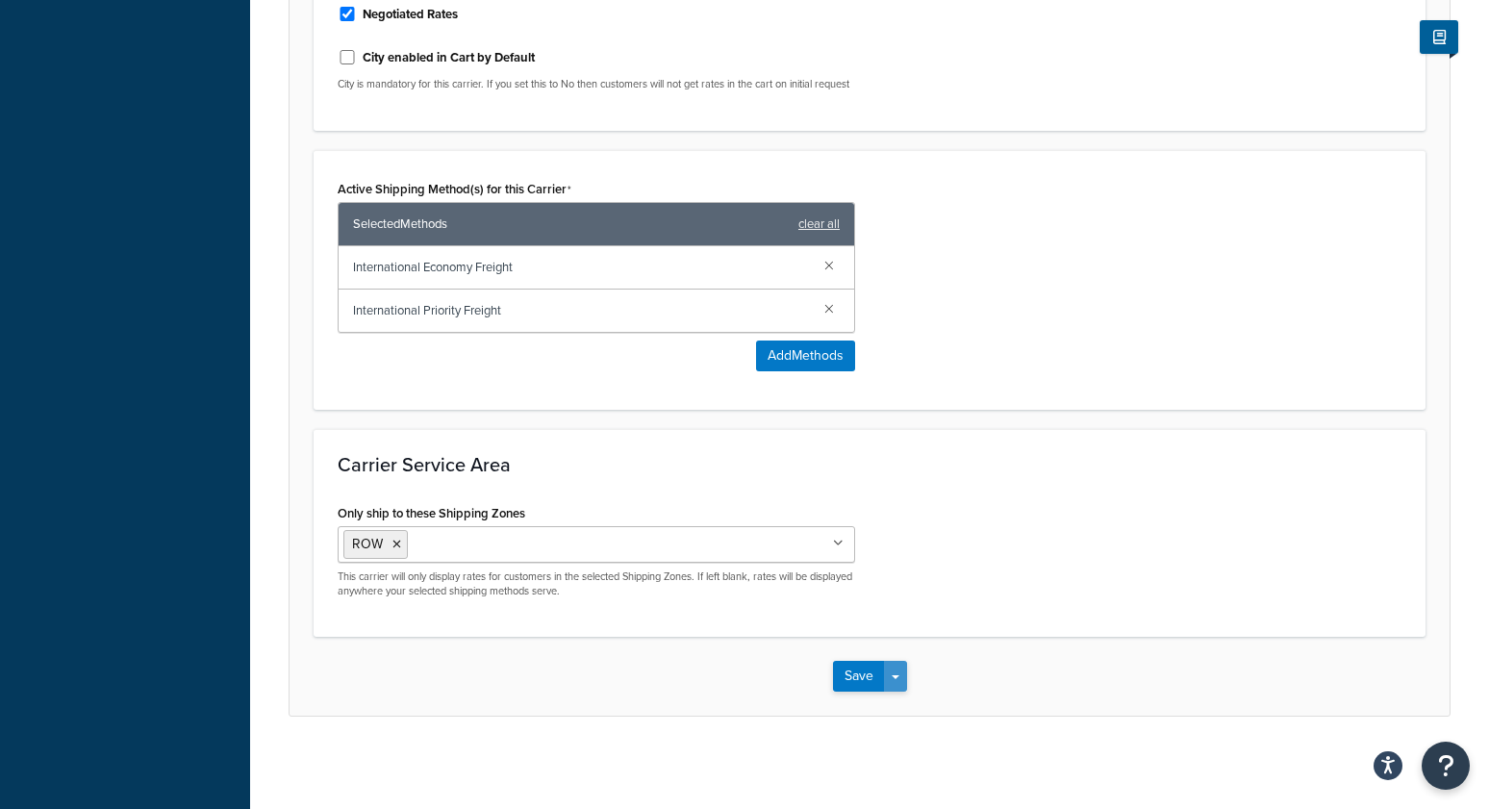
click at [893, 682] on button "Save Dropdown" at bounding box center [895, 676] width 23 height 31
drag, startPoint x: 894, startPoint y: 715, endPoint x: 896, endPoint y: 692, distance: 23.2
click at [893, 714] on button "Save and Edit" at bounding box center [903, 712] width 140 height 40
click at [1028, 461] on h3 "Carrier Service Area" at bounding box center [870, 464] width 1064 height 21
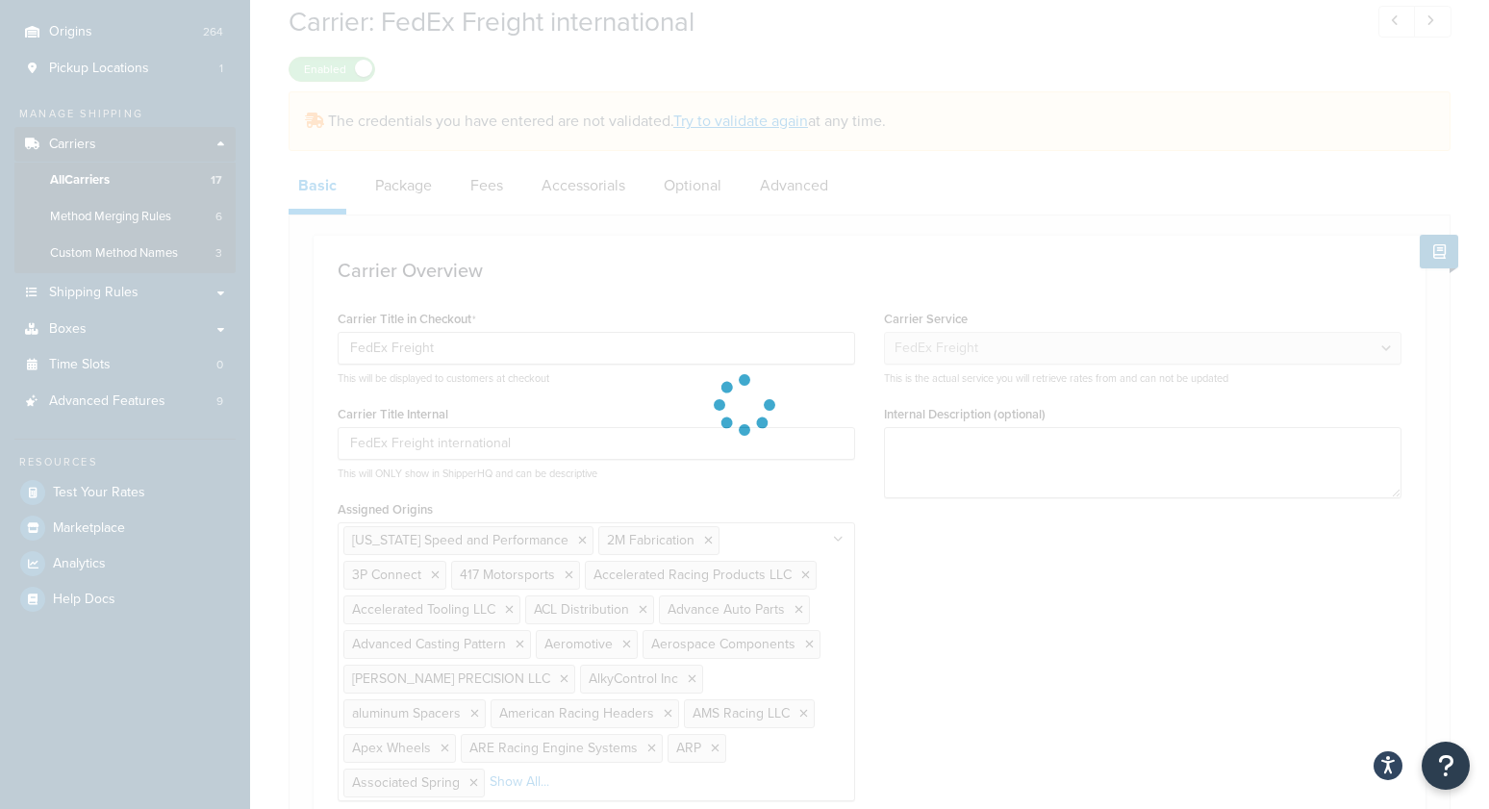
select select "fedExFreight"
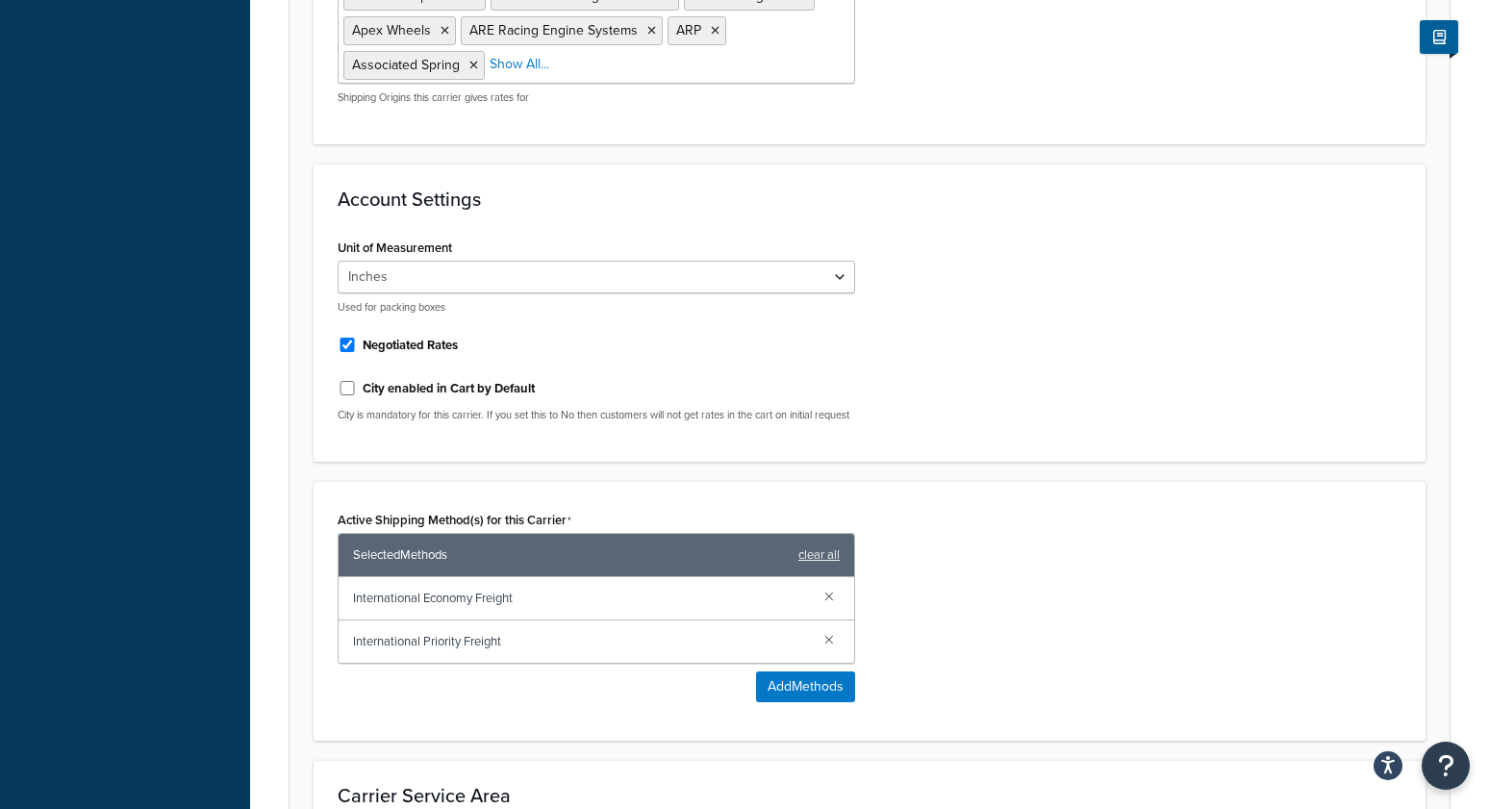
scroll to position [1265, 0]
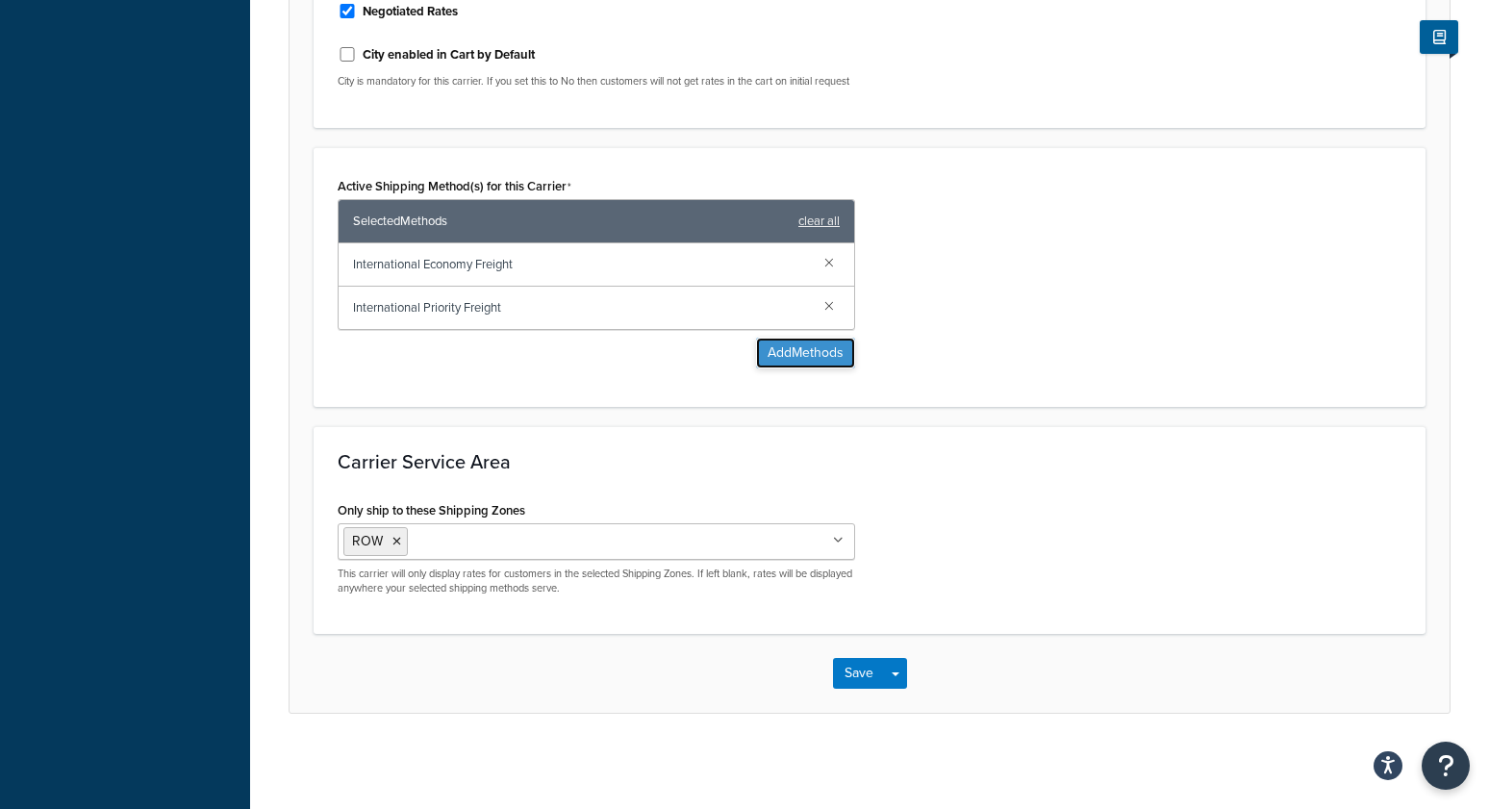
click at [767, 348] on button "Add Methods" at bounding box center [805, 353] width 99 height 31
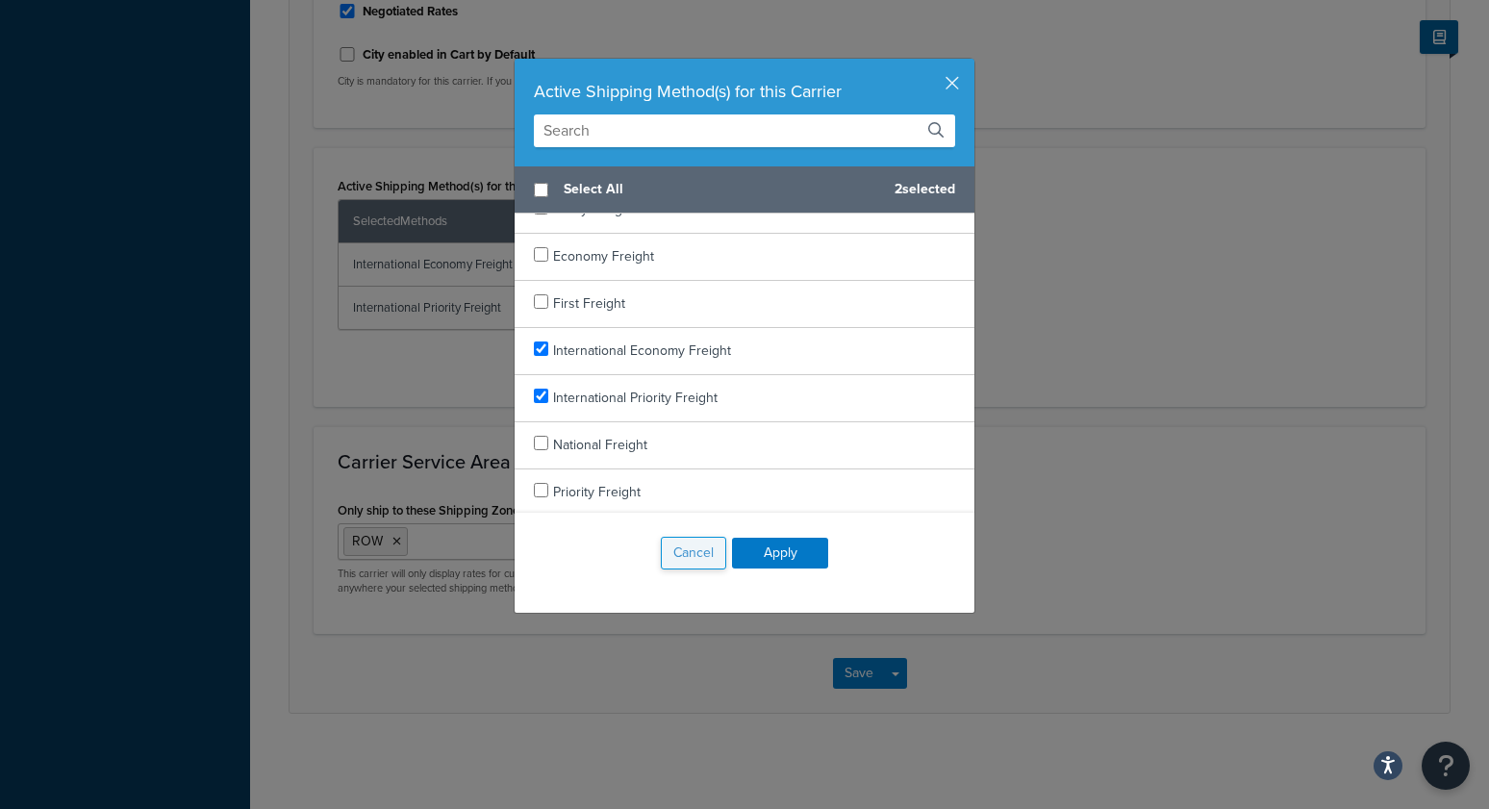
scroll to position [1160, 0]
click at [690, 557] on button "Cancel" at bounding box center [693, 553] width 65 height 33
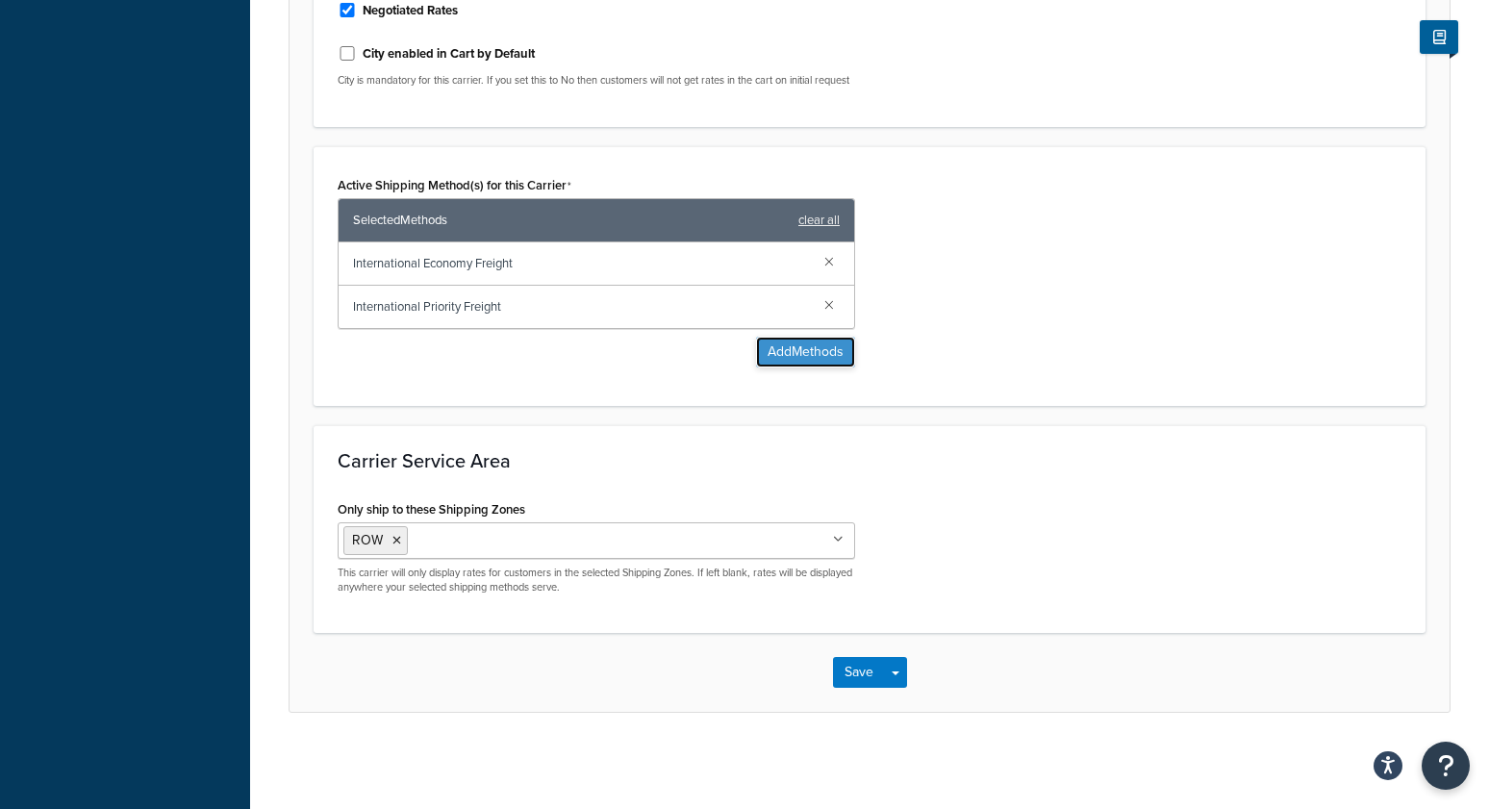
click at [828, 366] on button "Add Methods" at bounding box center [805, 352] width 99 height 31
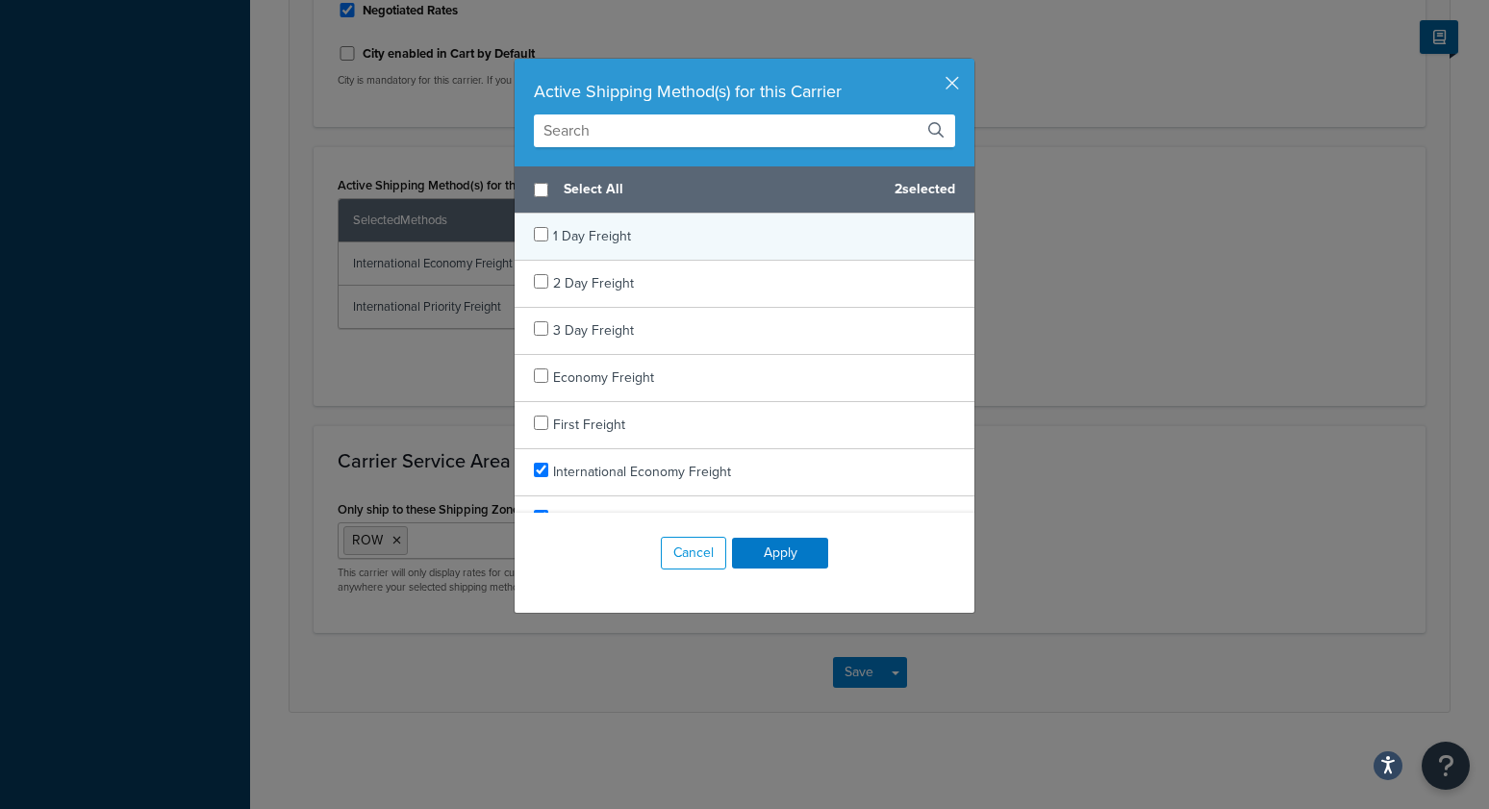
drag, startPoint x: 572, startPoint y: 186, endPoint x: 627, endPoint y: 247, distance: 82.4
click at [574, 187] on span "Select All" at bounding box center [722, 189] width 316 height 27
checkbox input "true"
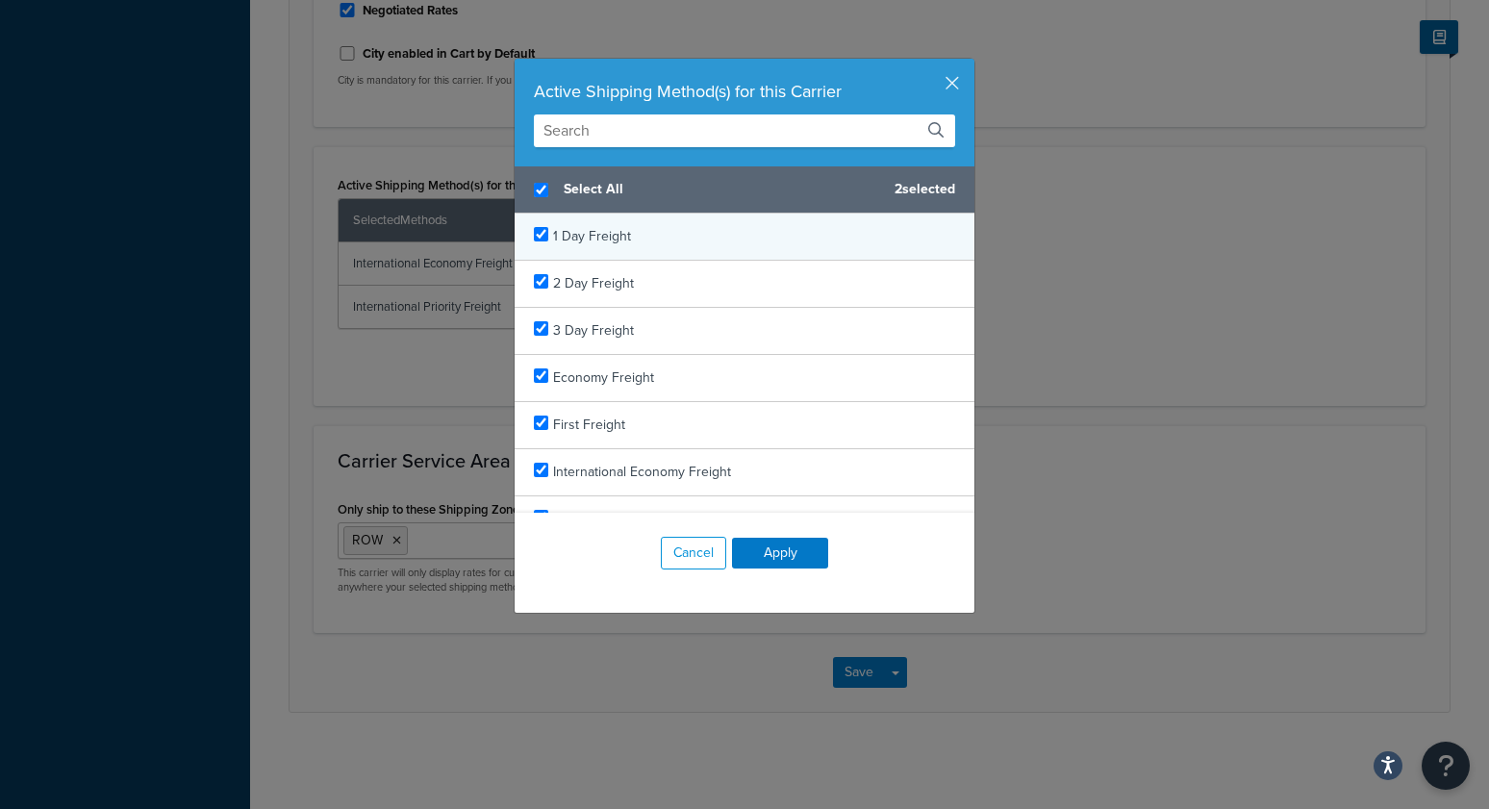
checkbox input "true"
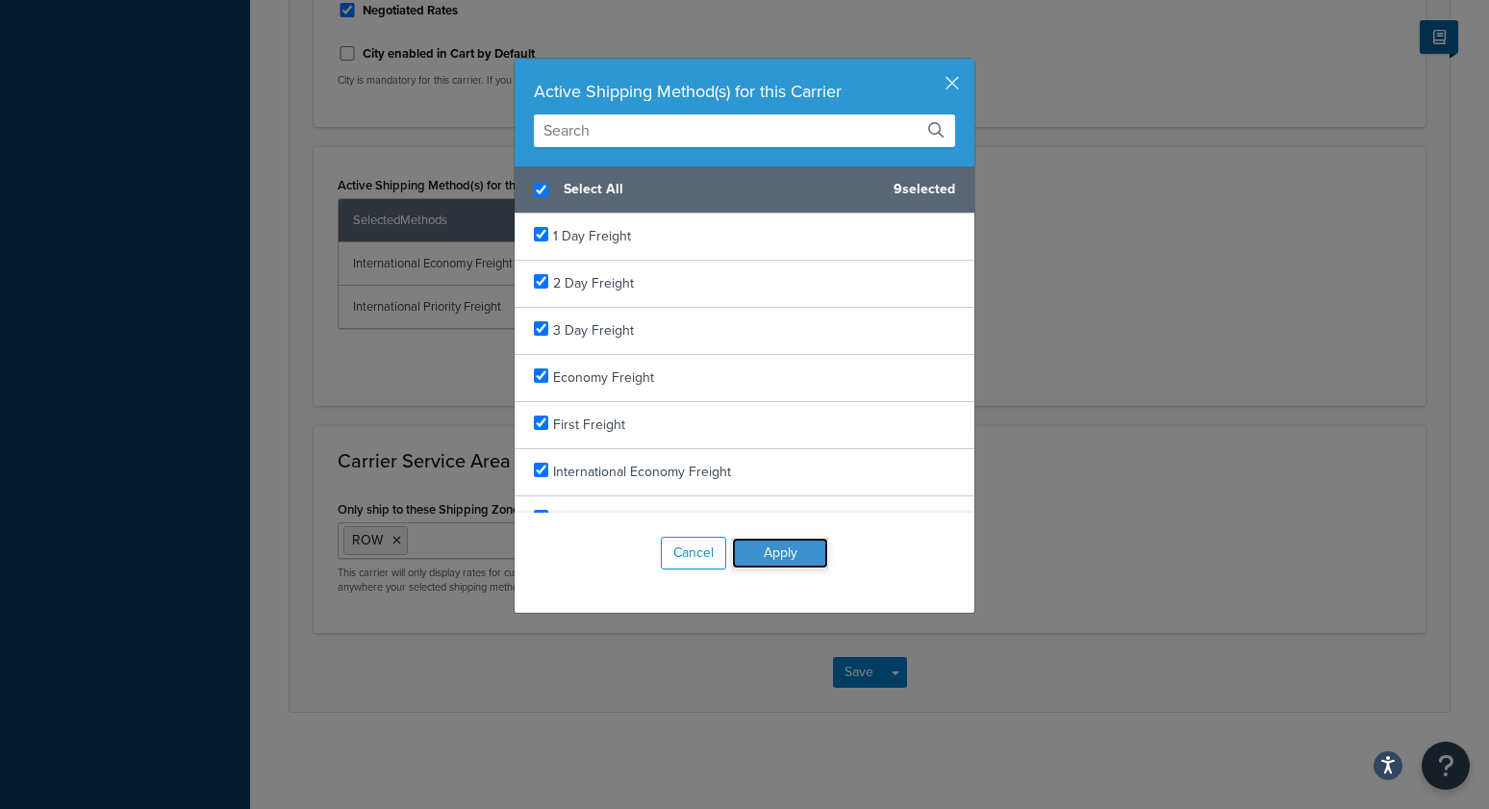
click at [809, 553] on button "Apply" at bounding box center [780, 553] width 96 height 31
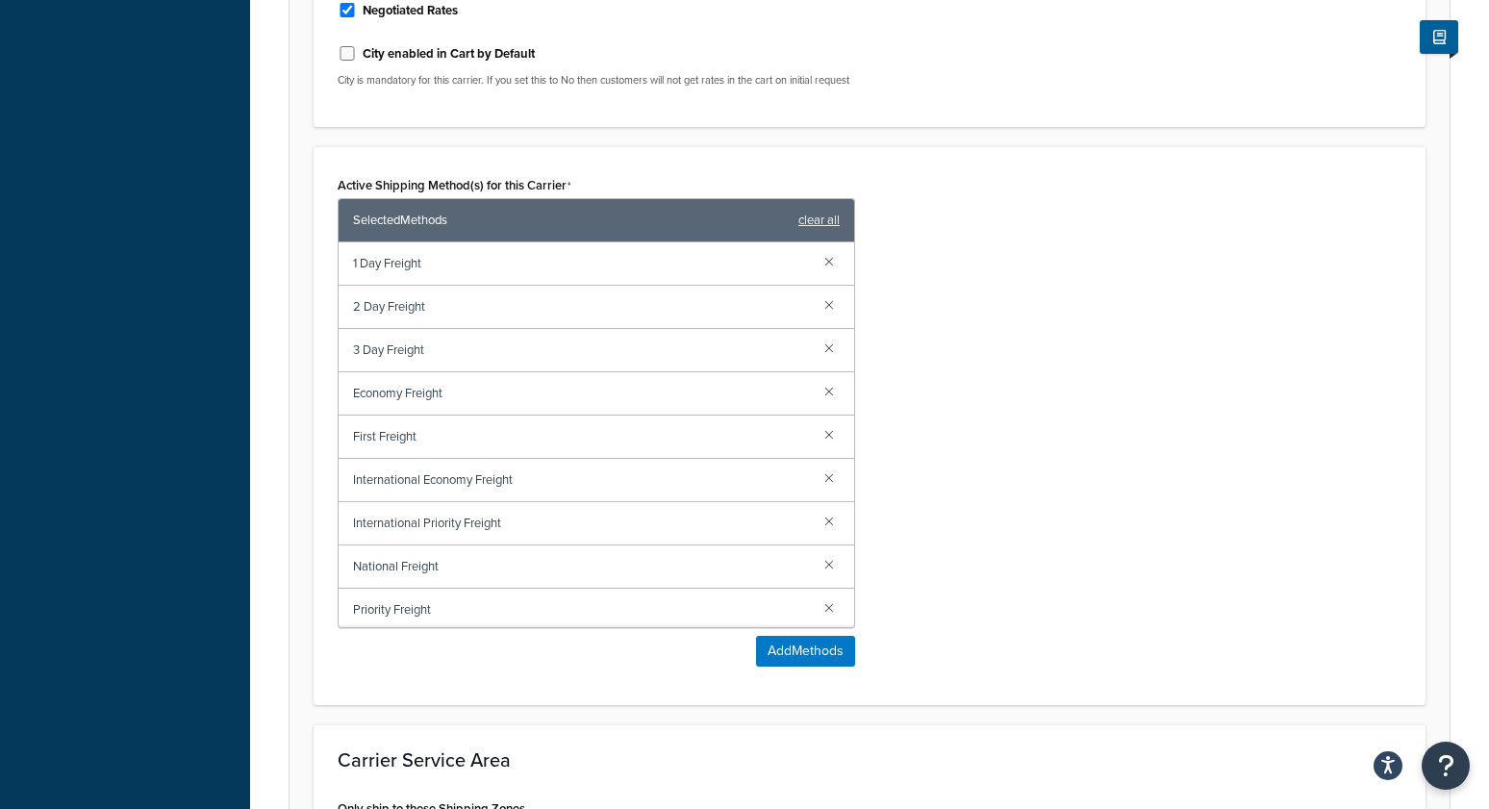
scroll to position [1459, 0]
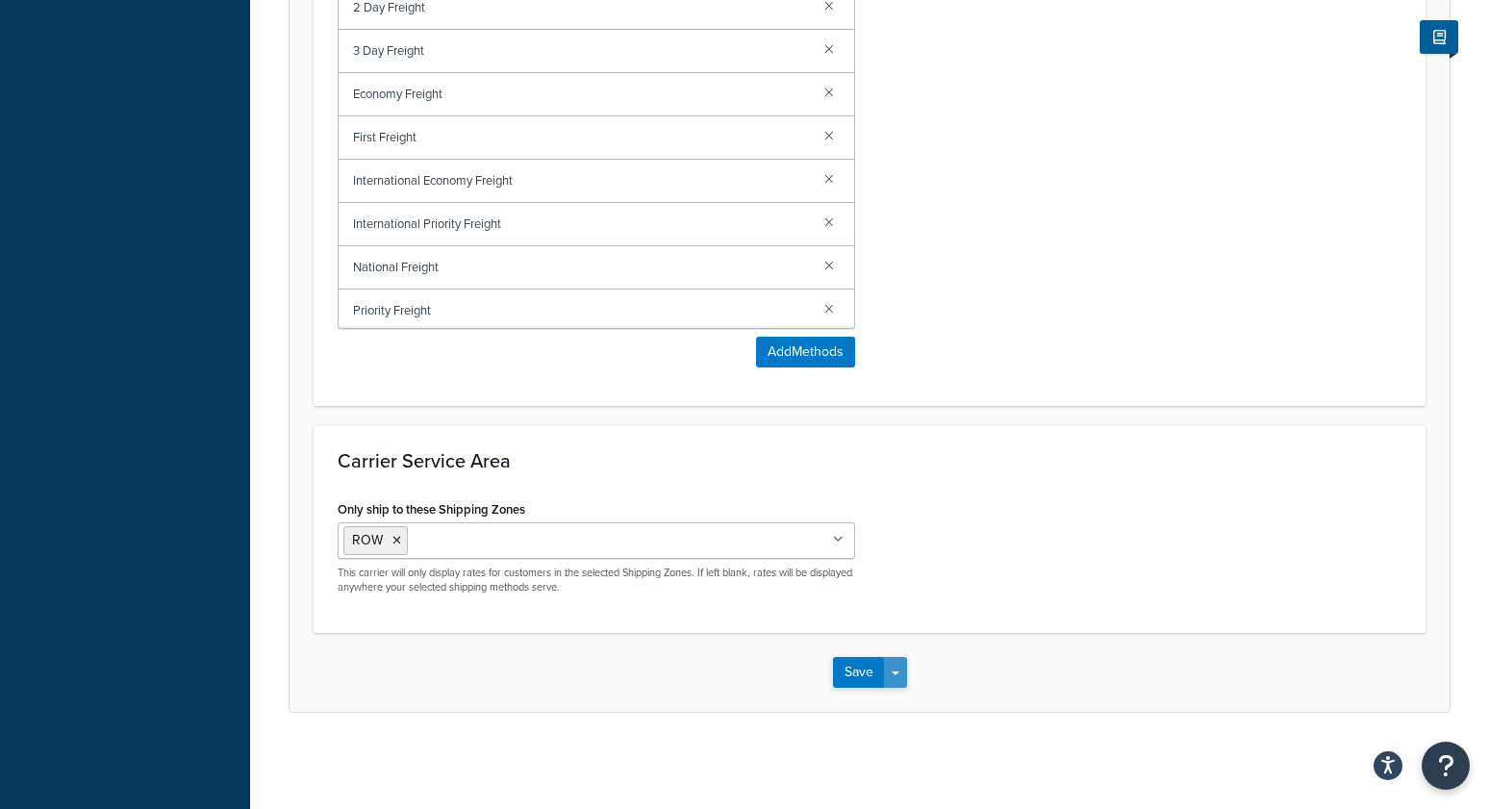
click at [900, 673] on button "Save Dropdown" at bounding box center [895, 672] width 23 height 31
drag, startPoint x: 894, startPoint y: 701, endPoint x: 1026, endPoint y: 323, distance: 400.7
click at [893, 700] on button "Save and Edit" at bounding box center [903, 708] width 140 height 40
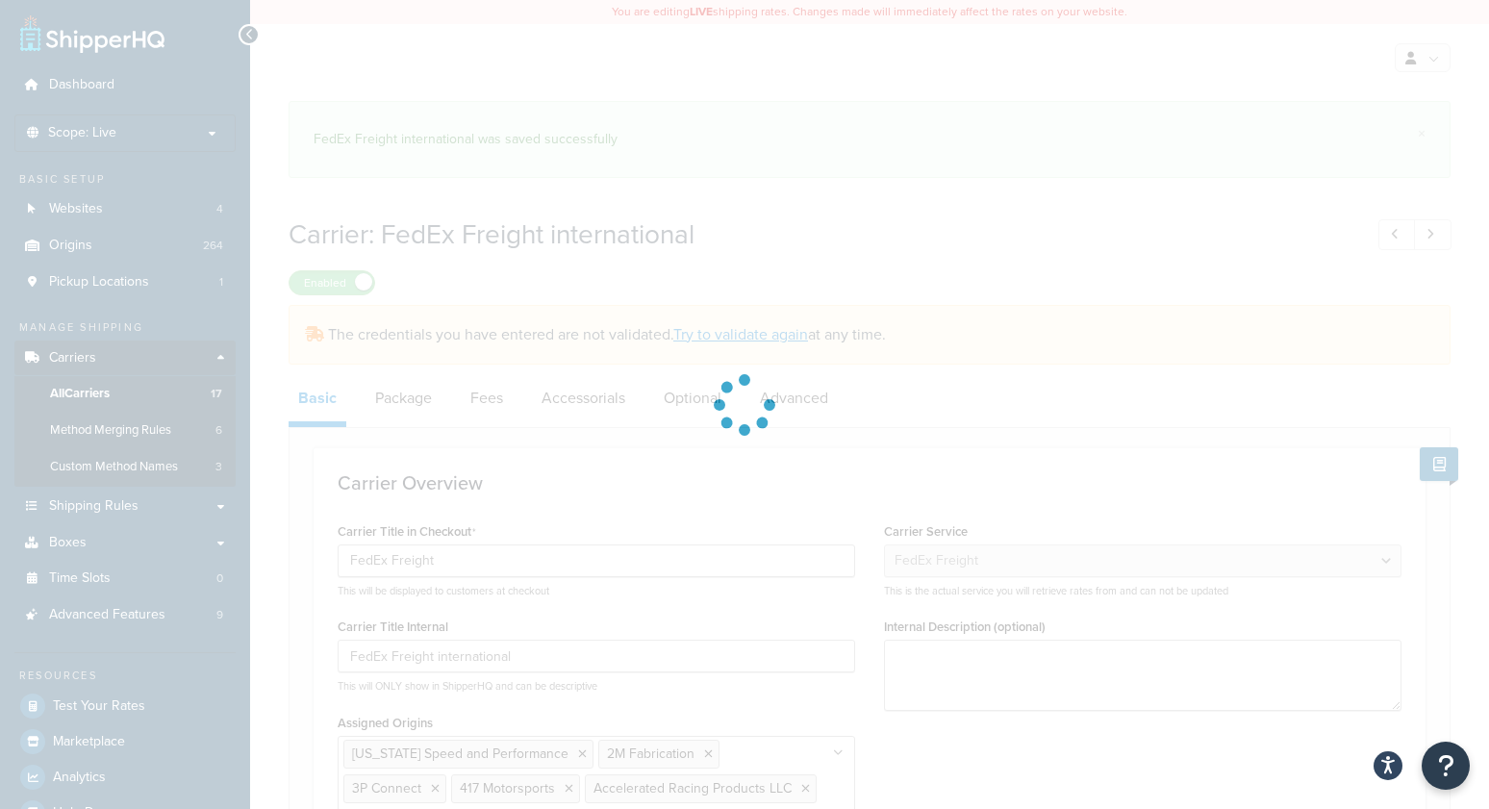
select select "fedExFreight"
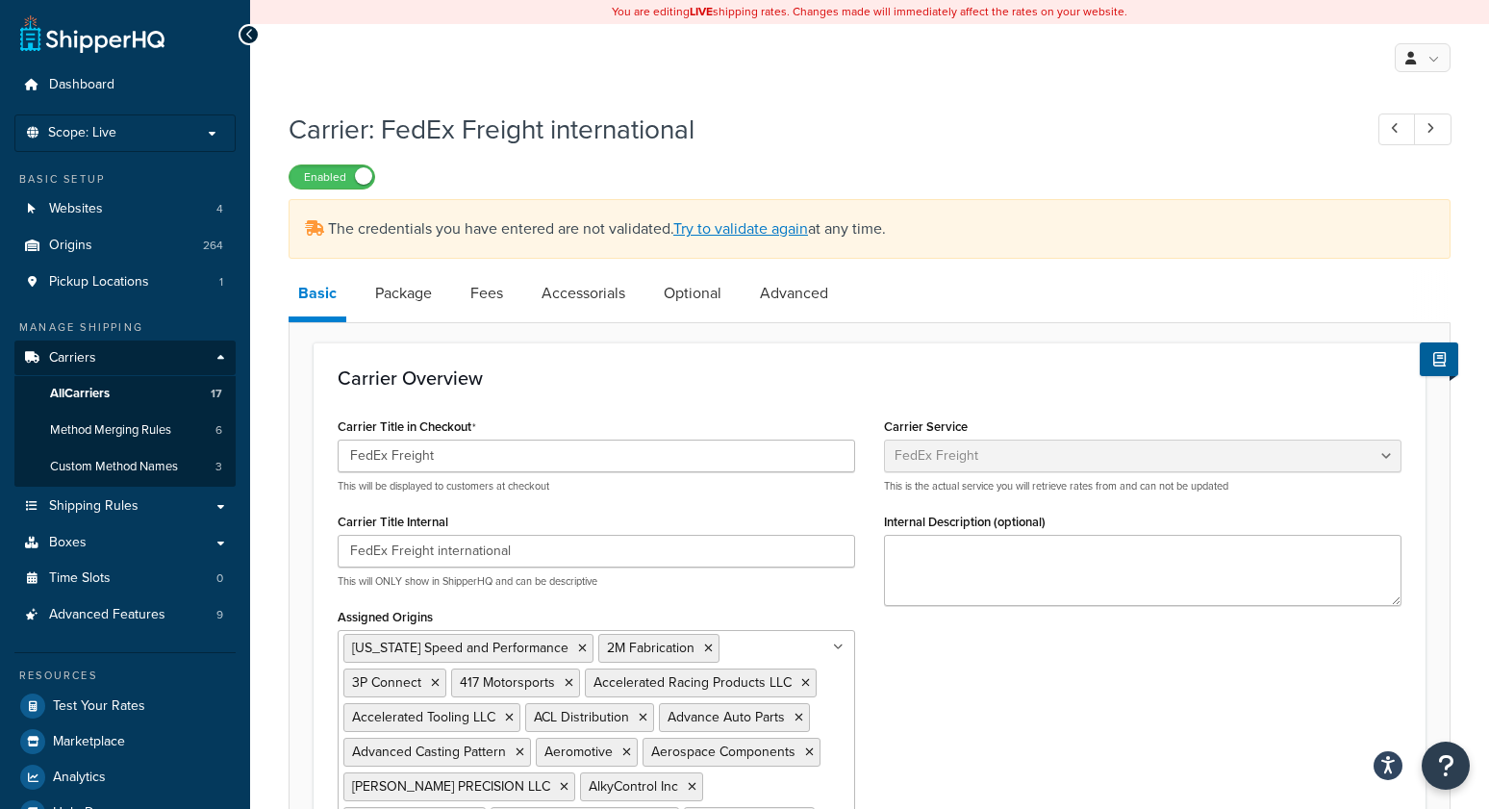
click at [582, 147] on h1 "Carrier: FedEx Freight international" at bounding box center [816, 130] width 1054 height 38
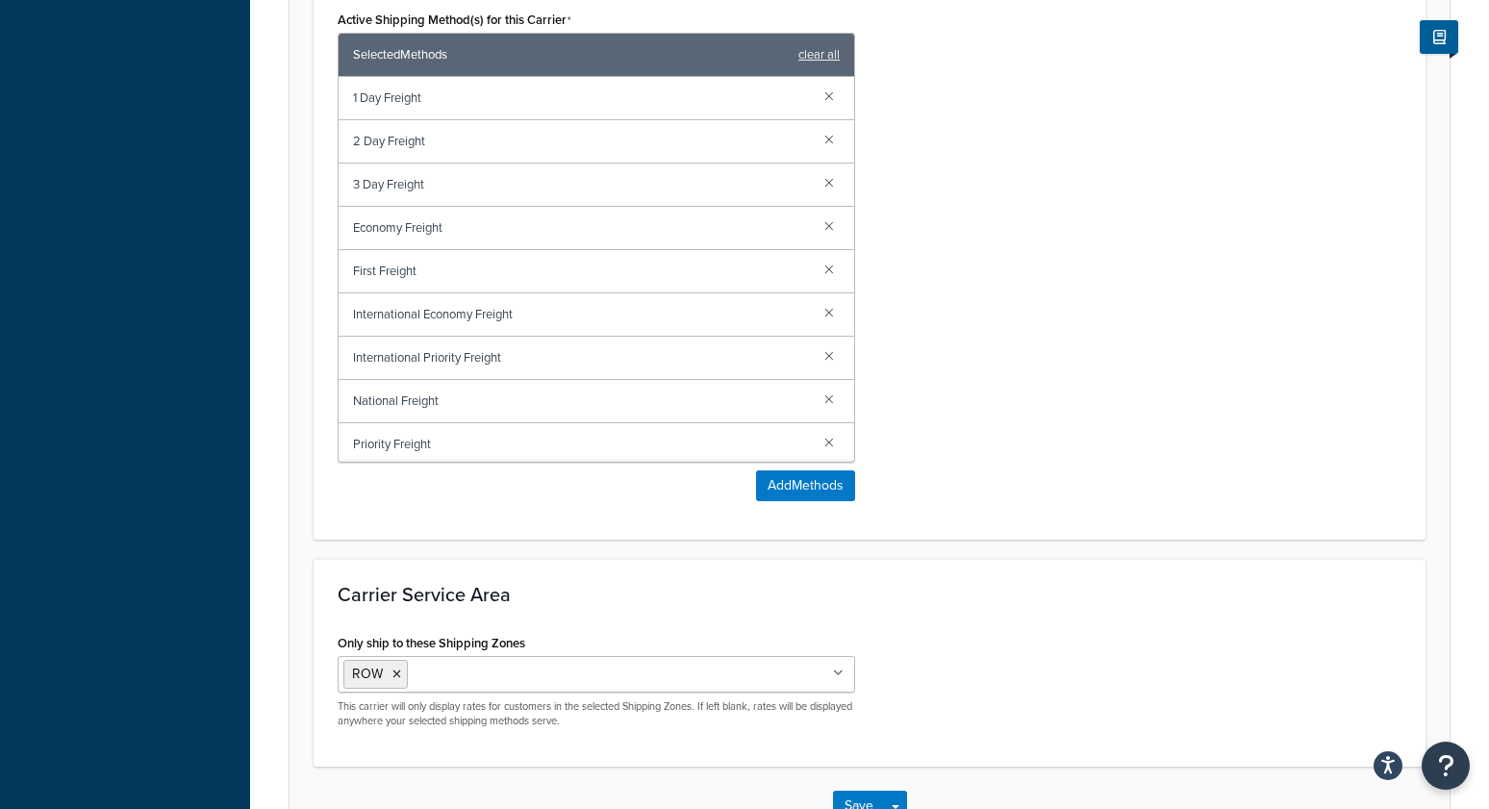
scroll to position [1308, 0]
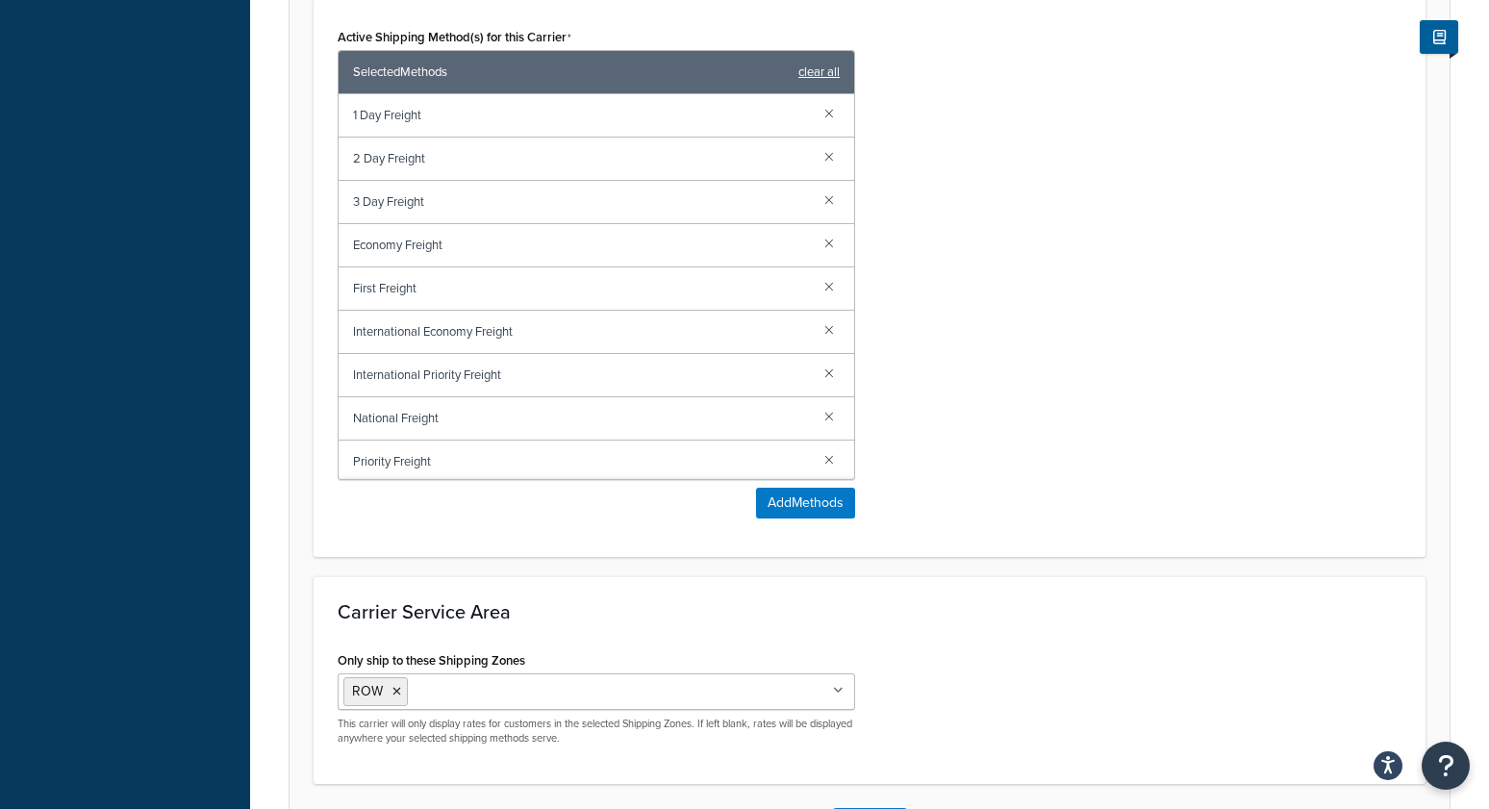
click at [826, 78] on link "clear all" at bounding box center [818, 72] width 41 height 27
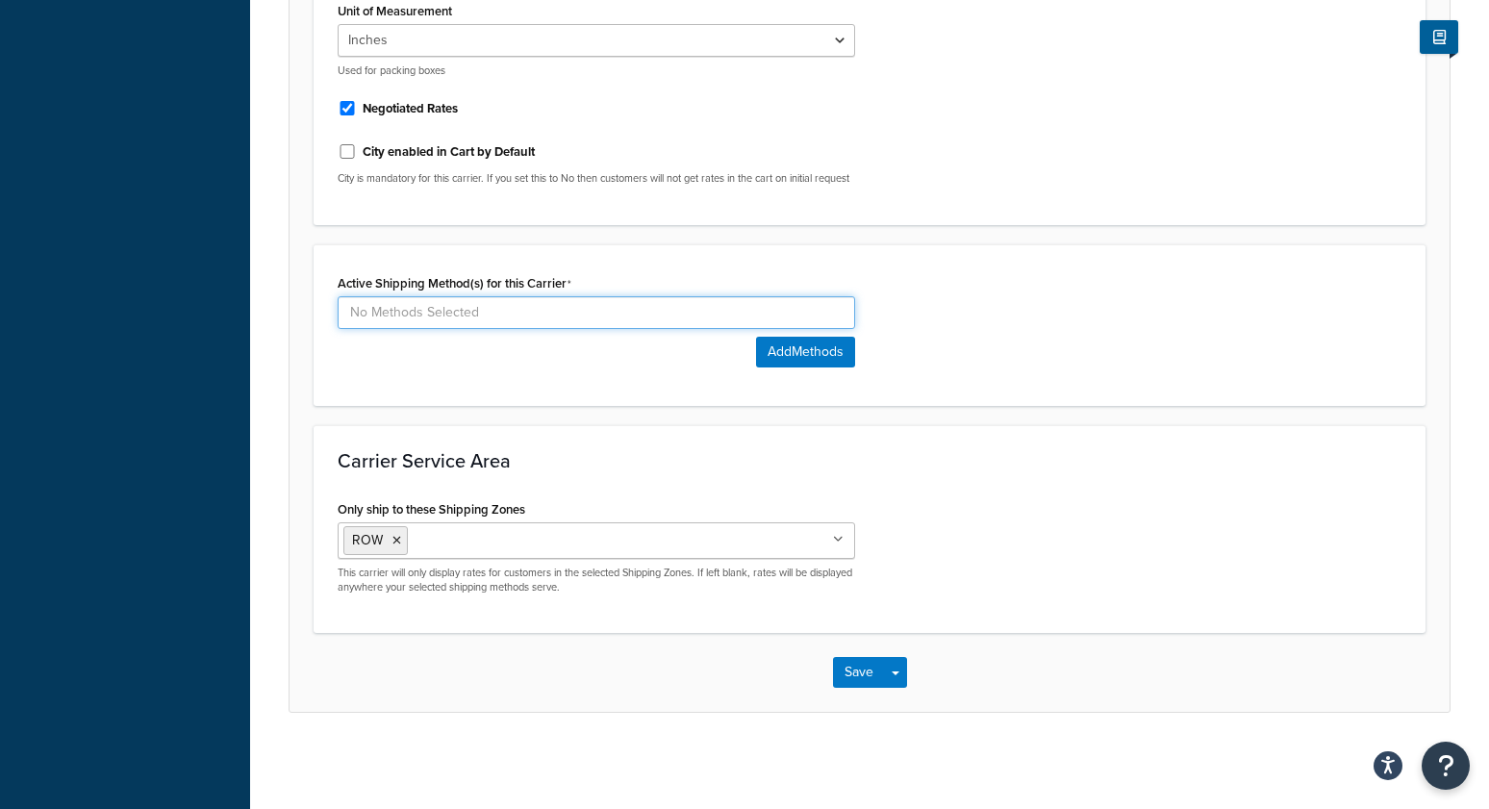
click at [780, 313] on input at bounding box center [597, 312] width 518 height 33
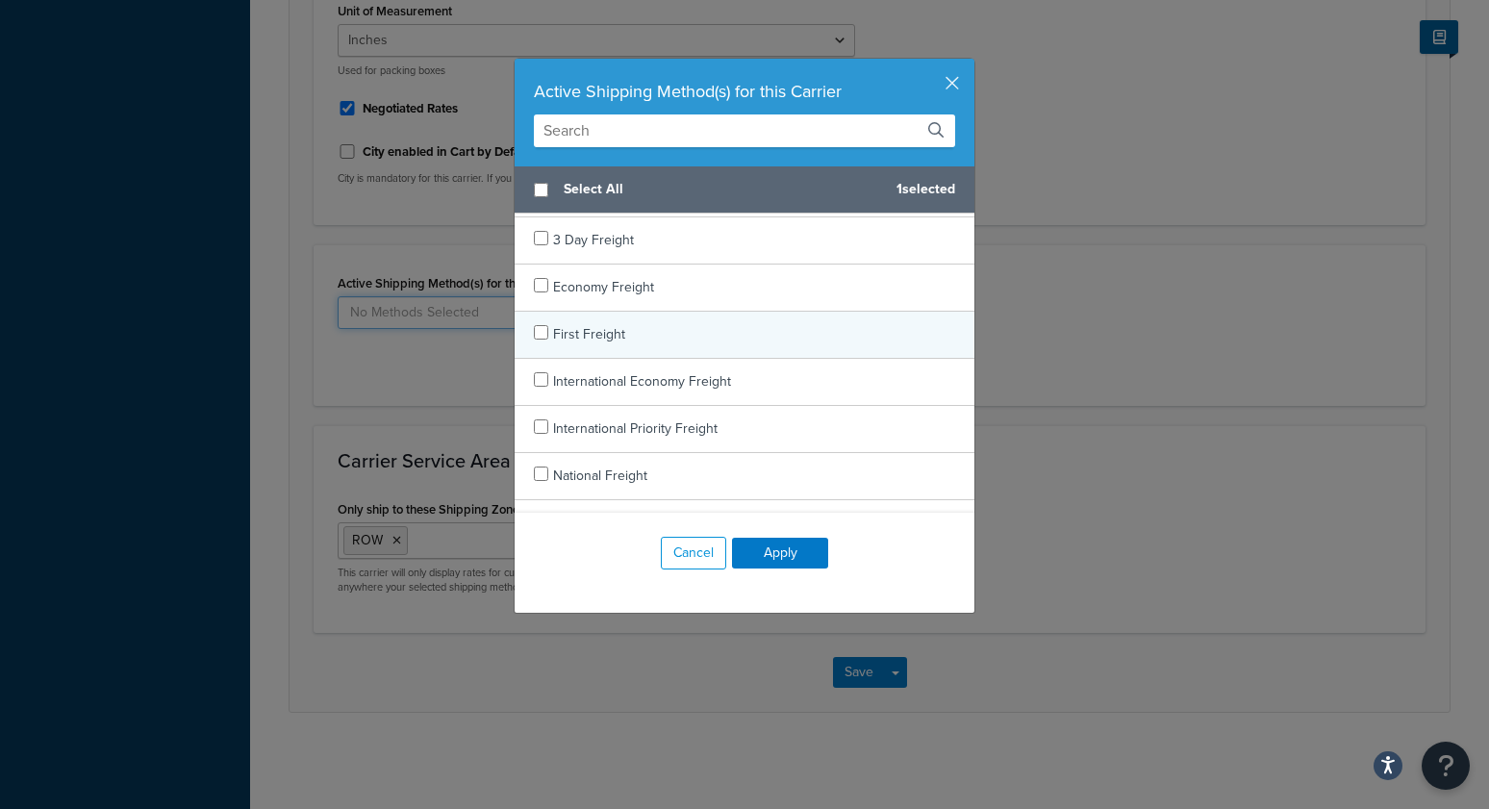
scroll to position [101, 0]
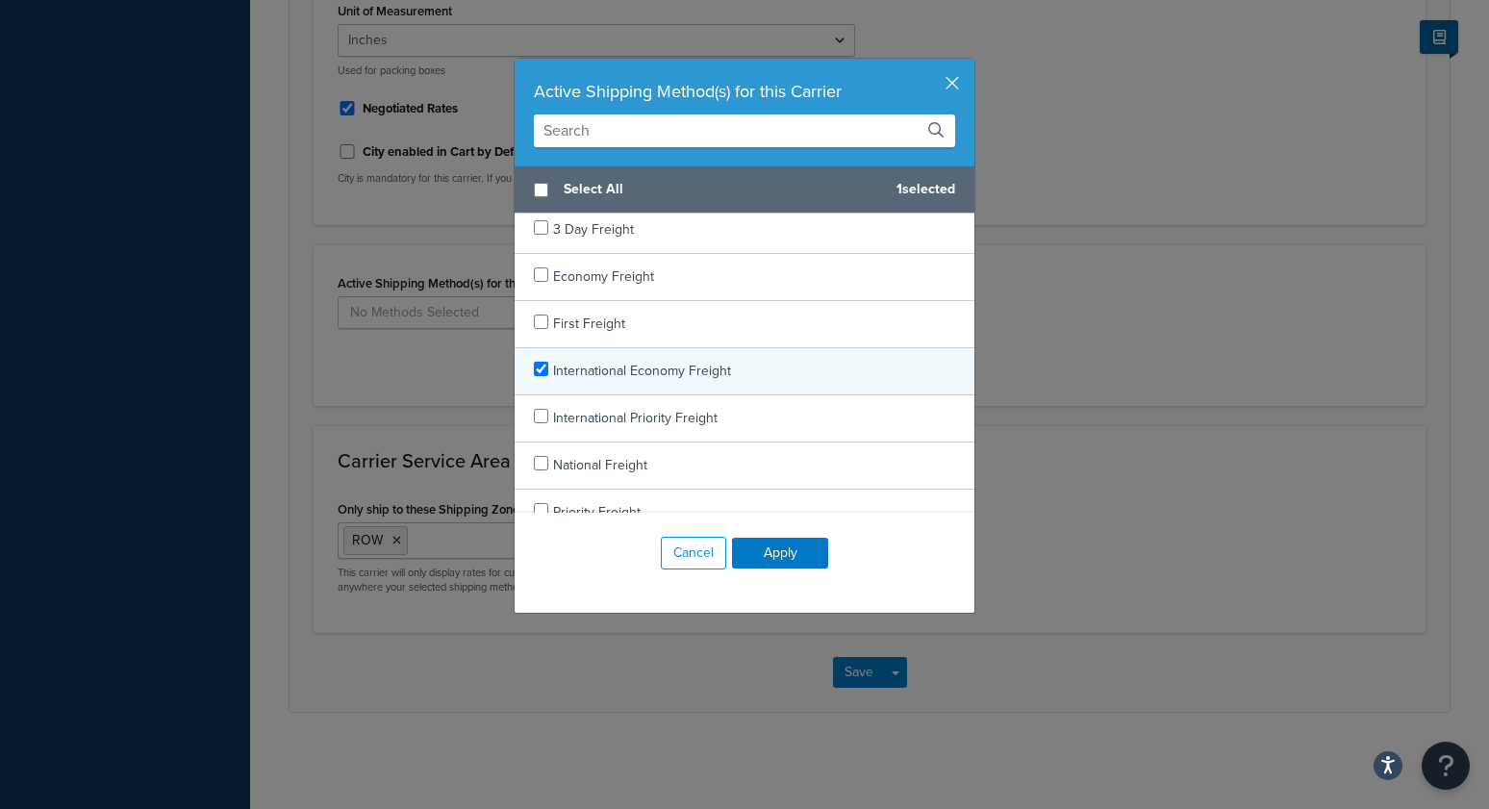
checkbox input "true"
click at [728, 382] on div "International Economy Freight" at bounding box center [745, 371] width 460 height 47
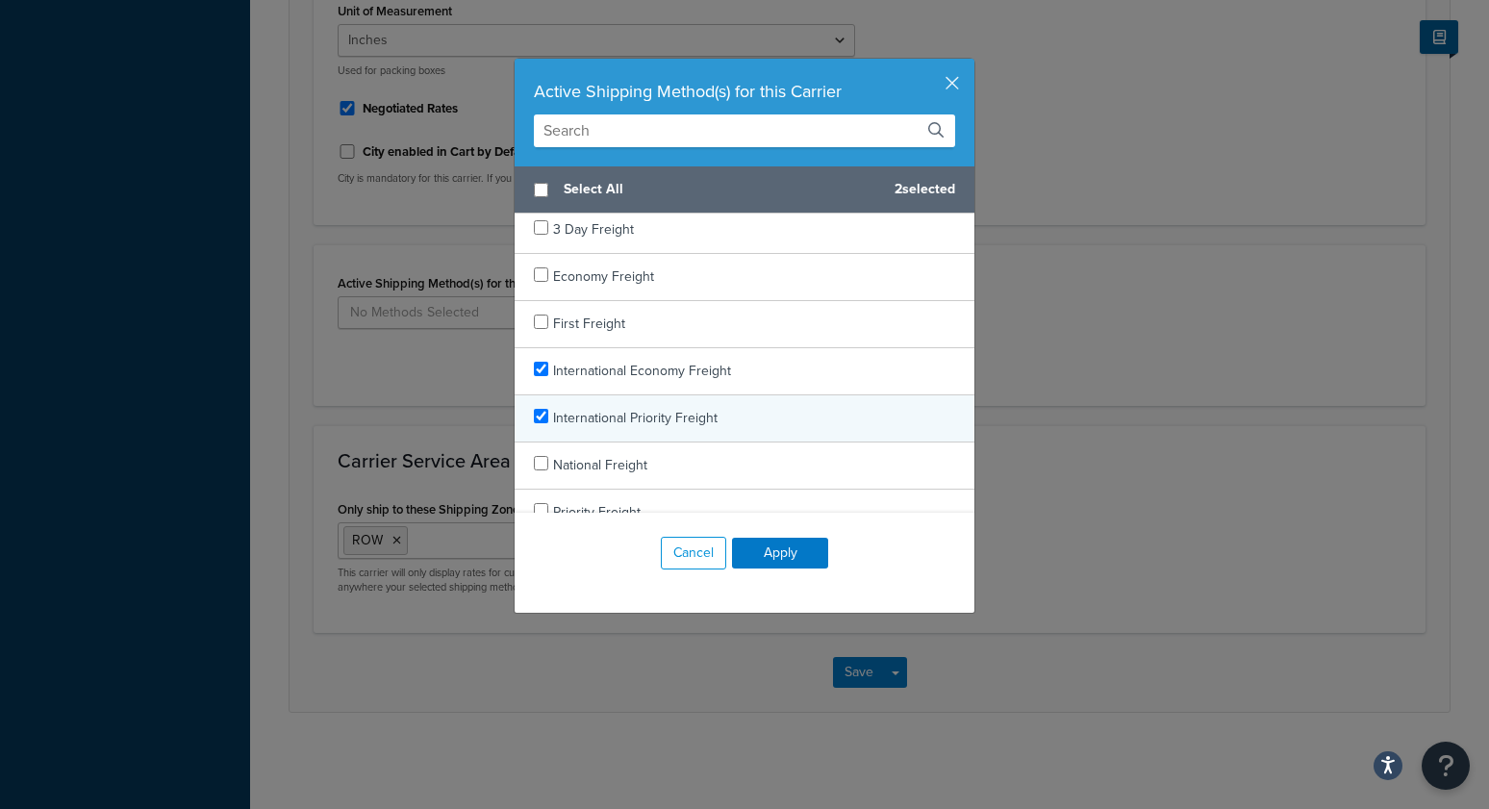
checkbox input "true"
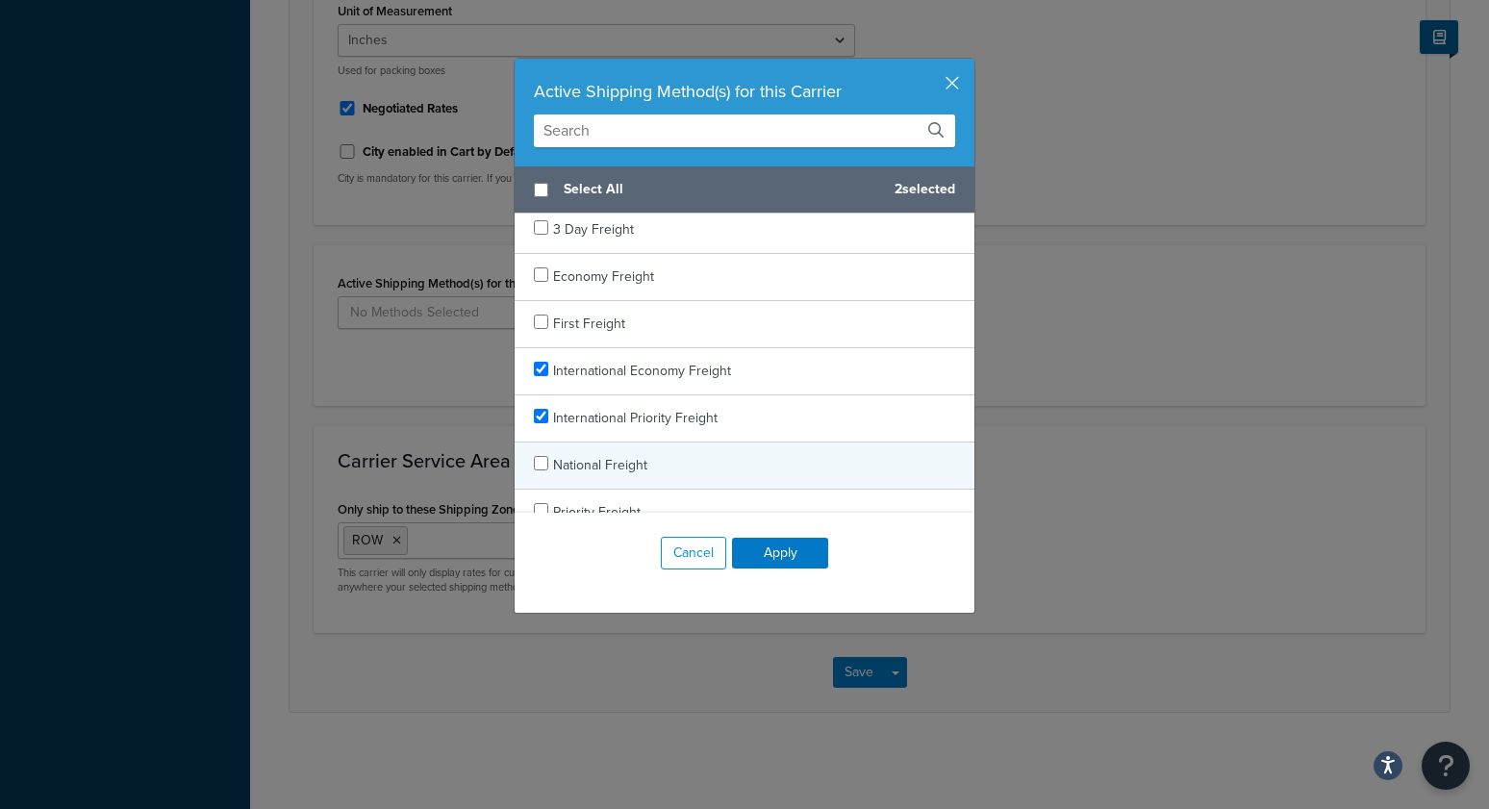
drag, startPoint x: 711, startPoint y: 415, endPoint x: 735, endPoint y: 475, distance: 65.2
click at [711, 415] on span "International Priority Freight" at bounding box center [635, 418] width 164 height 20
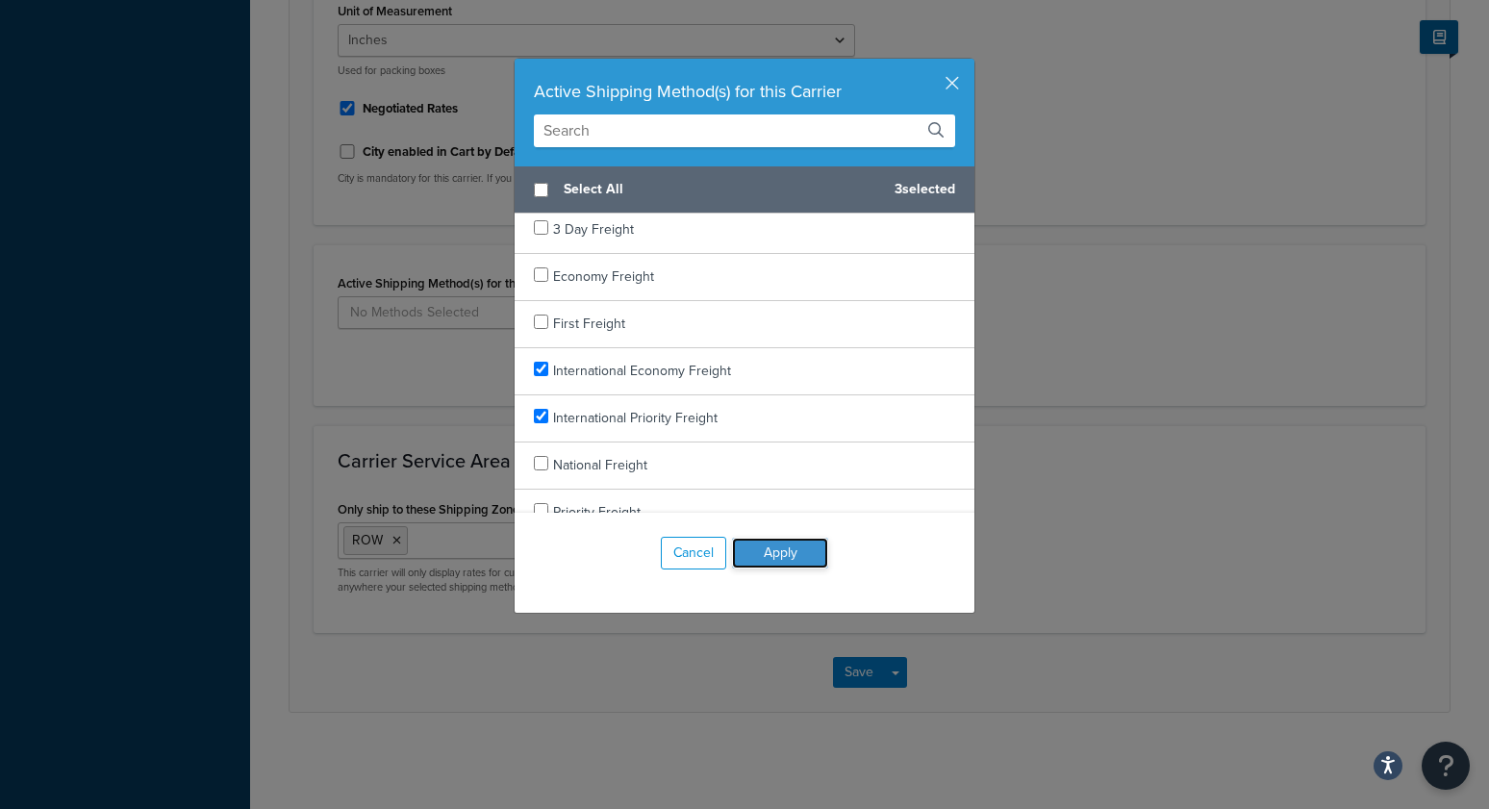
click at [781, 550] on button "Apply" at bounding box center [780, 553] width 96 height 31
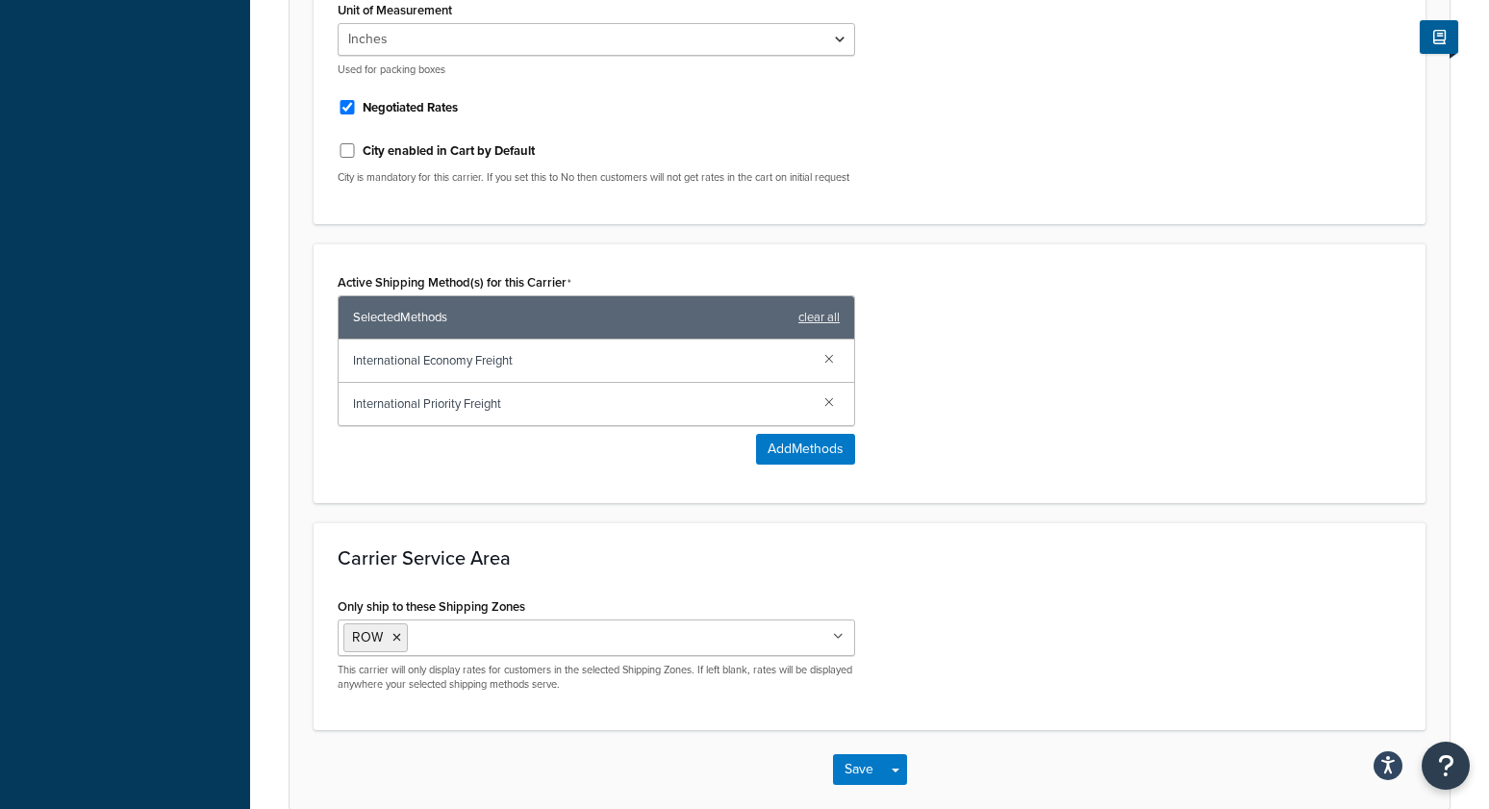
scroll to position [1160, 0]
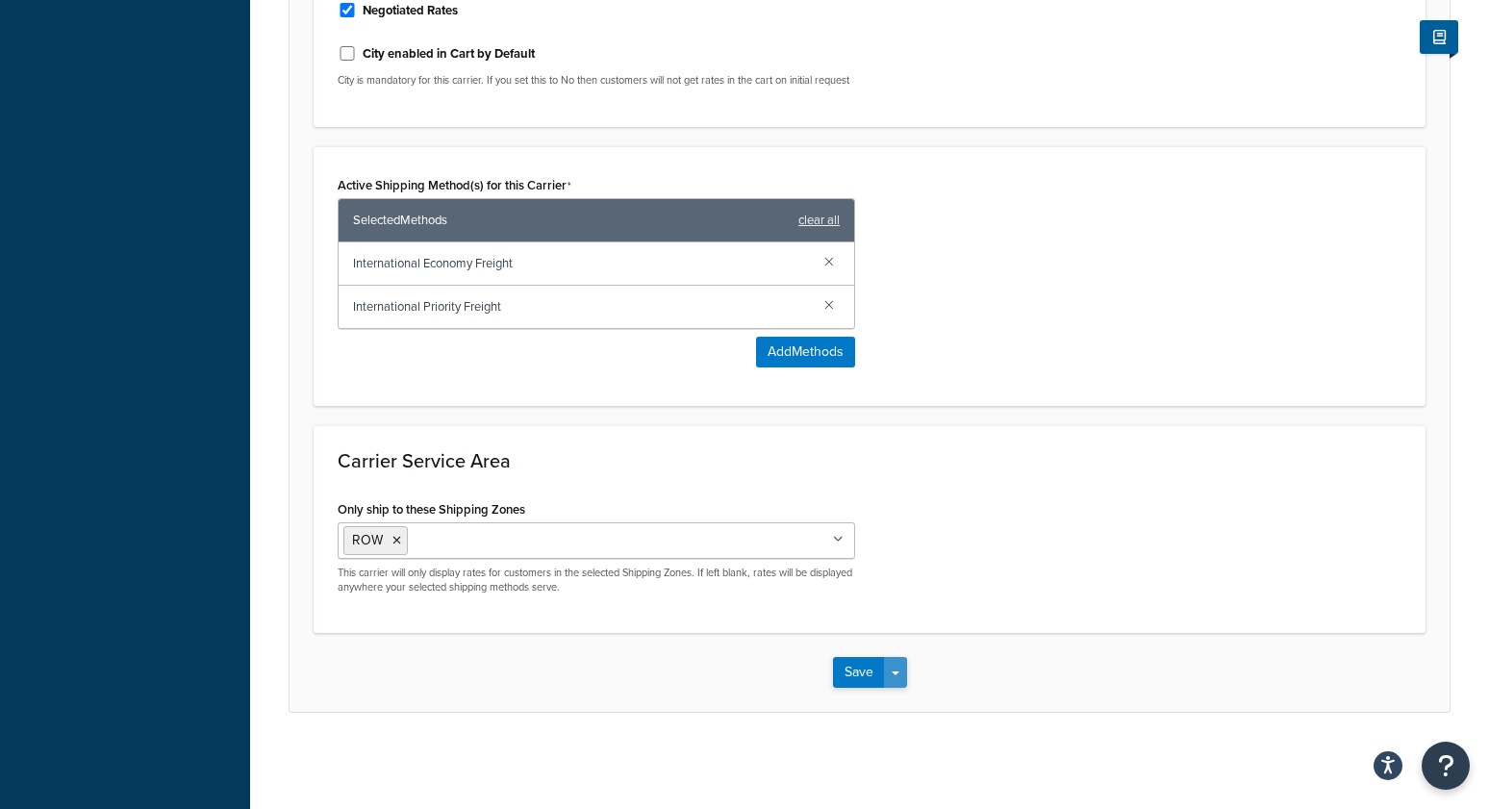
drag, startPoint x: 898, startPoint y: 682, endPoint x: 902, endPoint y: 692, distance: 10.4
click at [898, 682] on button "Save Dropdown" at bounding box center [895, 672] width 23 height 31
click at [922, 706] on button "Save and Edit" at bounding box center [903, 708] width 140 height 40
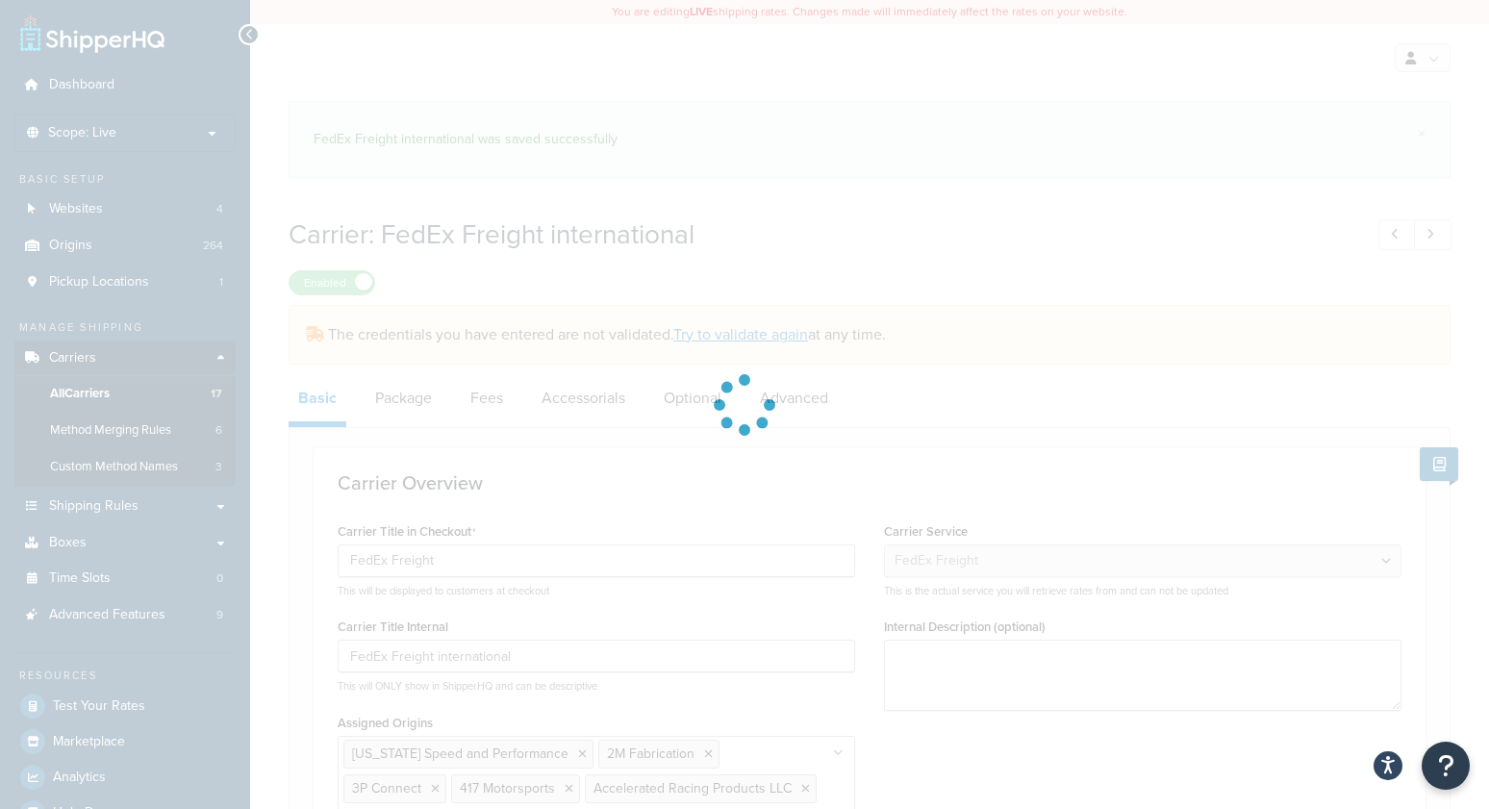
select select "fedExFreight"
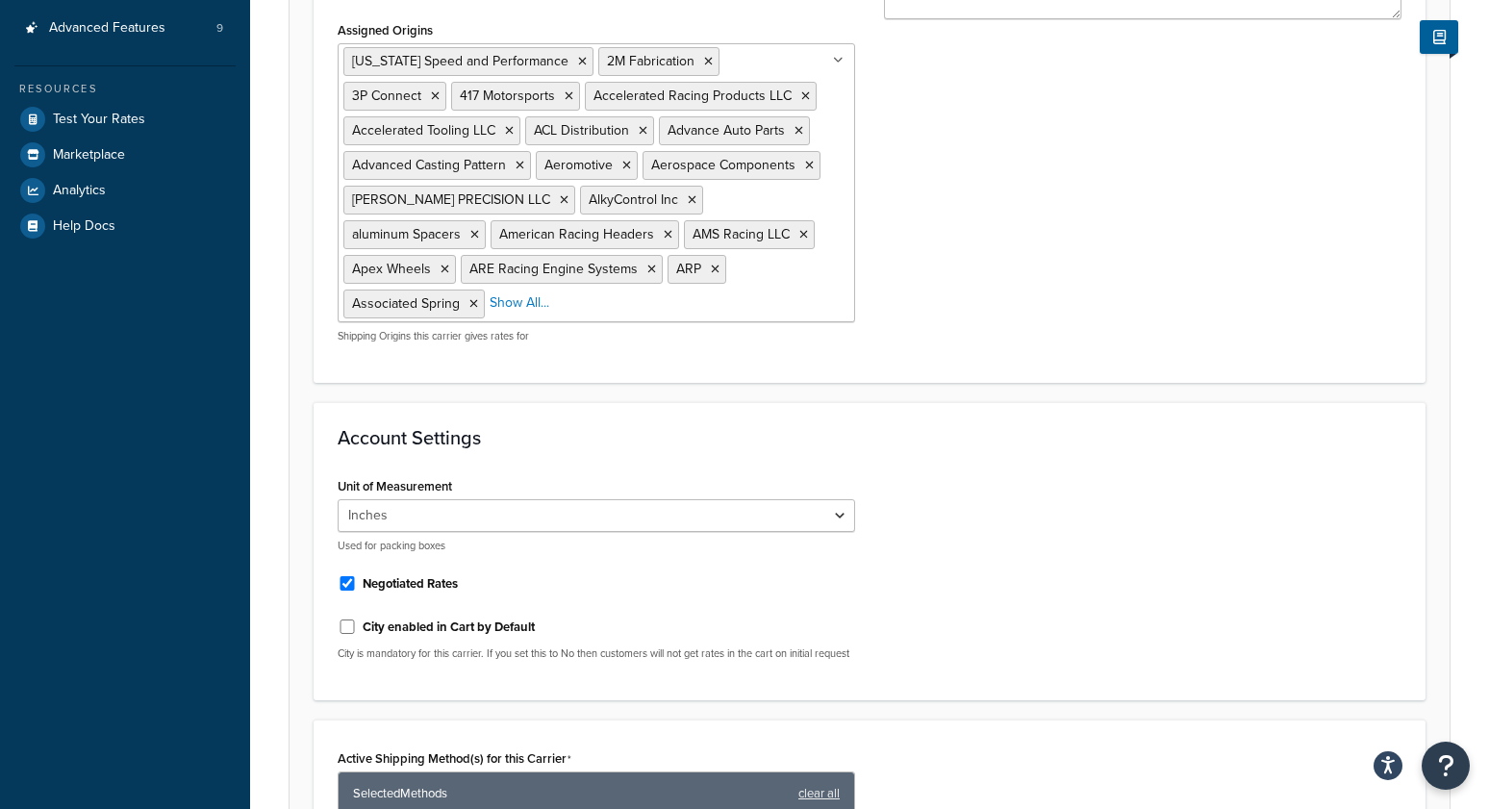
scroll to position [1160, 0]
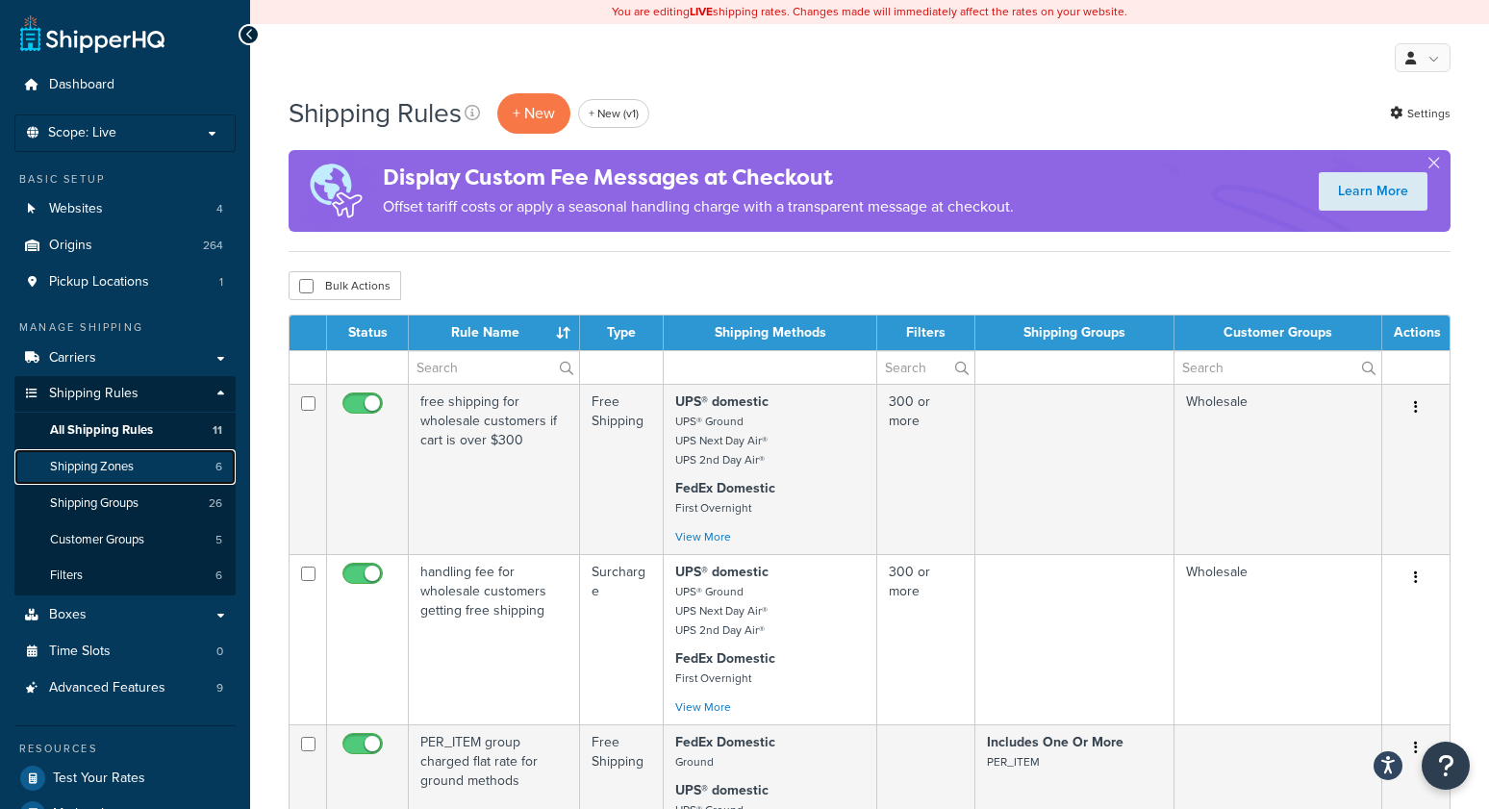
click at [114, 472] on span "Shipping Zones" at bounding box center [92, 467] width 84 height 16
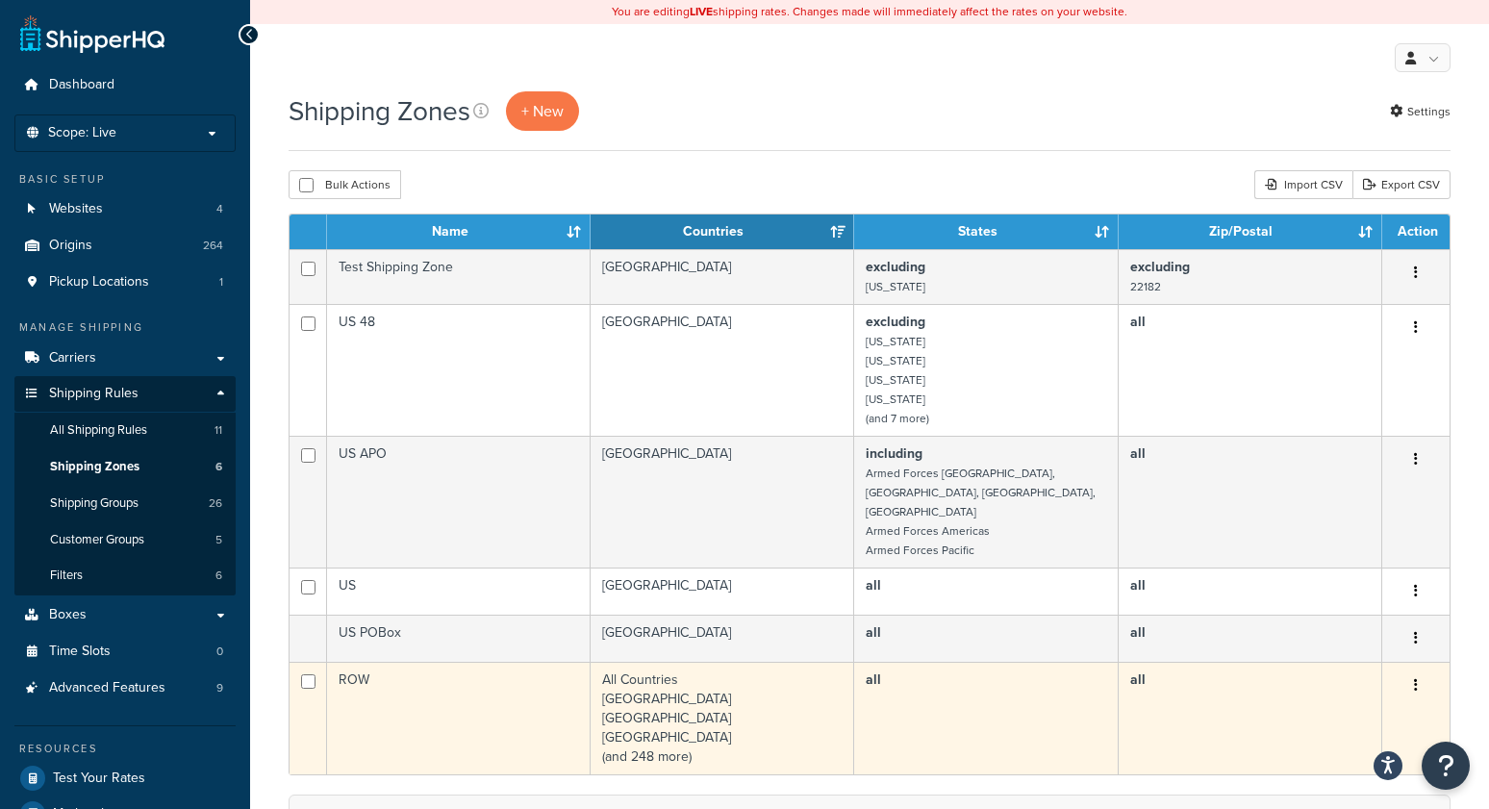
click at [410, 703] on td "ROW" at bounding box center [459, 718] width 264 height 113
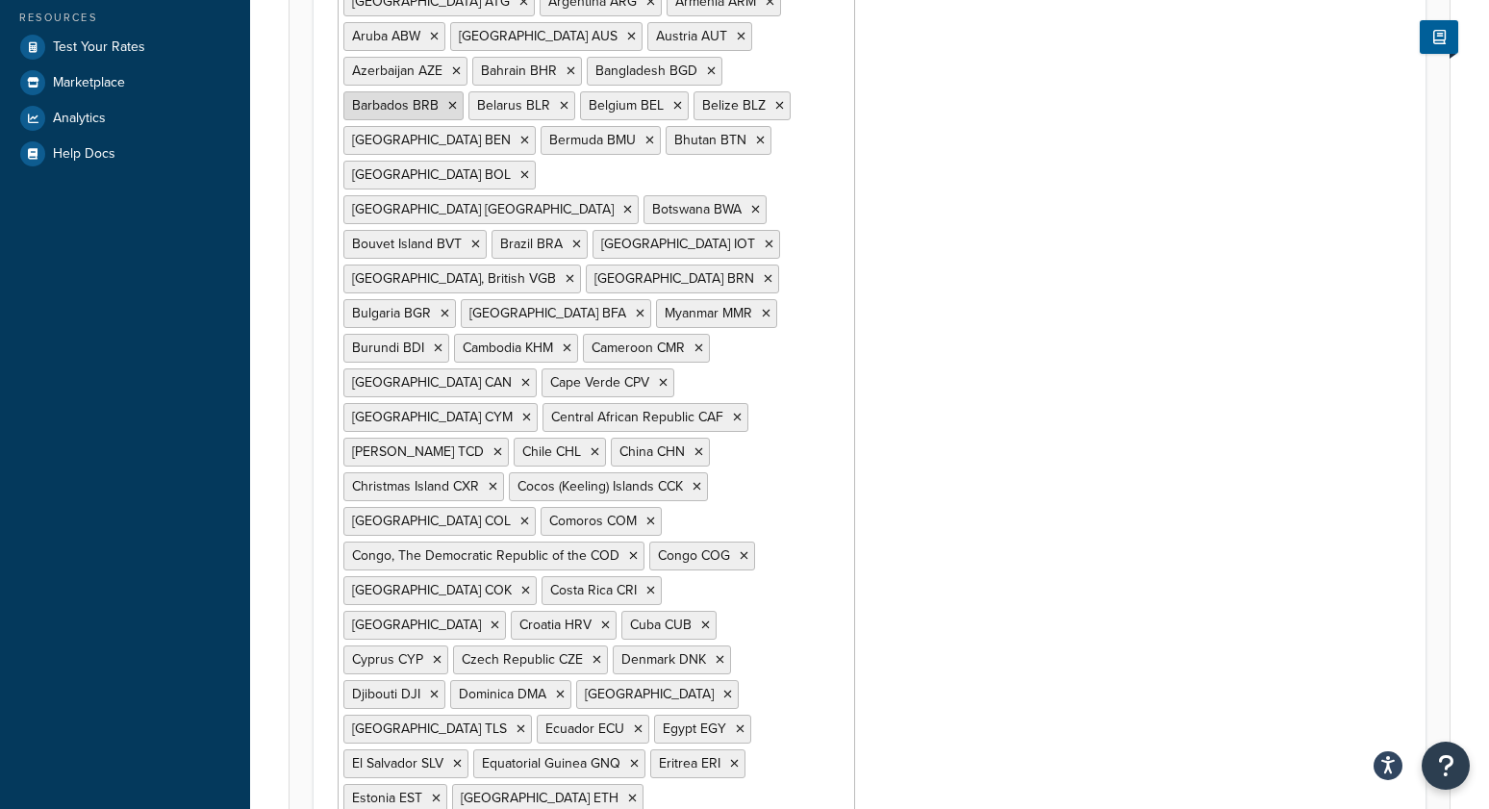
scroll to position [732, 0]
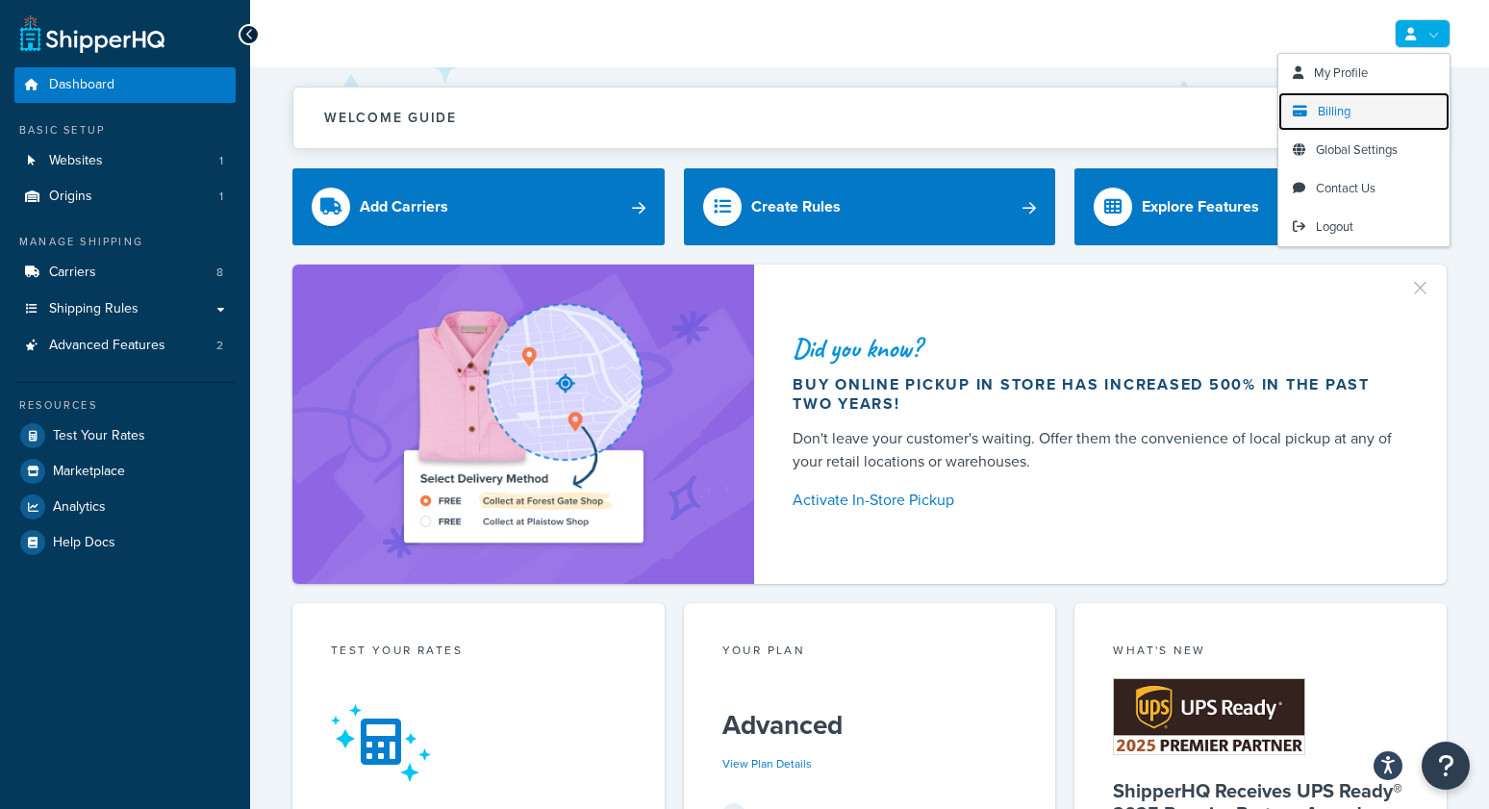
click at [1328, 112] on span "Billing" at bounding box center [1334, 111] width 33 height 18
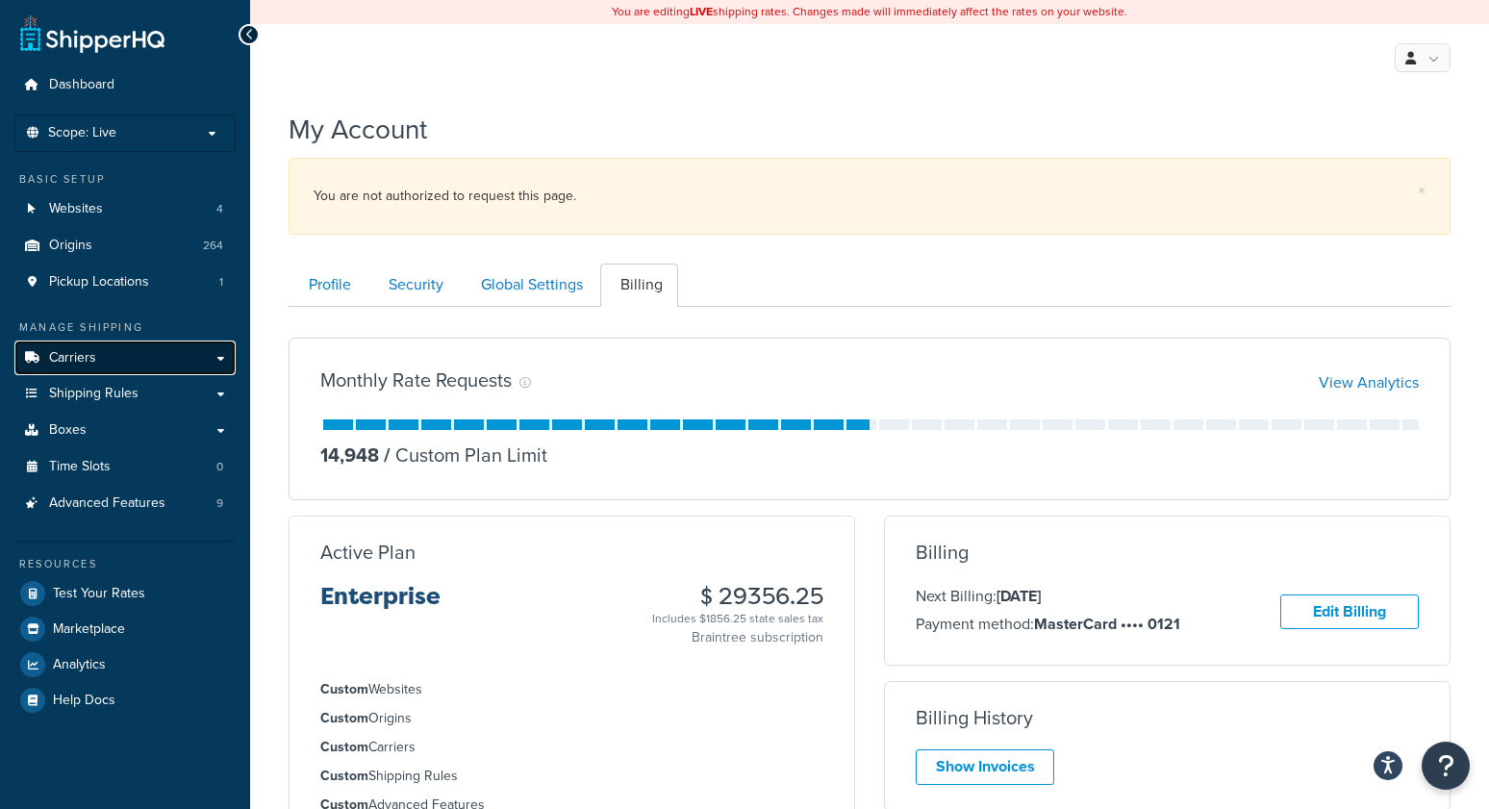
click at [79, 359] on span "Carriers" at bounding box center [72, 358] width 47 height 16
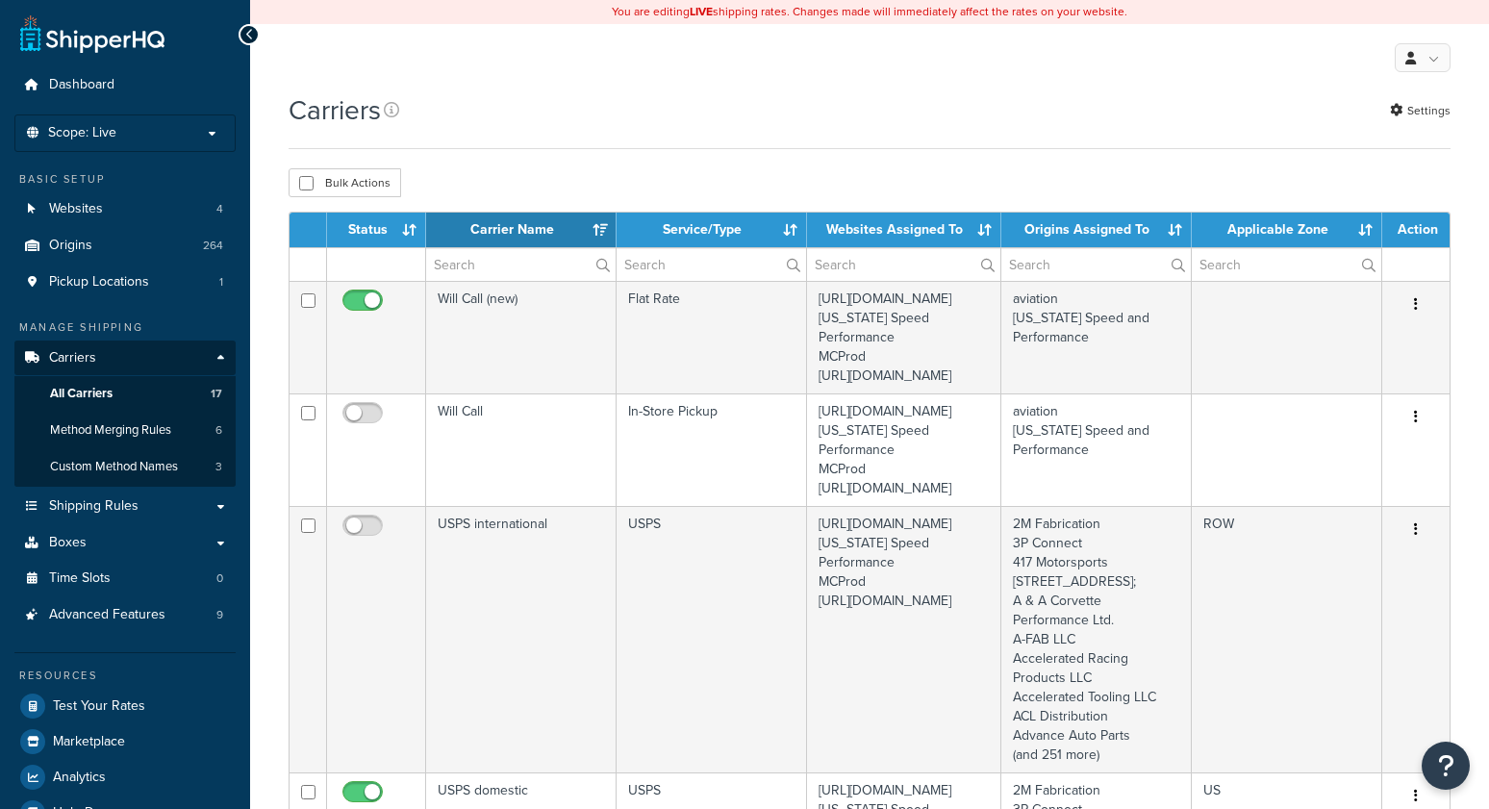
select select "15"
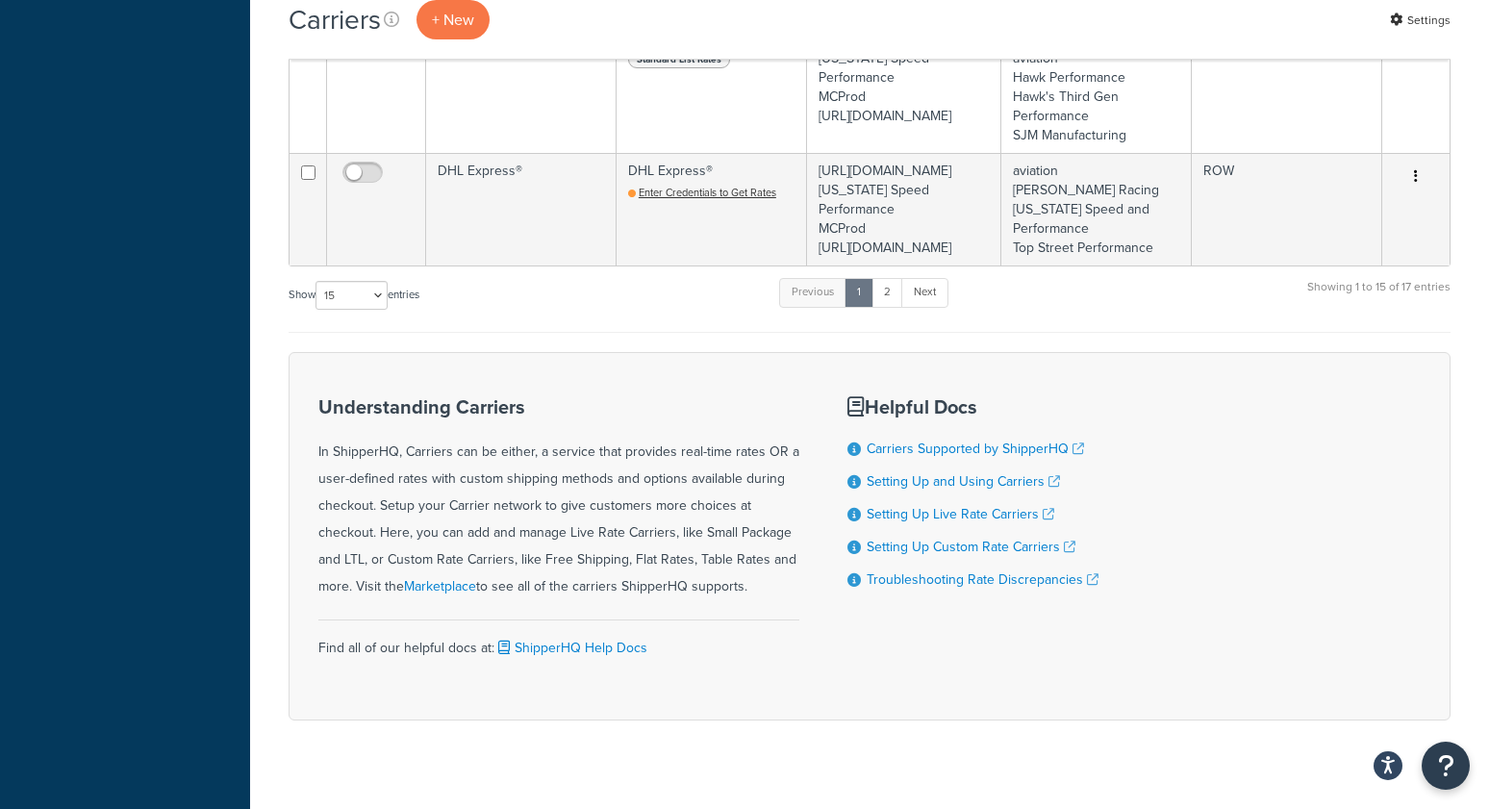
scroll to position [3167, 0]
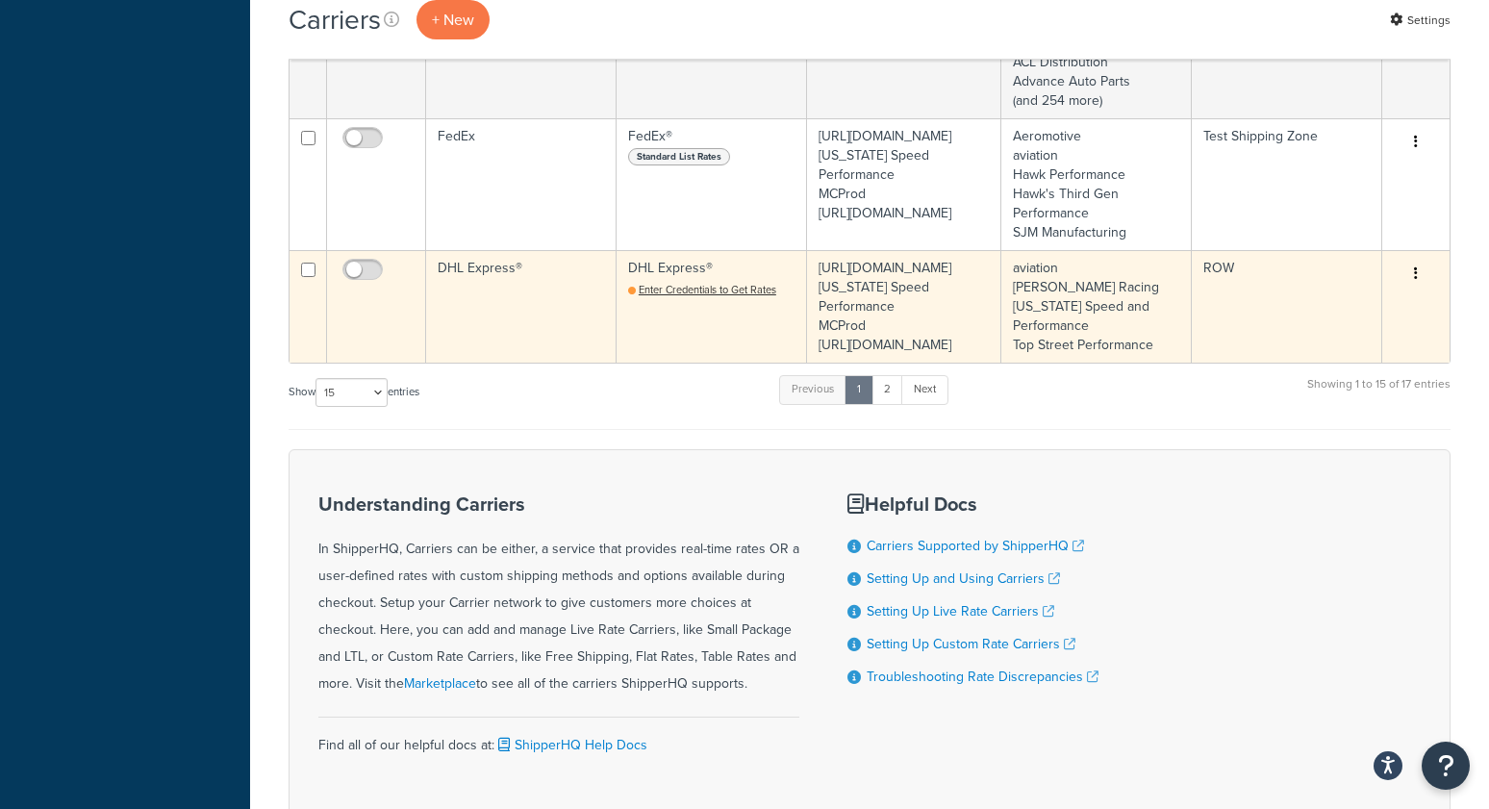
click at [521, 348] on td "DHL Express®" at bounding box center [521, 306] width 190 height 113
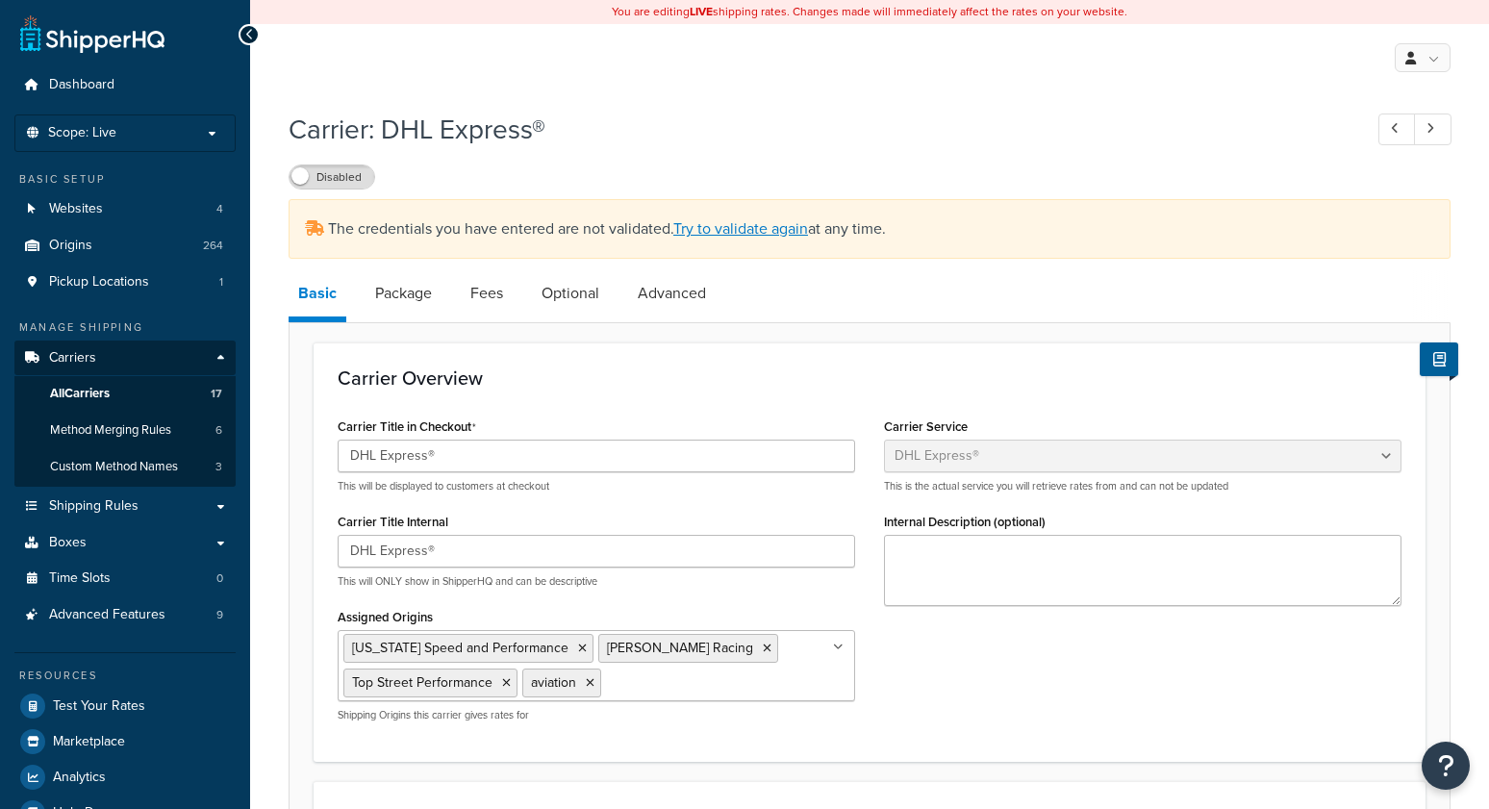
select select "dhl"
click at [764, 230] on link "Try to validate again" at bounding box center [740, 228] width 135 height 22
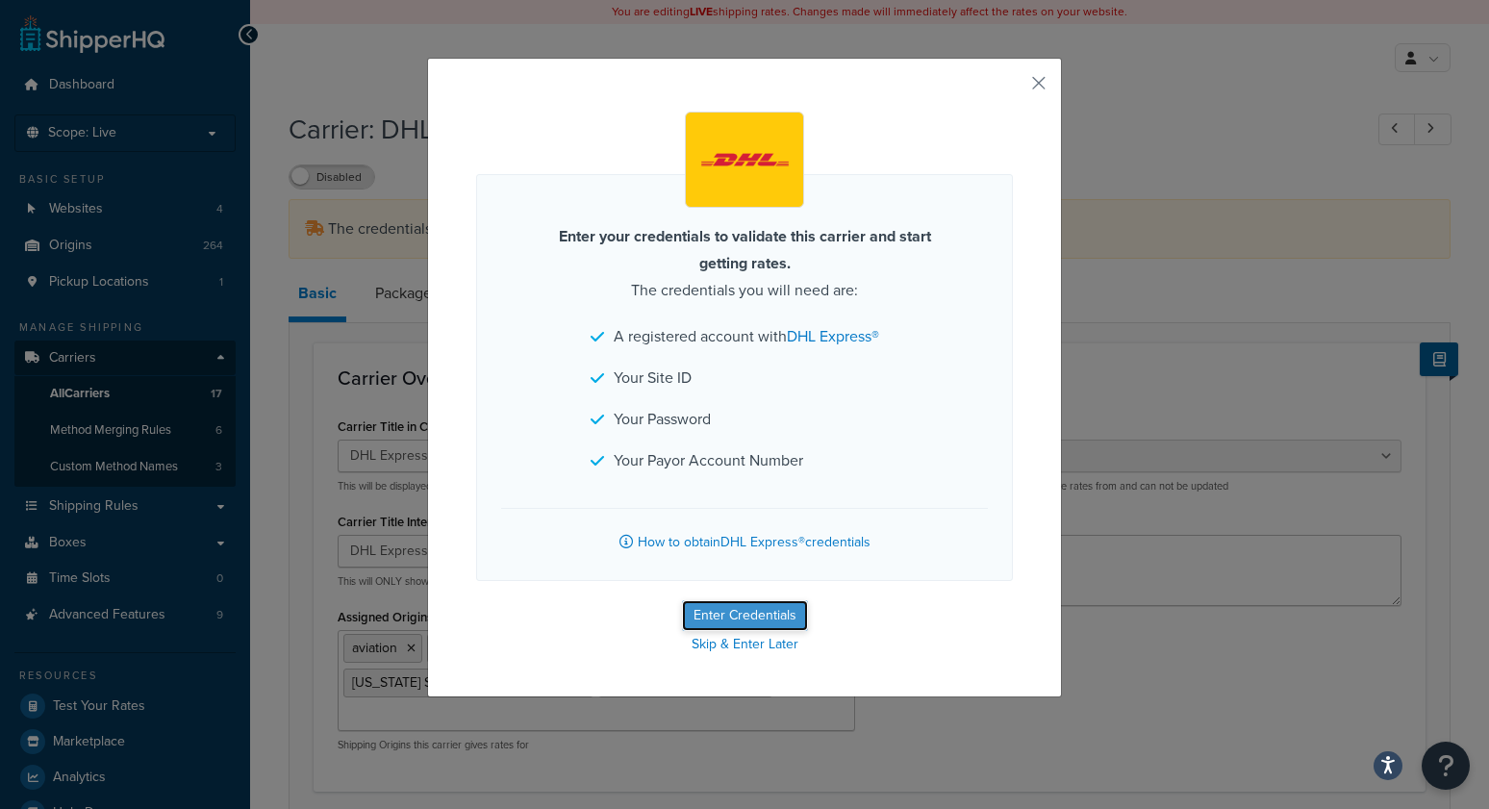
click at [719, 609] on button "Enter Credentials" at bounding box center [745, 615] width 126 height 31
select select "US"
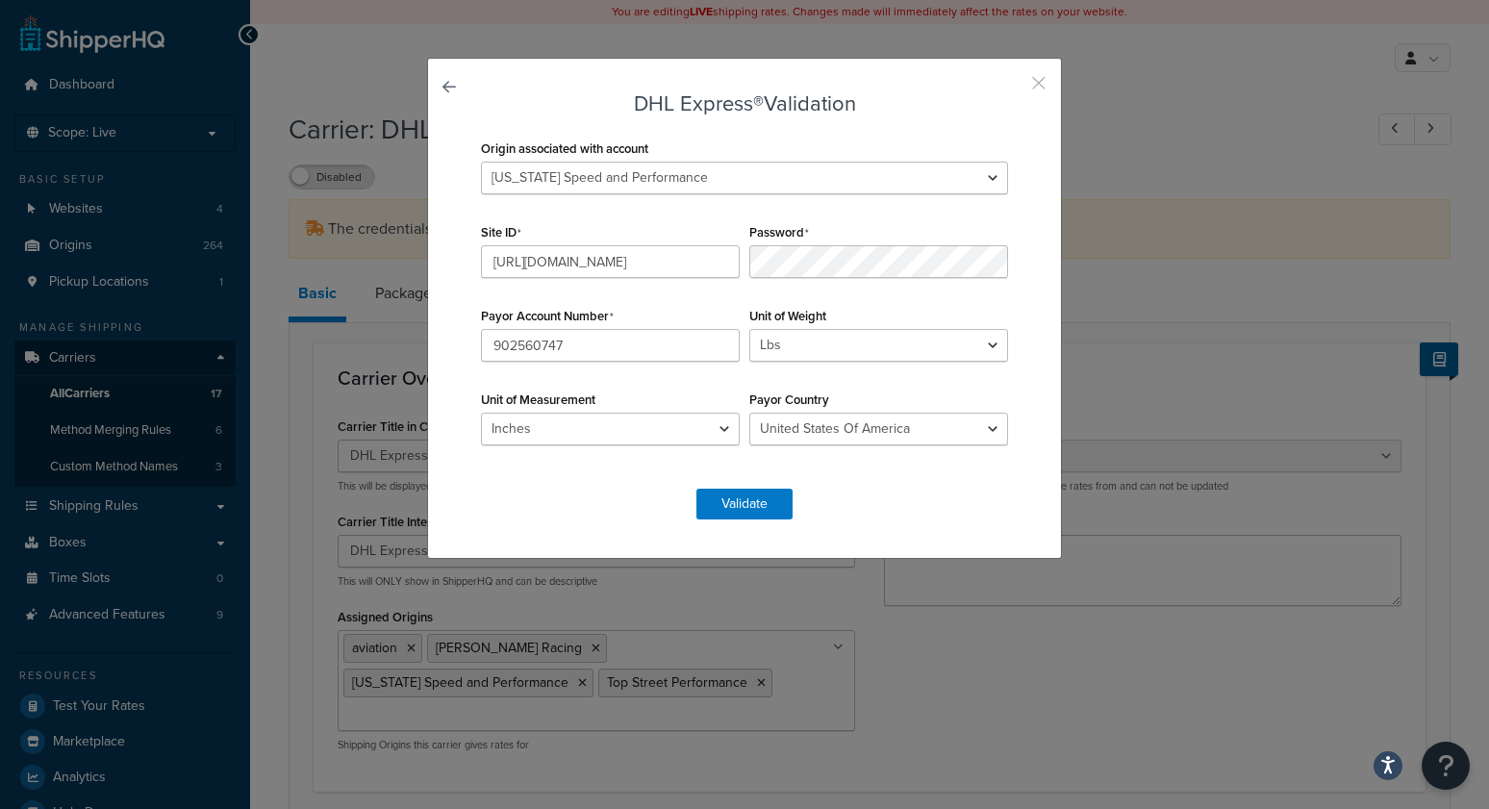
drag, startPoint x: 1042, startPoint y: 85, endPoint x: 1125, endPoint y: 13, distance: 109.9
click at [1048, 80] on div "DHL Express® Validation Origin associated with account 2M Fabrication 3P Connec…" at bounding box center [744, 308] width 635 height 501
drag, startPoint x: 1043, startPoint y: 83, endPoint x: 1092, endPoint y: 45, distance: 61.8
click at [1013, 88] on button "button" at bounding box center [1010, 90] width 5 height 5
